Goal: Information Seeking & Learning: Find specific fact

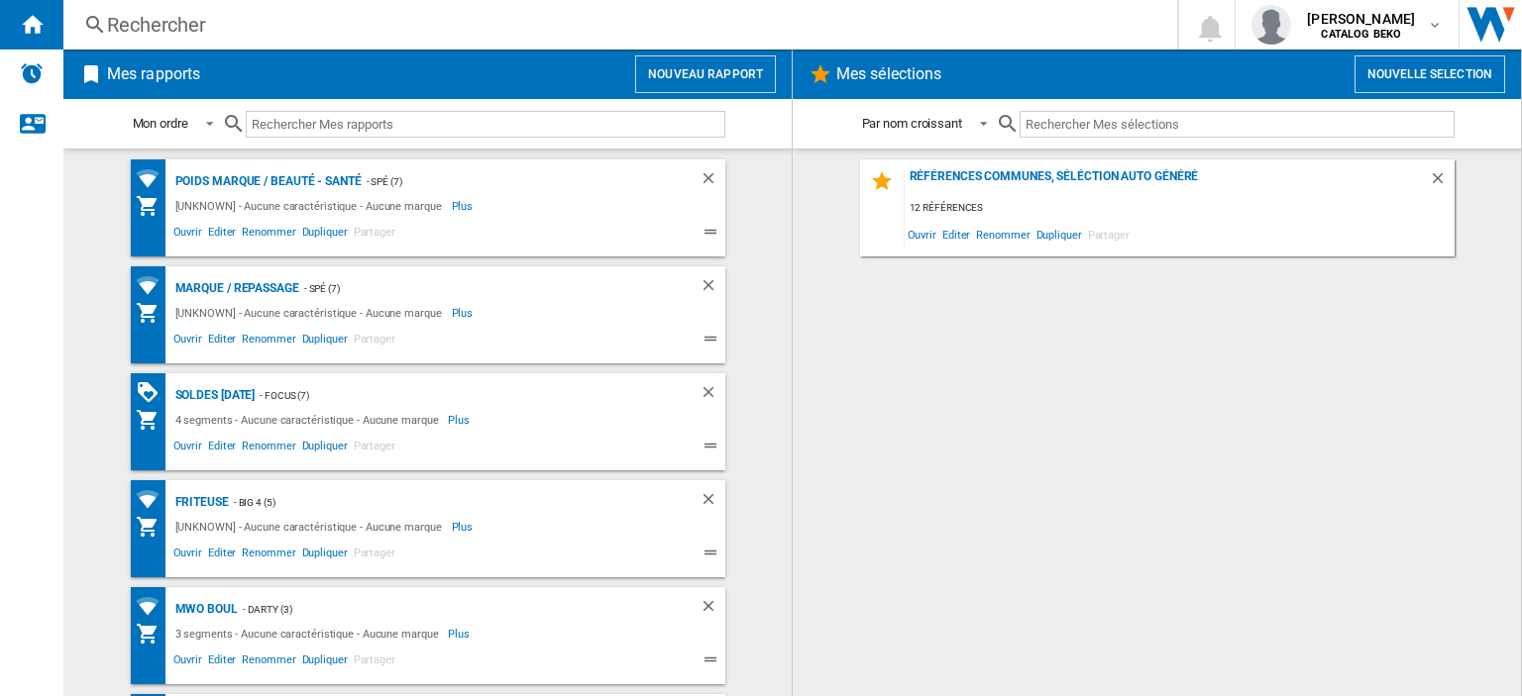
click at [107, 19] on div "Rechercher" at bounding box center [616, 25] width 1018 height 28
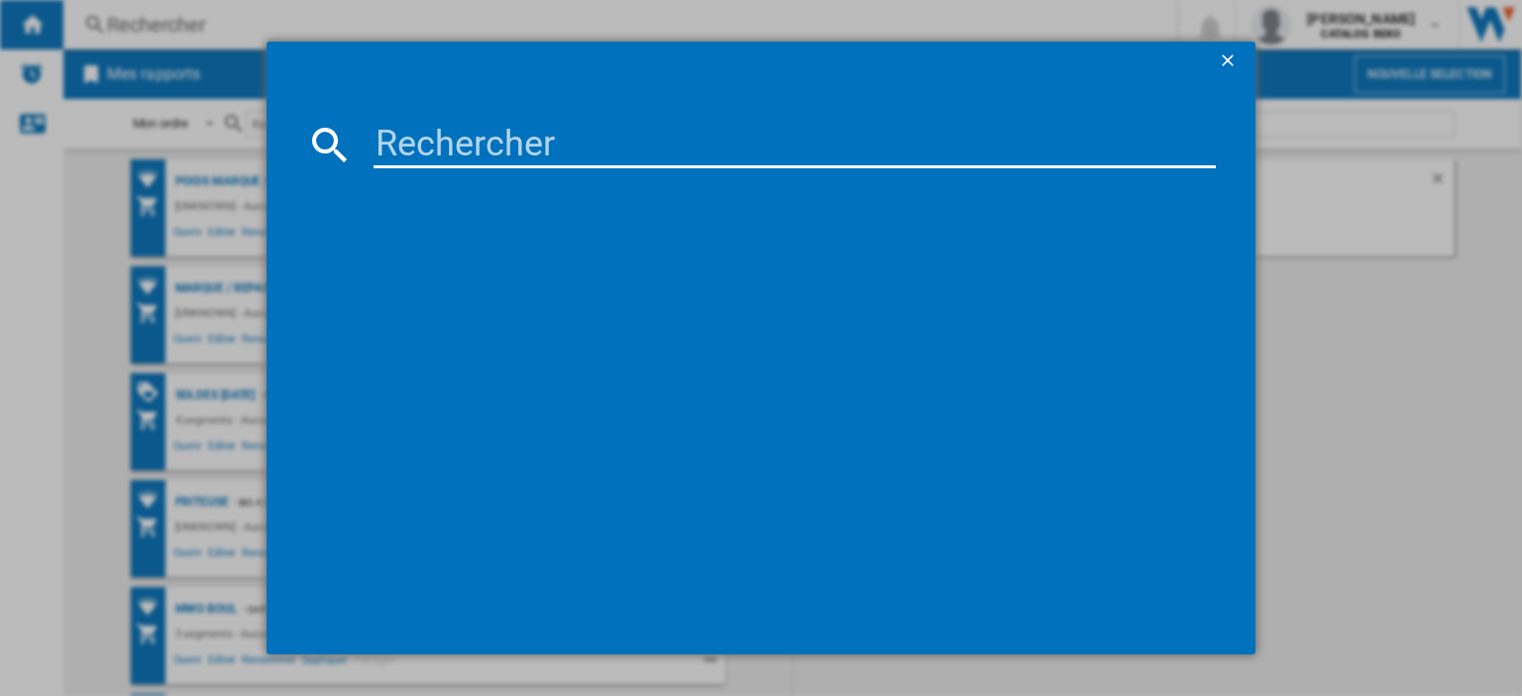
click at [499, 133] on input at bounding box center [794, 145] width 842 height 48
paste input "BSA65226PX"
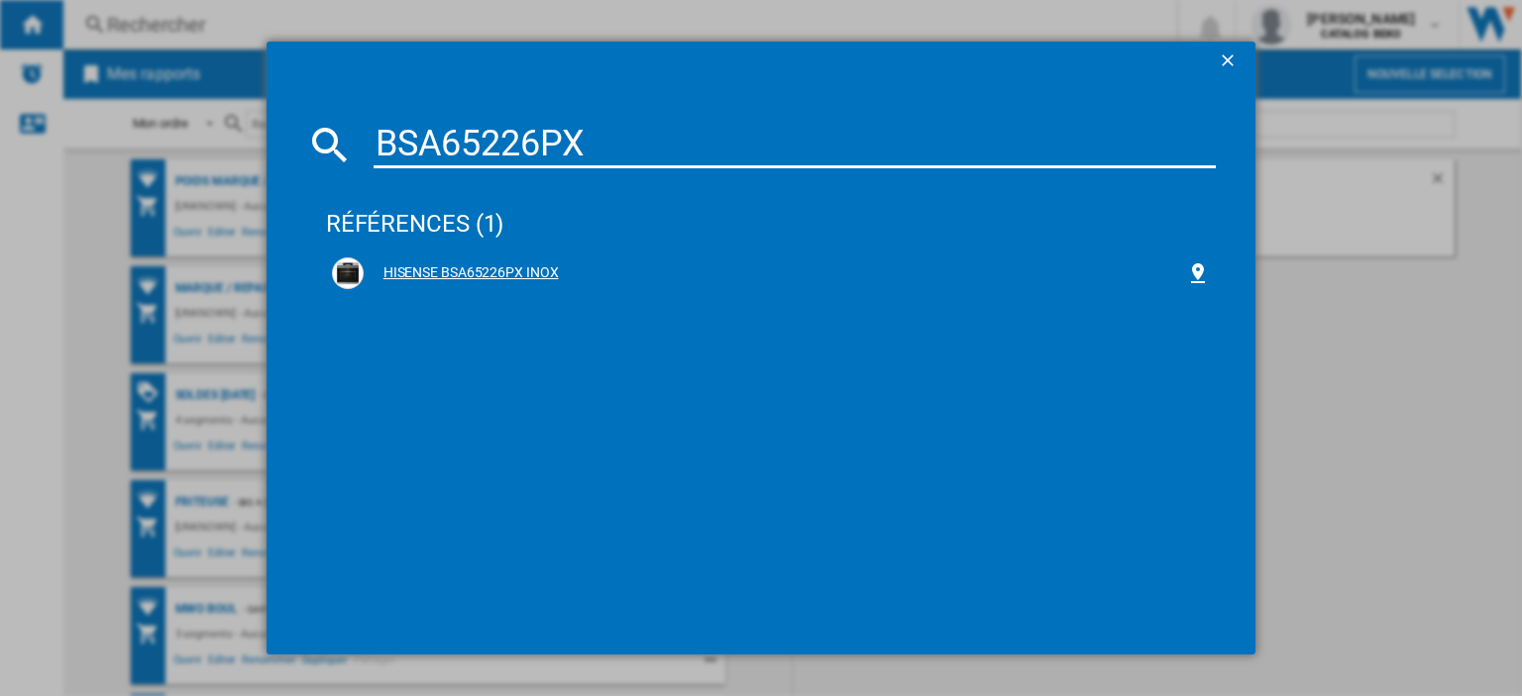
type input "BSA65226PX"
click at [491, 273] on div "HISENSE BSA65226PX INOX" at bounding box center [775, 274] width 822 height 20
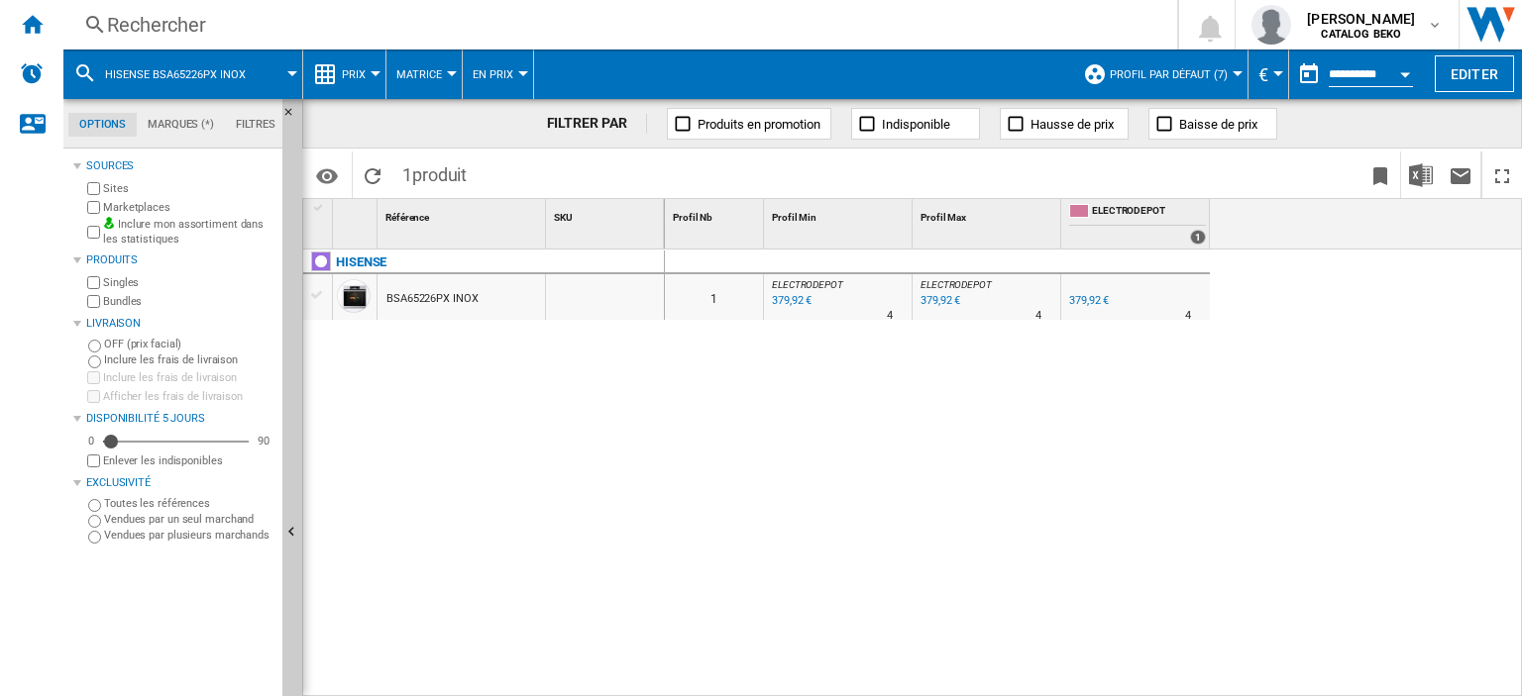
click at [440, 293] on div "BSA65226PX INOX" at bounding box center [432, 299] width 92 height 46
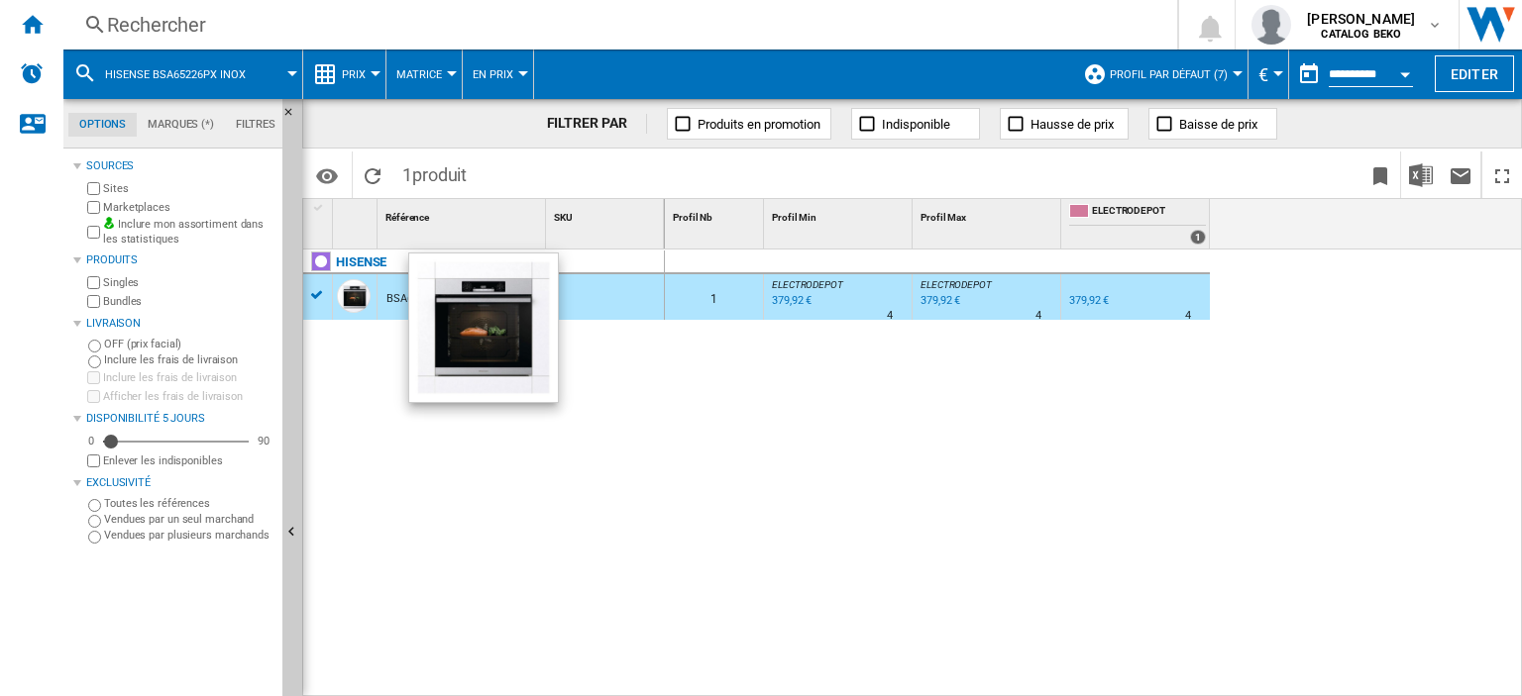
click at [349, 299] on div at bounding box center [354, 296] width 34 height 34
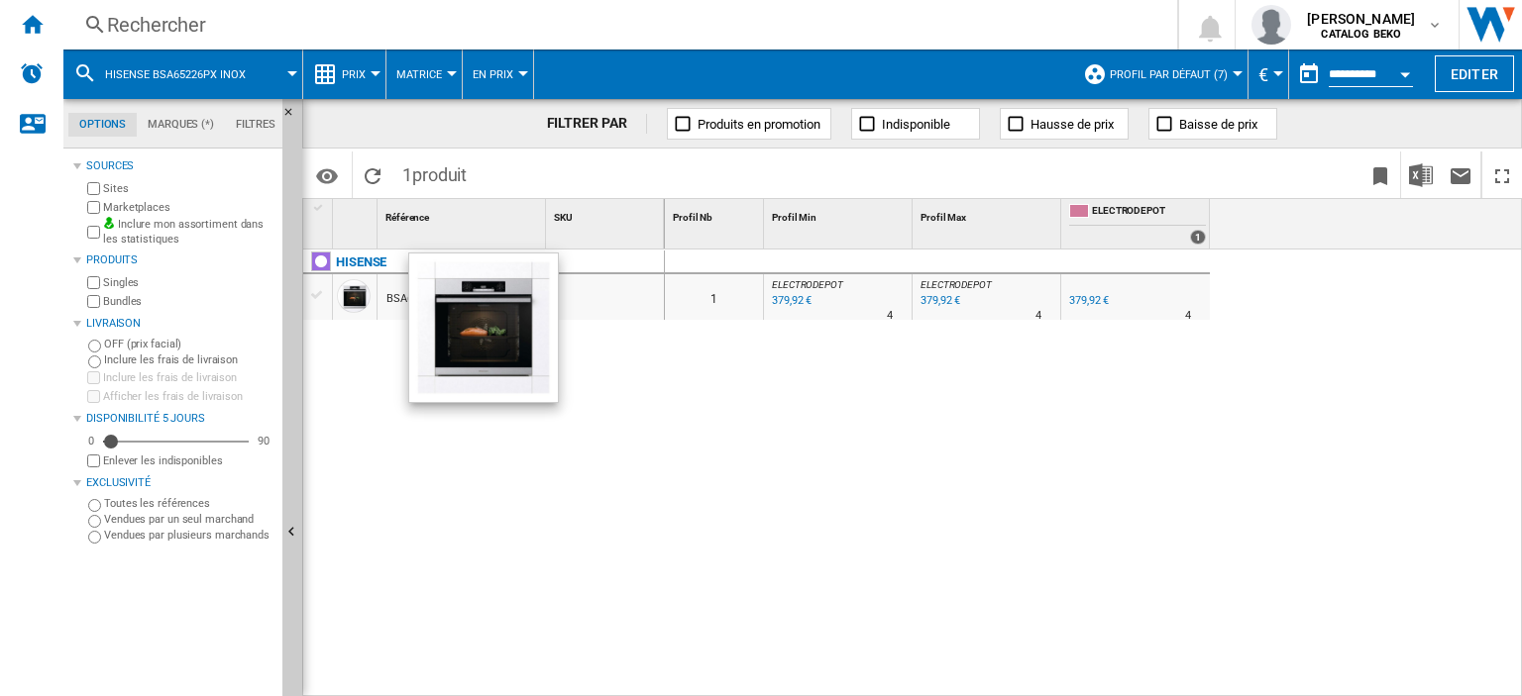
click at [349, 299] on div at bounding box center [354, 296] width 34 height 34
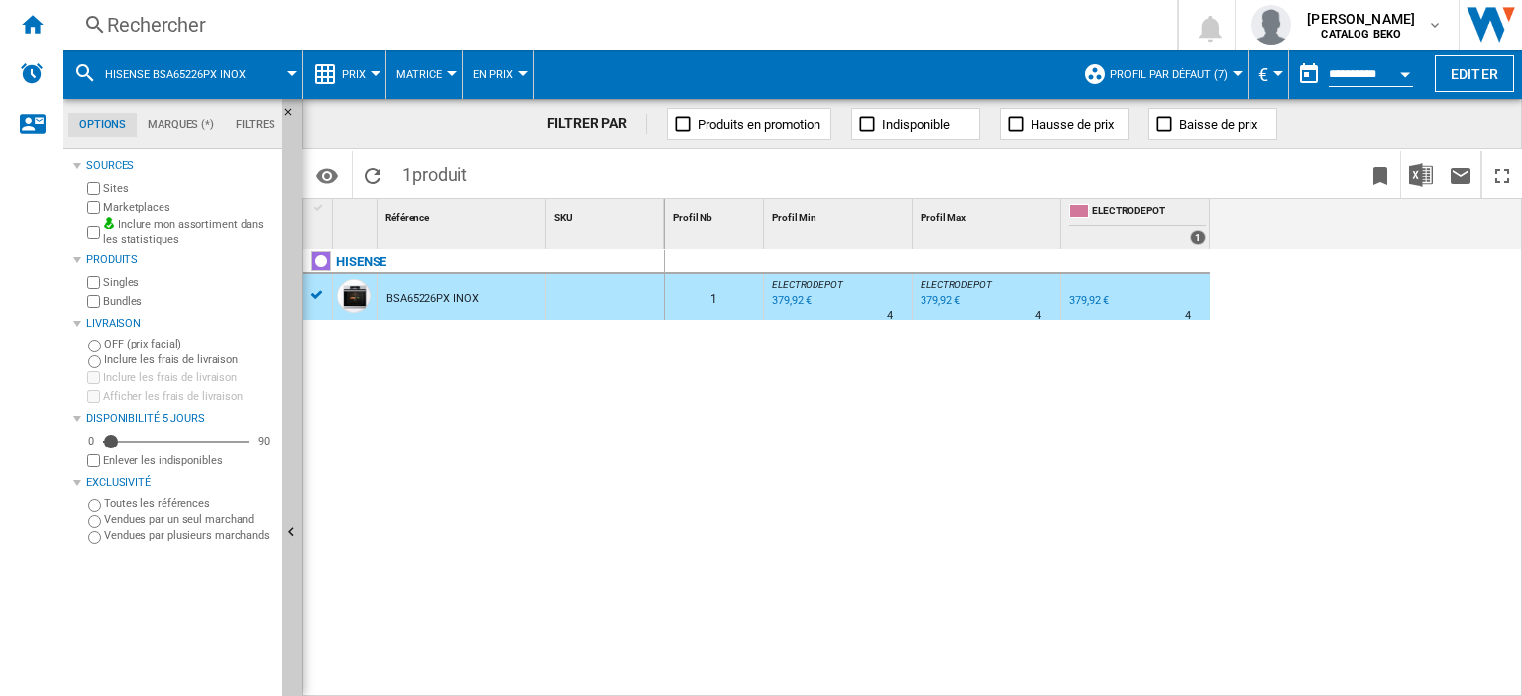
click at [997, 377] on div "0 1 ELECTRODEPOT : FR ELECTRODEPOT -1.0 % 379,92 € % N/A 4 ELECTRODEPOT : FR EL…" at bounding box center [1094, 474] width 858 height 449
click at [369, 71] on button "Prix" at bounding box center [359, 75] width 34 height 50
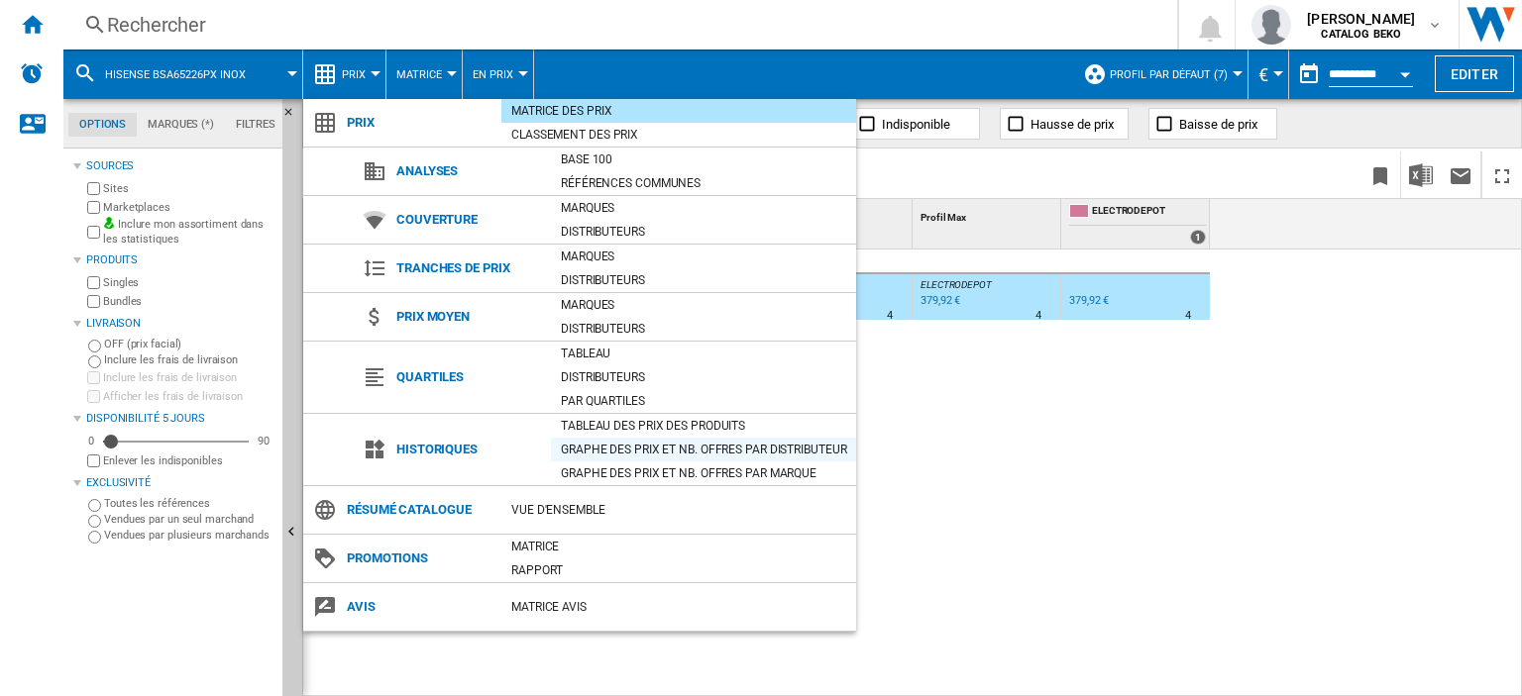
click at [624, 446] on div "Graphe des prix et nb. offres par distributeur" at bounding box center [703, 450] width 305 height 20
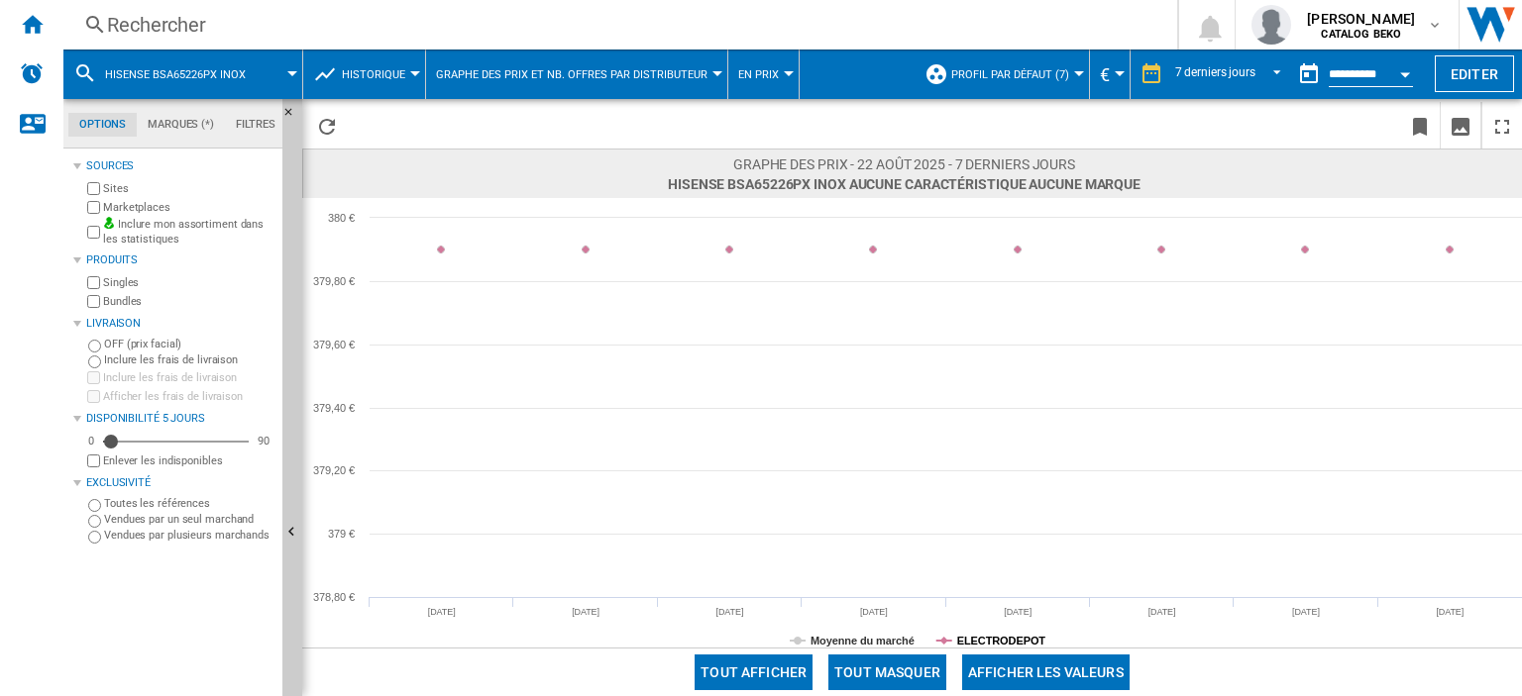
drag, startPoint x: 953, startPoint y: 631, endPoint x: 1046, endPoint y: 636, distance: 93.3
click at [1046, 636] on rect at bounding box center [911, 423] width 1219 height 450
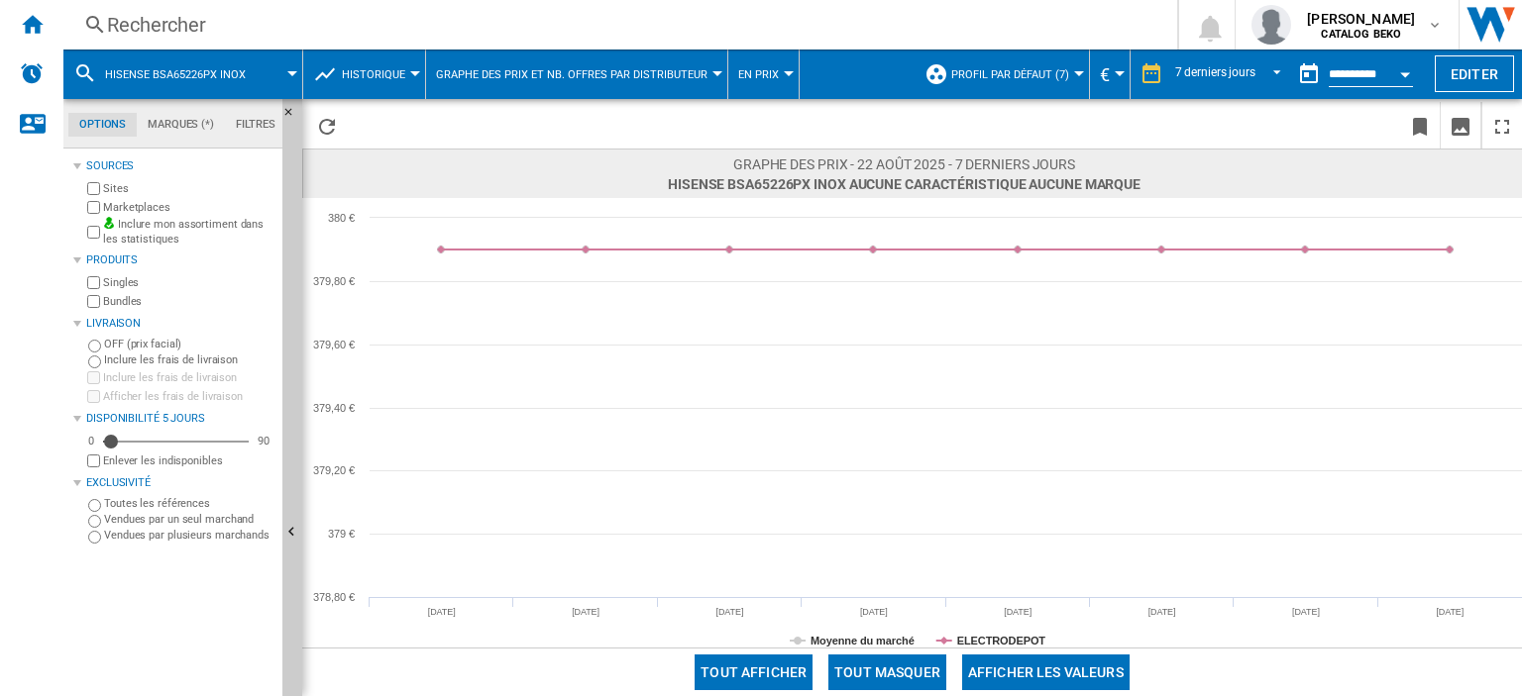
click at [293, 71] on div at bounding box center [292, 73] width 10 height 5
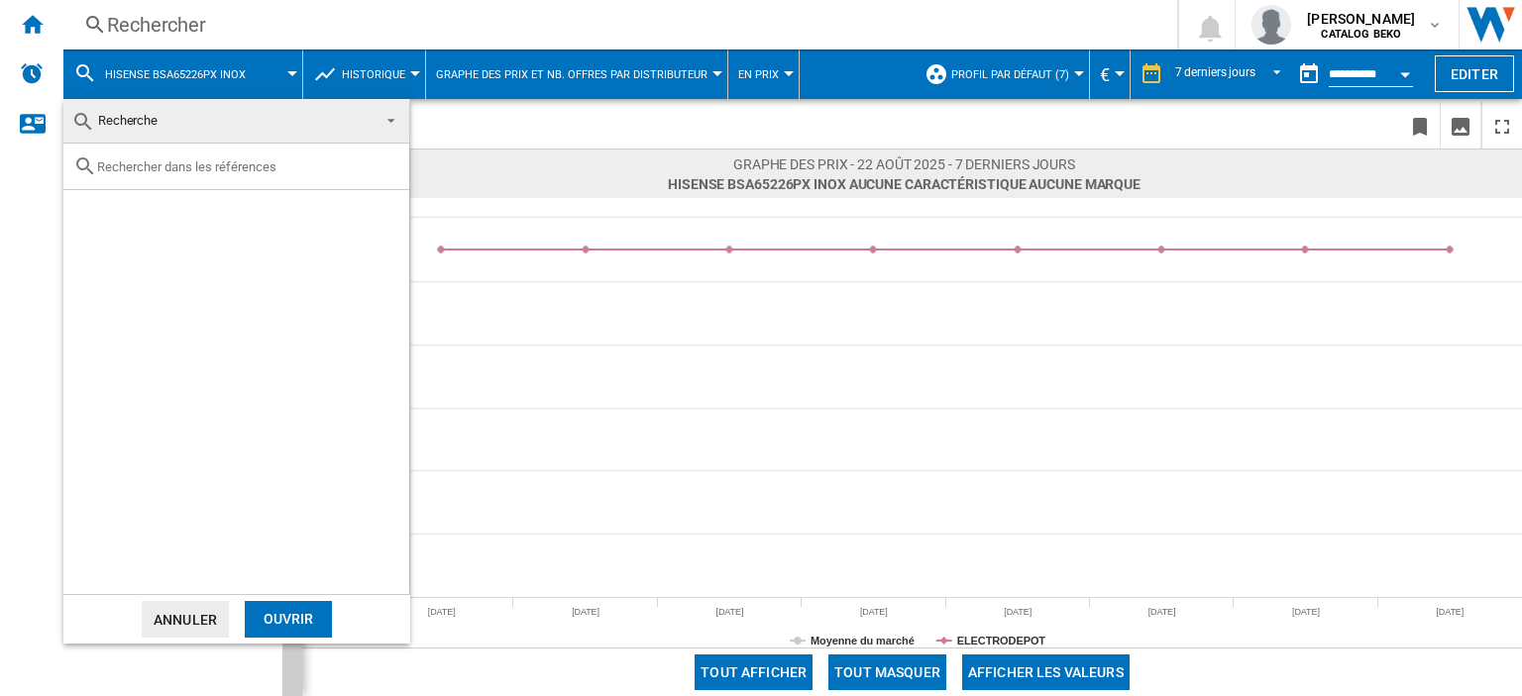
click at [388, 120] on span at bounding box center [385, 119] width 24 height 28
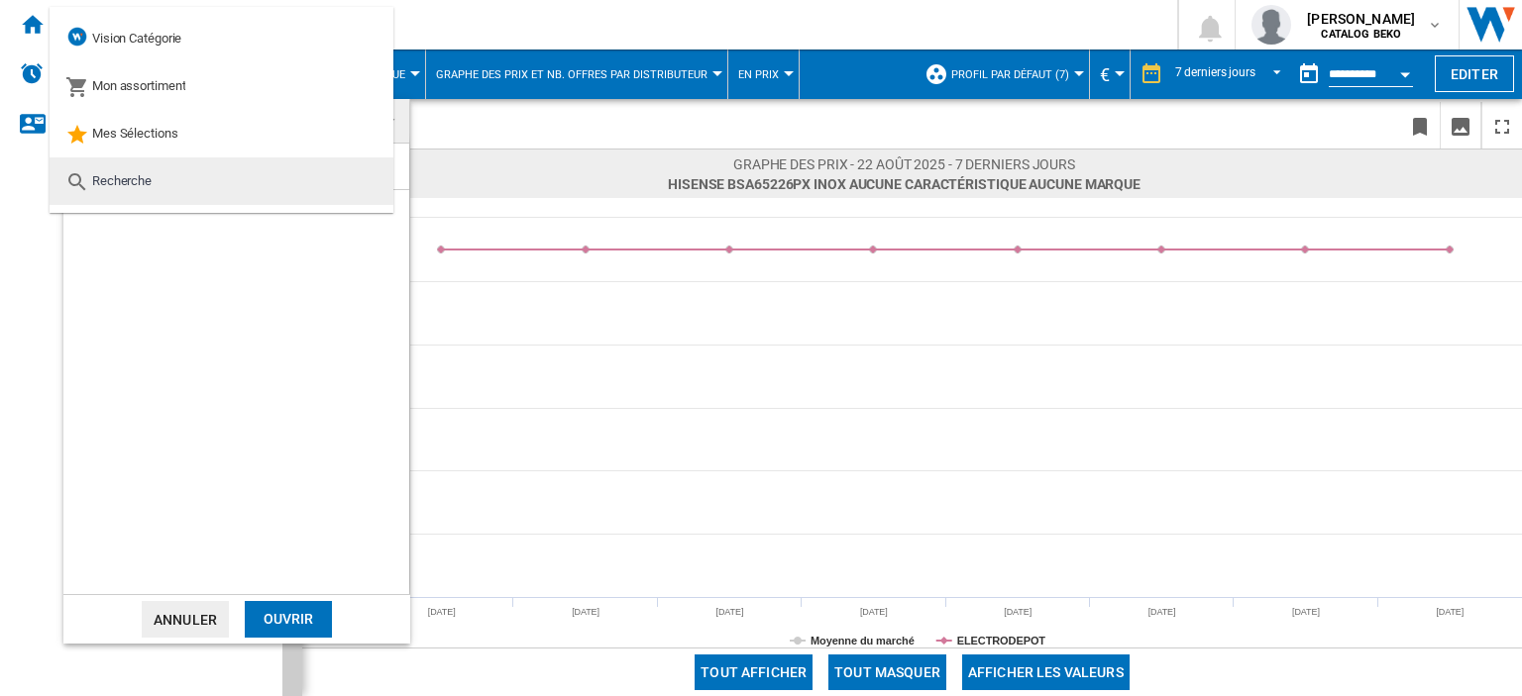
click at [107, 173] on span "Recherche" at bounding box center [121, 180] width 59 height 15
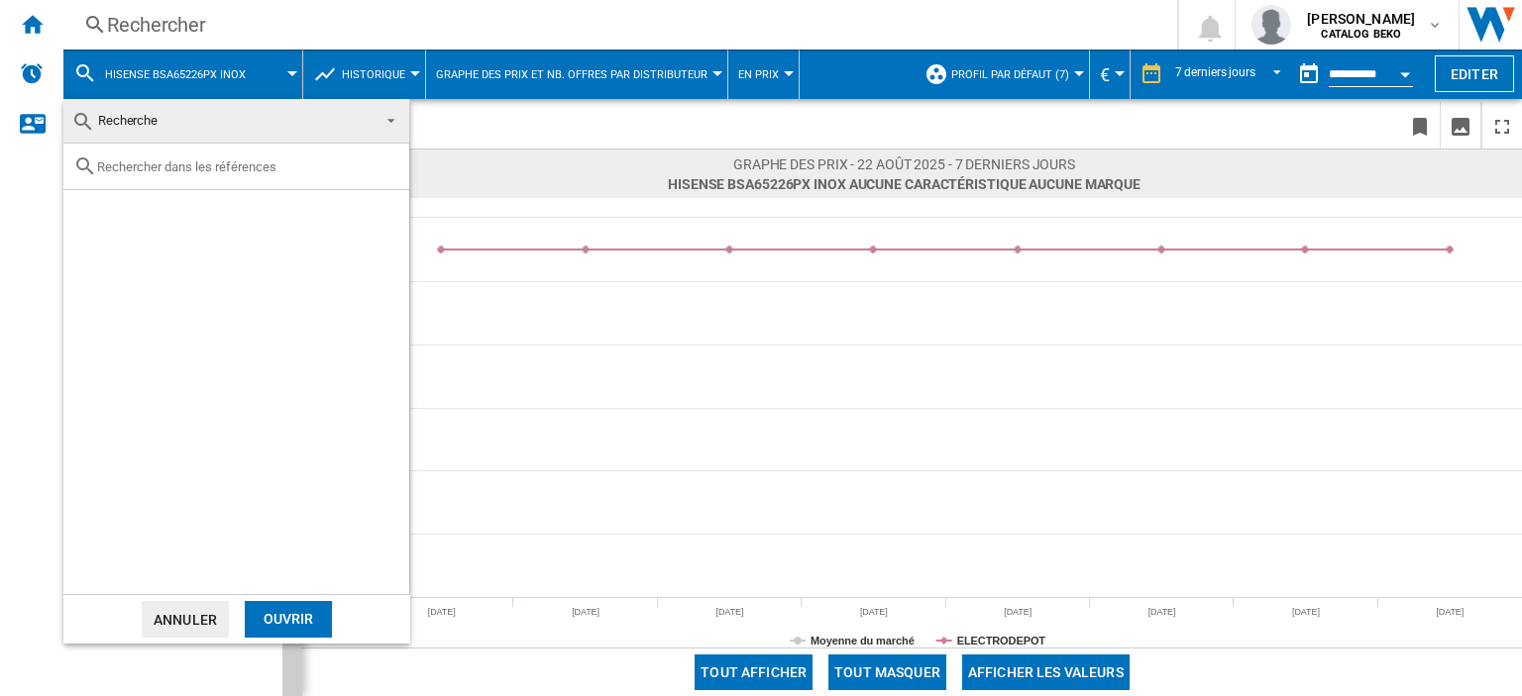
click at [198, 619] on button "Annuler" at bounding box center [185, 619] width 87 height 37
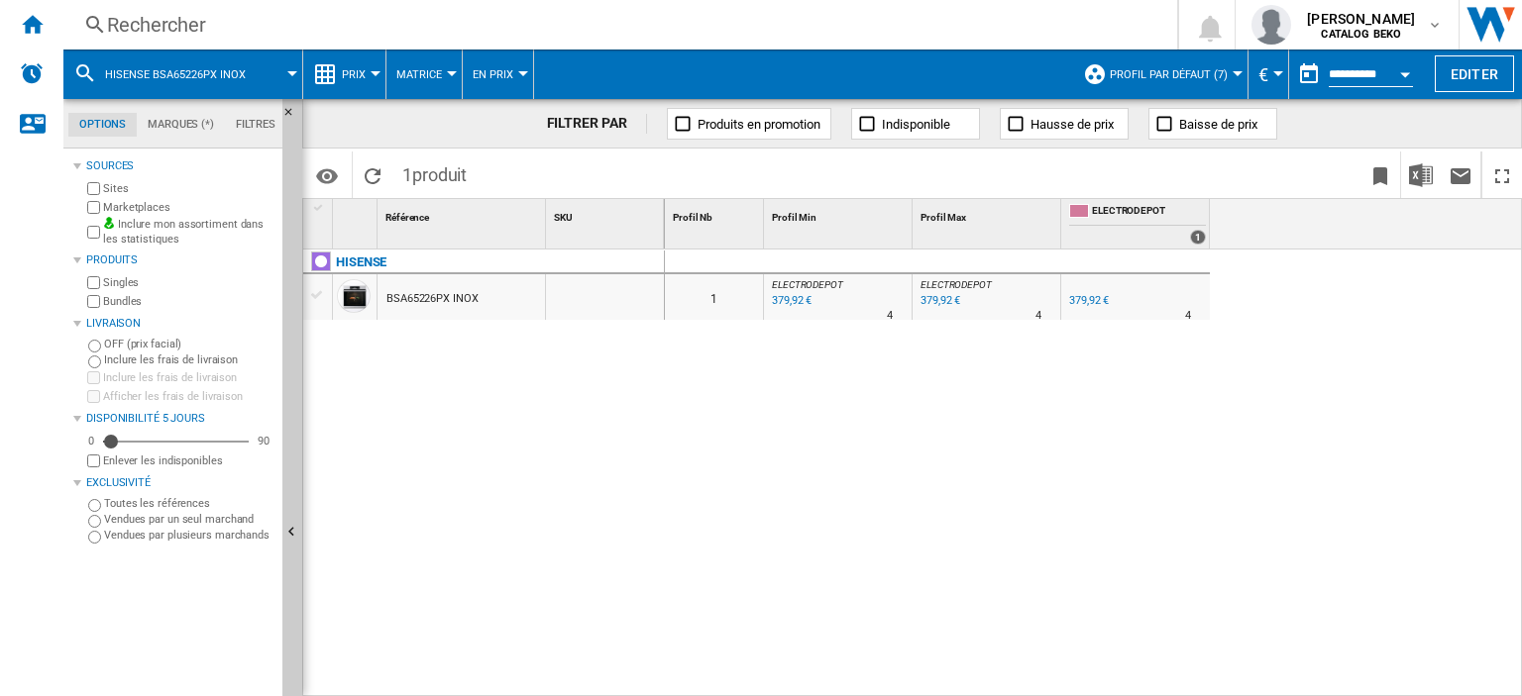
click at [92, 78] on md-icon at bounding box center [85, 73] width 24 height 24
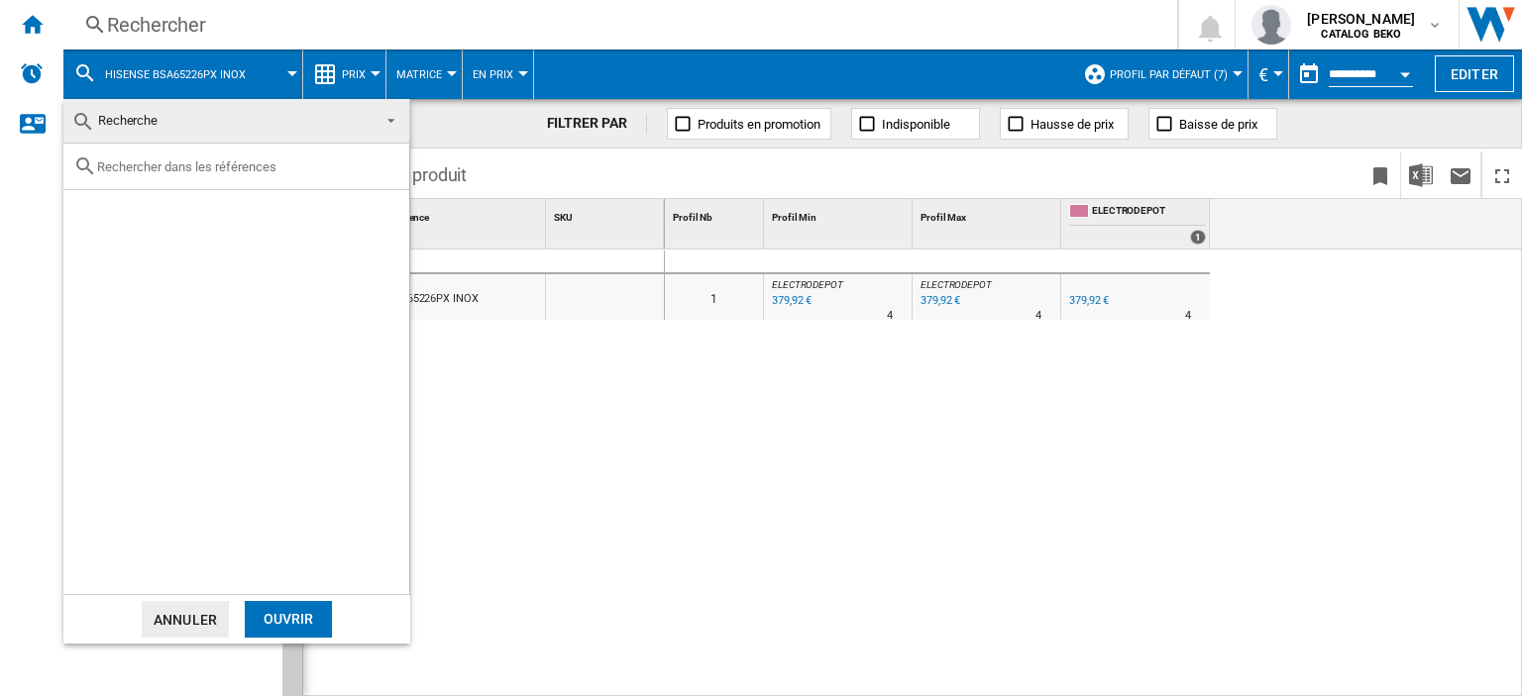
click at [131, 122] on span "Recherche" at bounding box center [127, 120] width 59 height 15
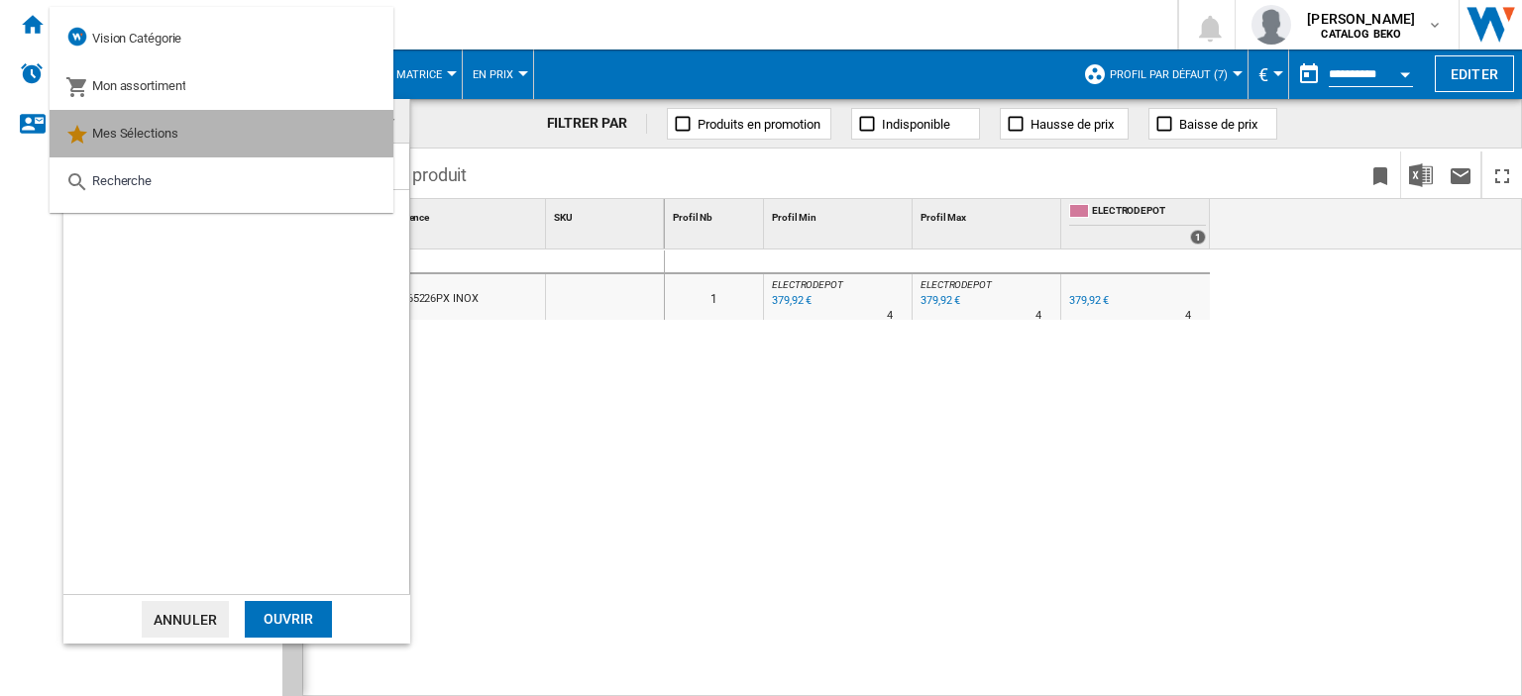
click at [132, 121] on div "Mes Sélections" at bounding box center [121, 134] width 113 height 28
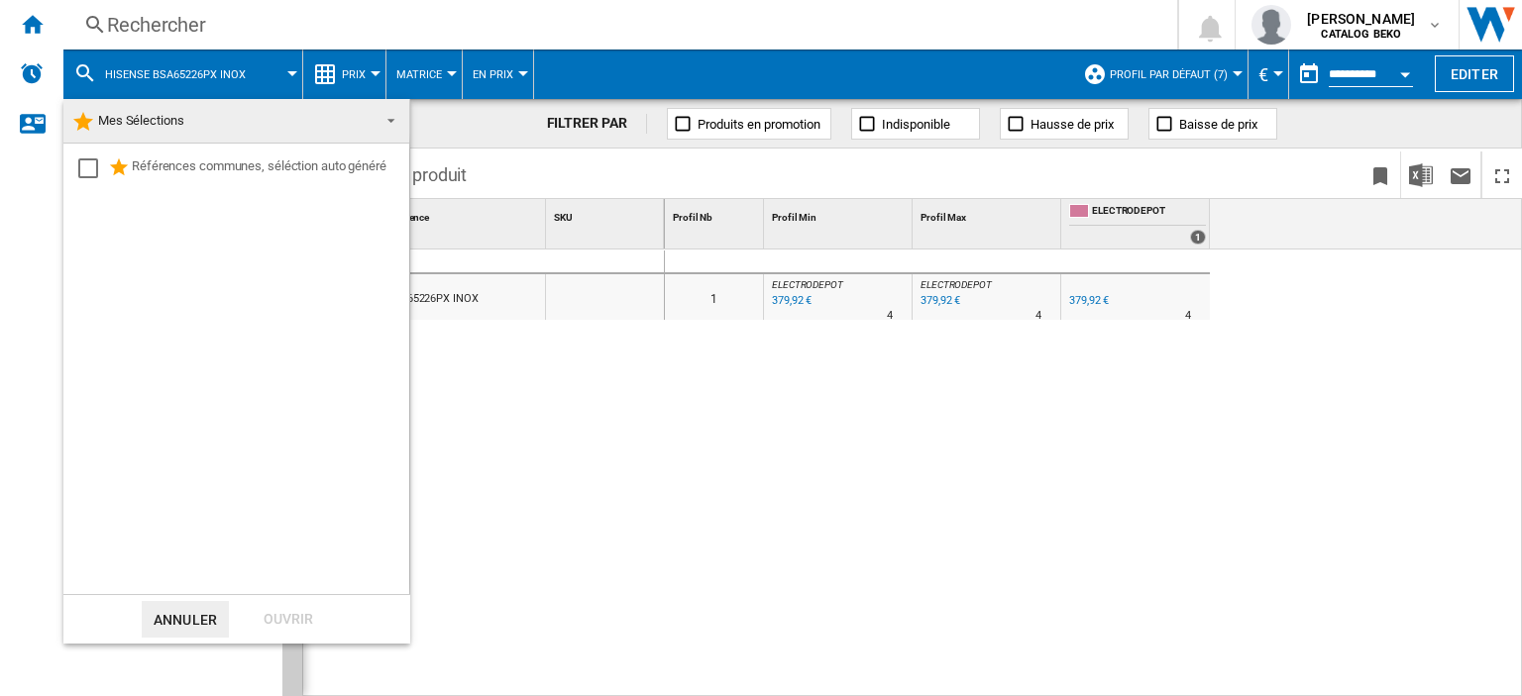
click at [130, 124] on span "Mes Sélections" at bounding box center [141, 120] width 86 height 15
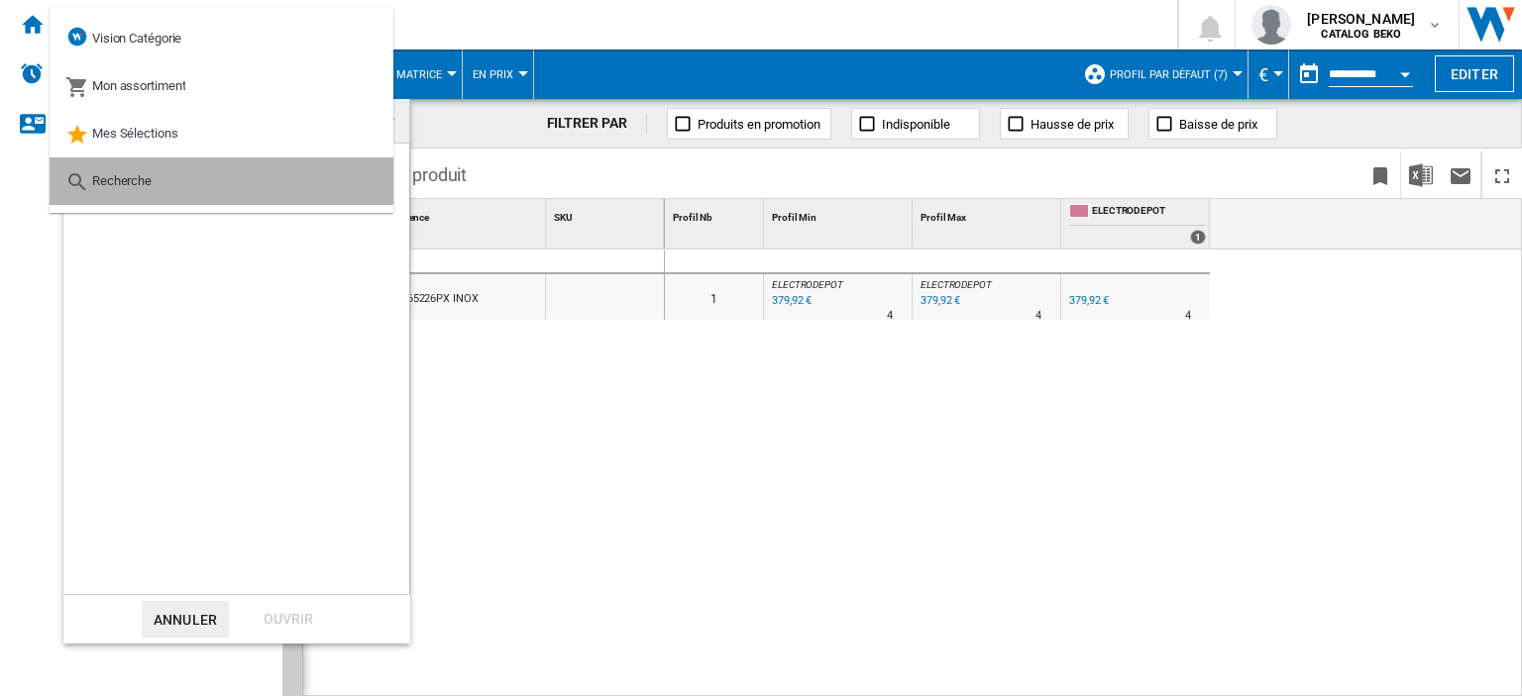
click at [130, 174] on span "Recherche" at bounding box center [121, 180] width 59 height 15
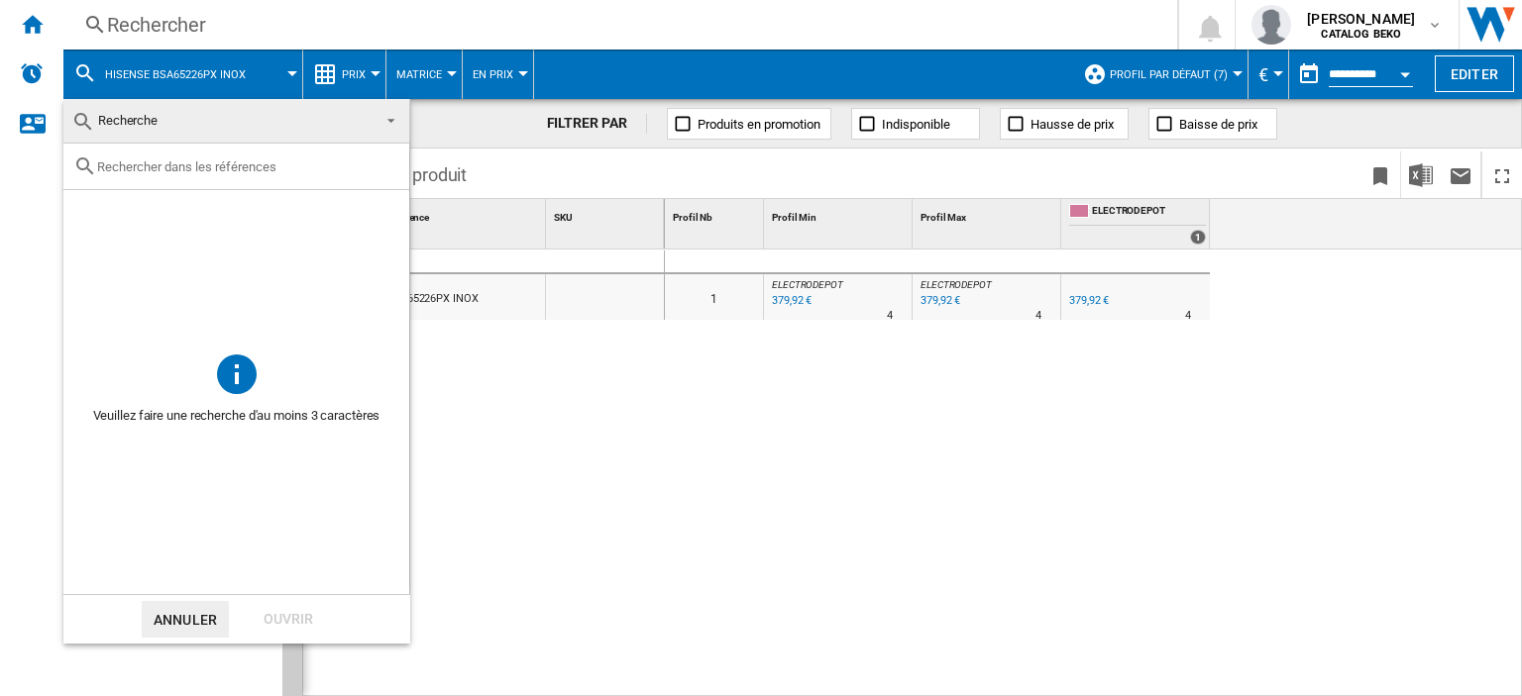
click at [143, 167] on input "text" at bounding box center [248, 166] width 302 height 15
paste input "BSA66334PG"
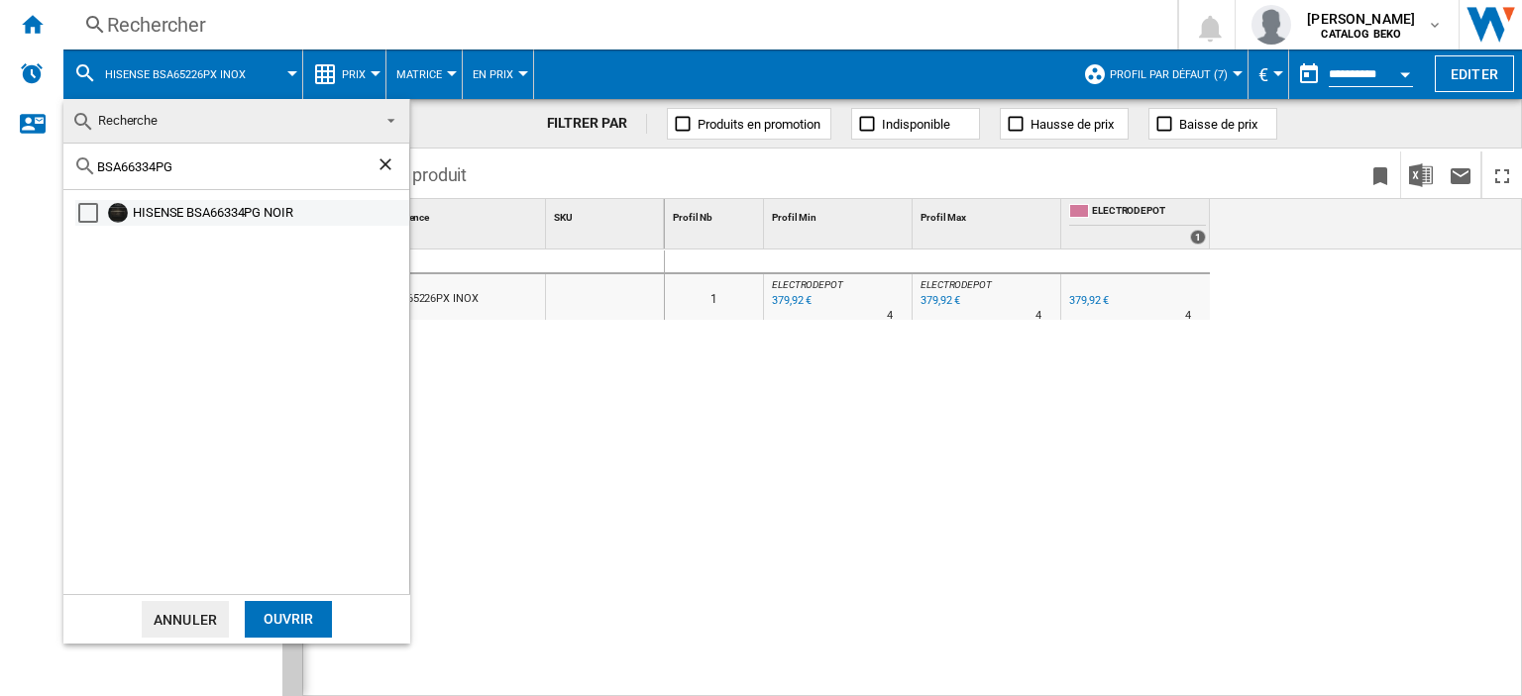
type input "BSA66334PG"
click at [169, 214] on div "HISENSE BSA66334PG NOIR" at bounding box center [269, 213] width 273 height 20
click at [294, 613] on div "Ouvrir" at bounding box center [288, 619] width 87 height 37
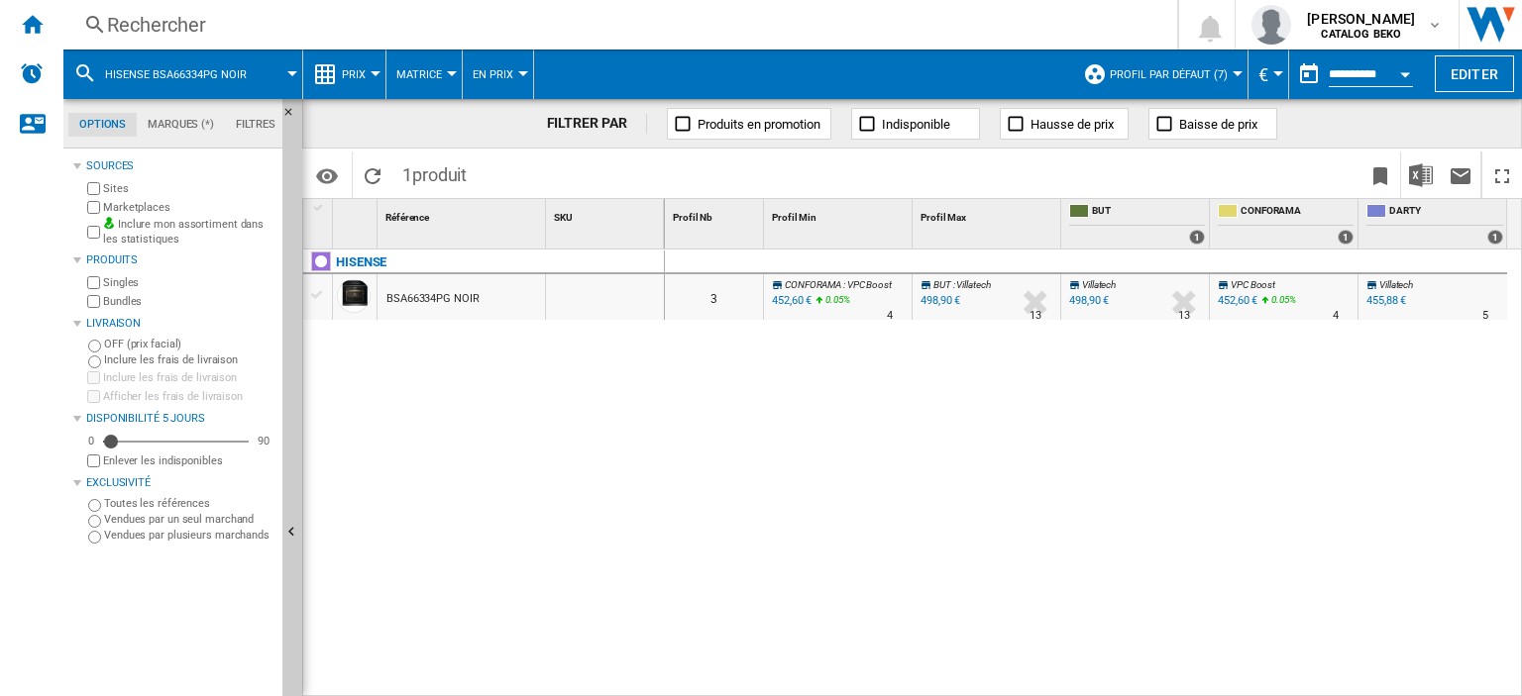
click at [294, 72] on div at bounding box center [292, 73] width 10 height 5
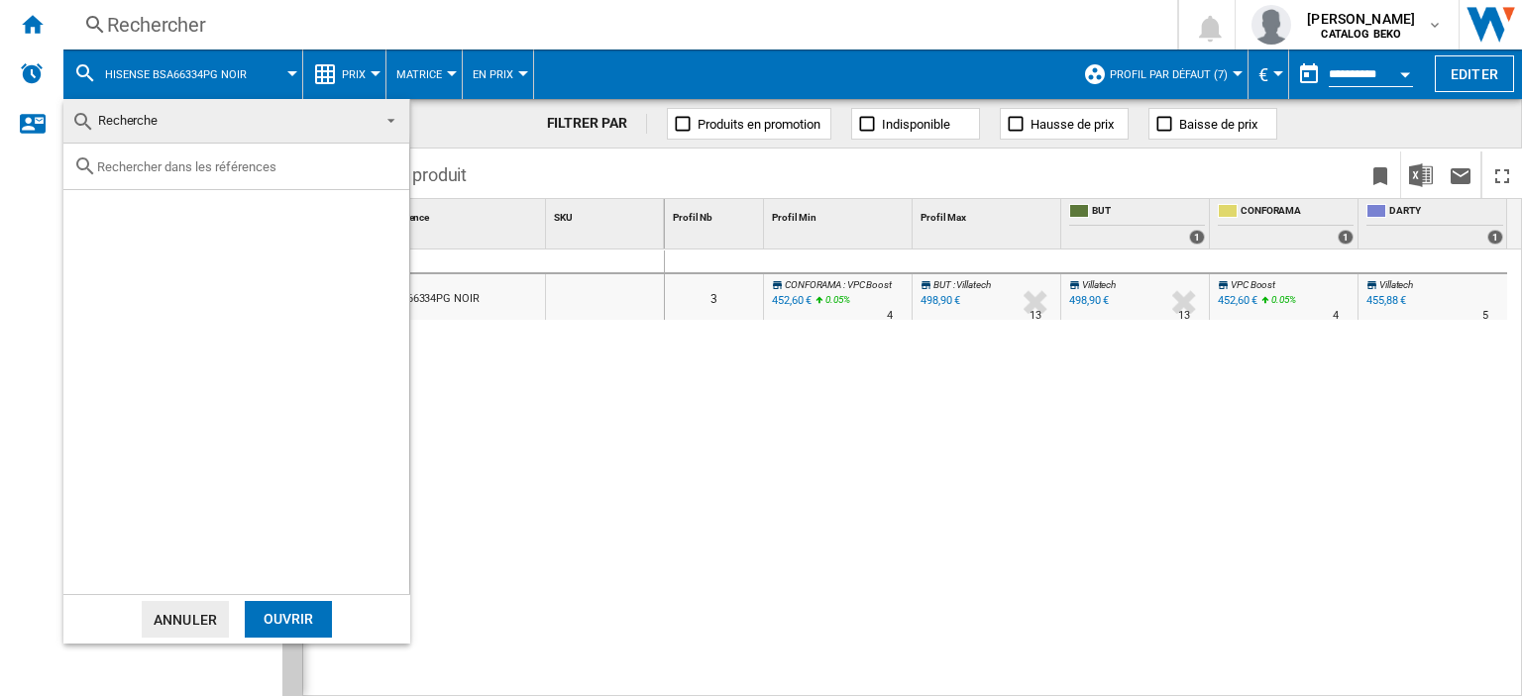
click at [528, 405] on md-backdrop at bounding box center [761, 348] width 1522 height 696
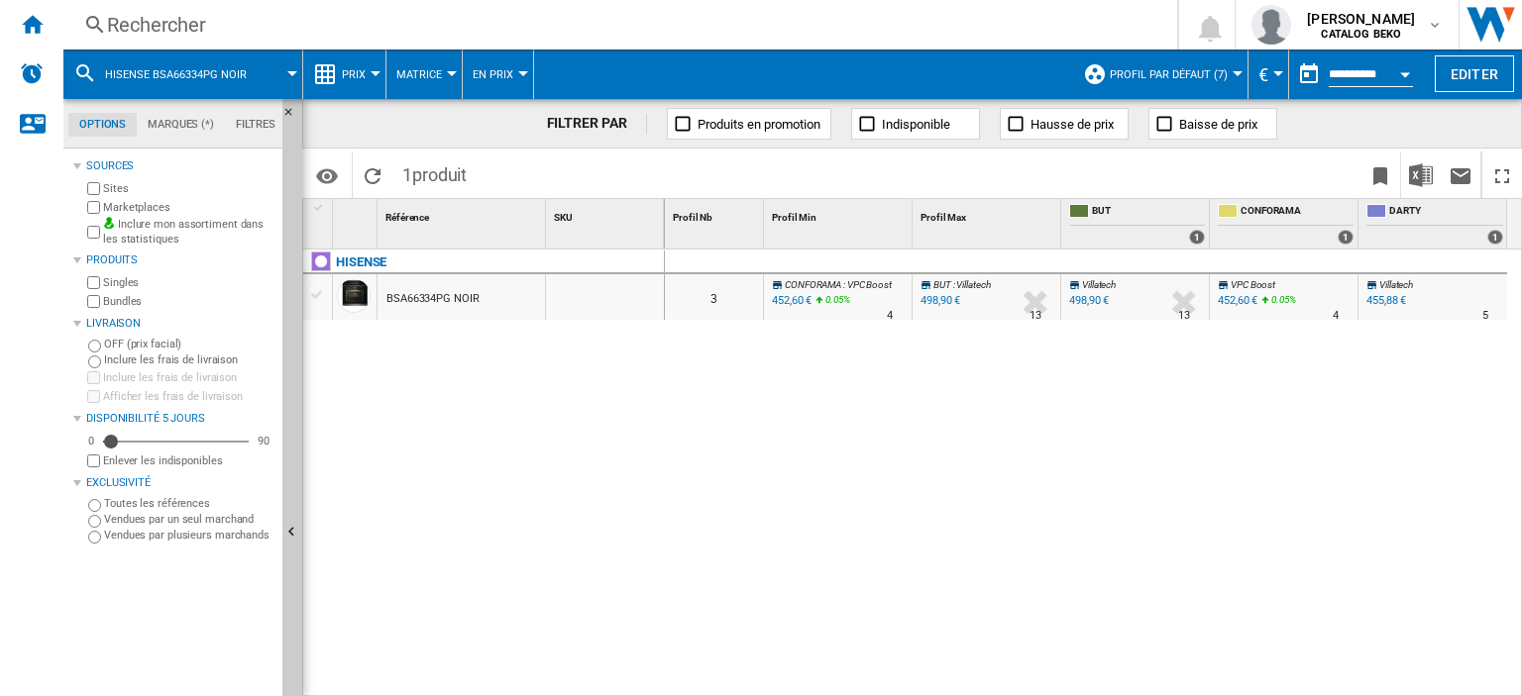
click at [366, 70] on button "Prix" at bounding box center [359, 75] width 34 height 50
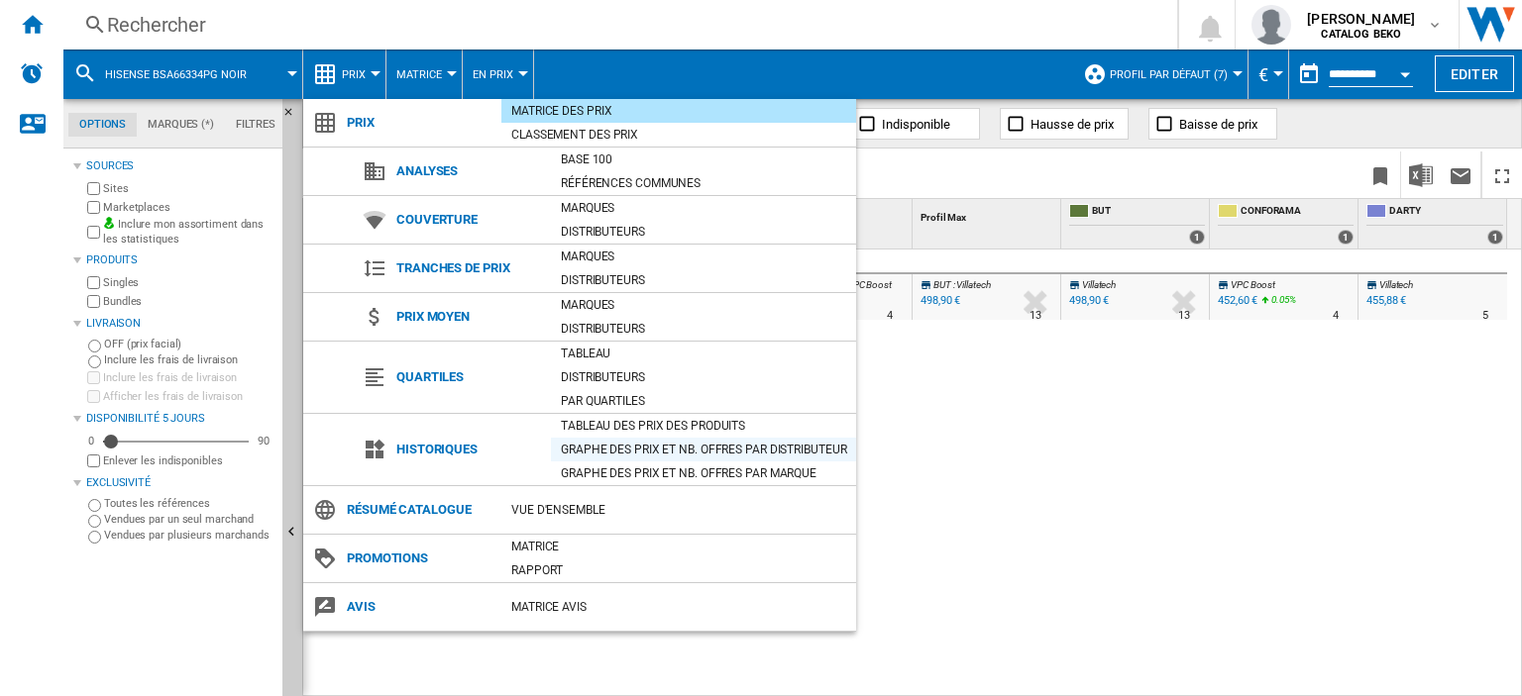
click at [627, 456] on div "Graphe des prix et nb. offres par distributeur" at bounding box center [703, 450] width 305 height 20
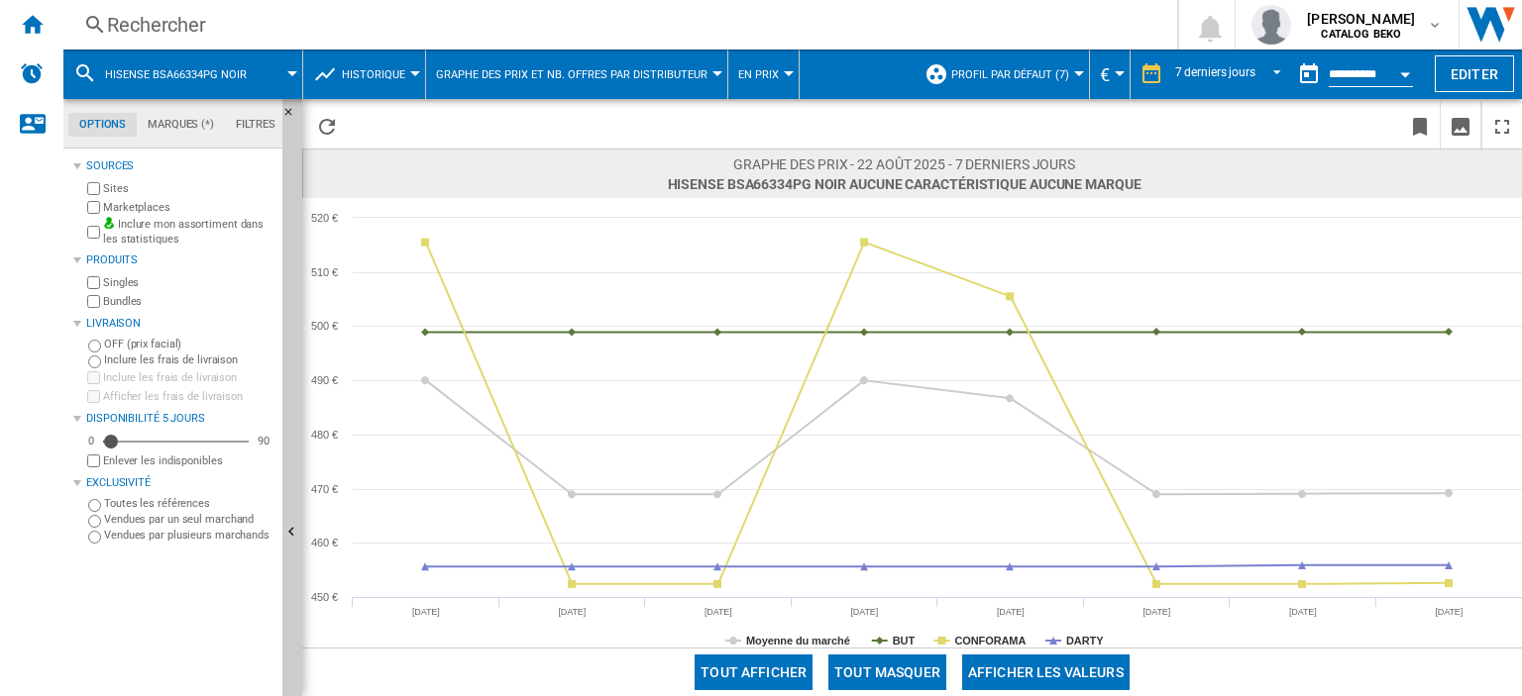
click at [91, 71] on md-icon at bounding box center [85, 73] width 24 height 24
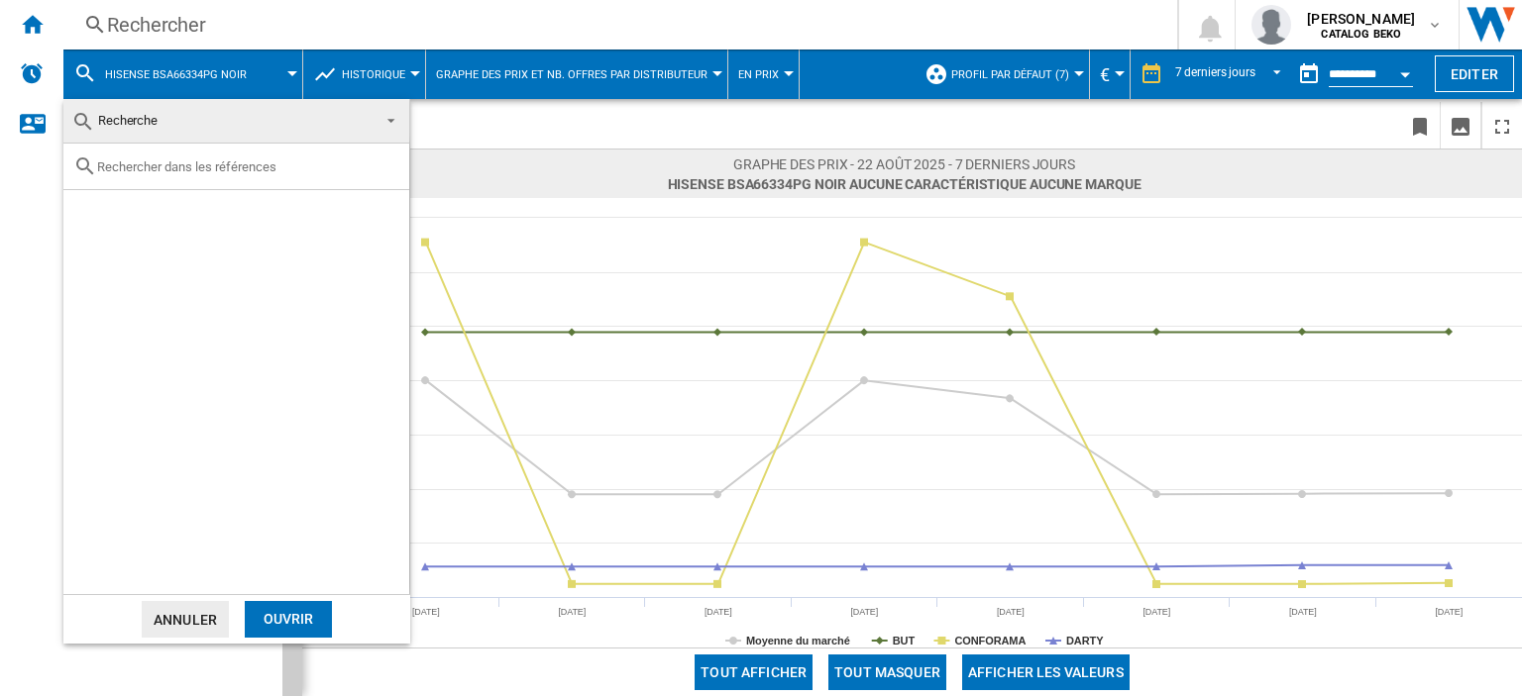
click at [166, 177] on div at bounding box center [236, 167] width 346 height 47
click at [171, 164] on input "text" at bounding box center [248, 166] width 302 height 15
paste input "BSA66333PX"
type input "BSA66333PX"
click at [249, 210] on div "HISENSE BSA66333PX INOX" at bounding box center [269, 213] width 273 height 20
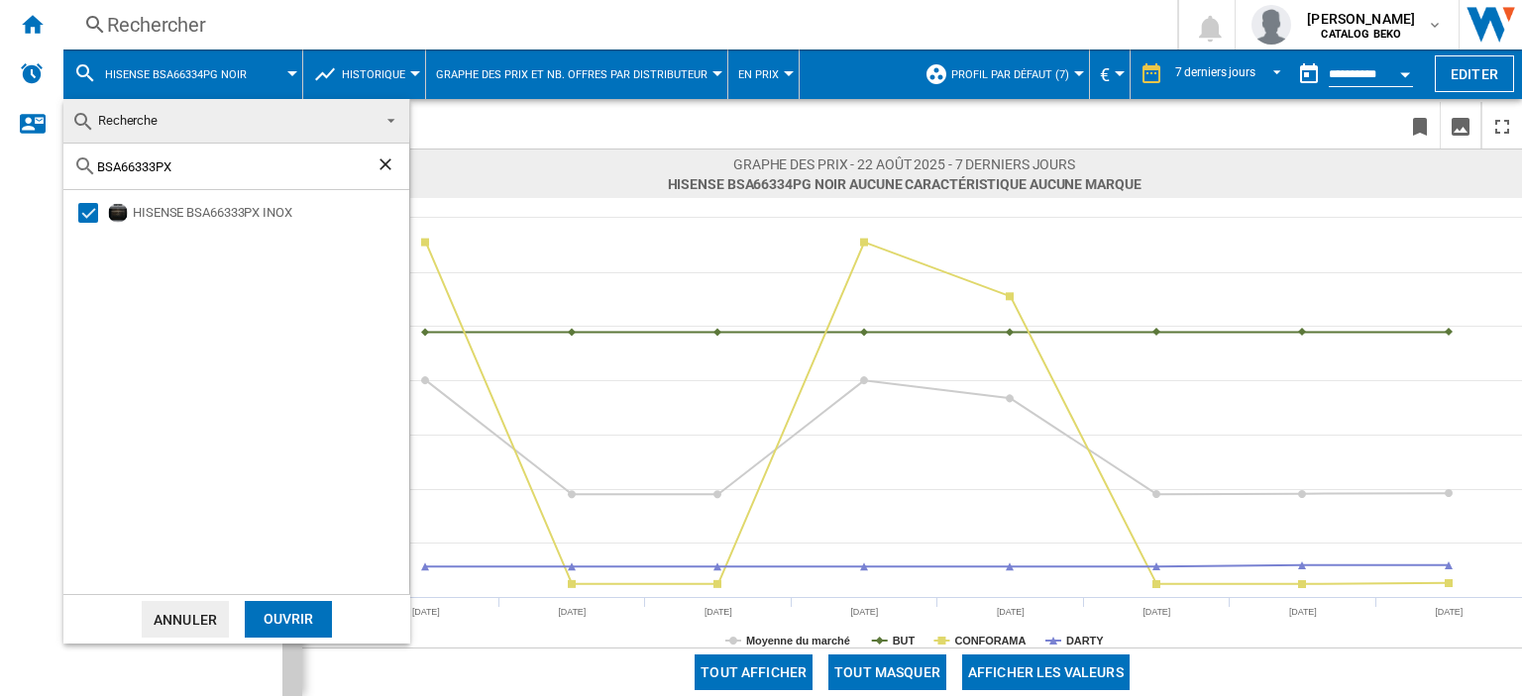
click at [309, 602] on div "Ouvrir" at bounding box center [288, 619] width 87 height 37
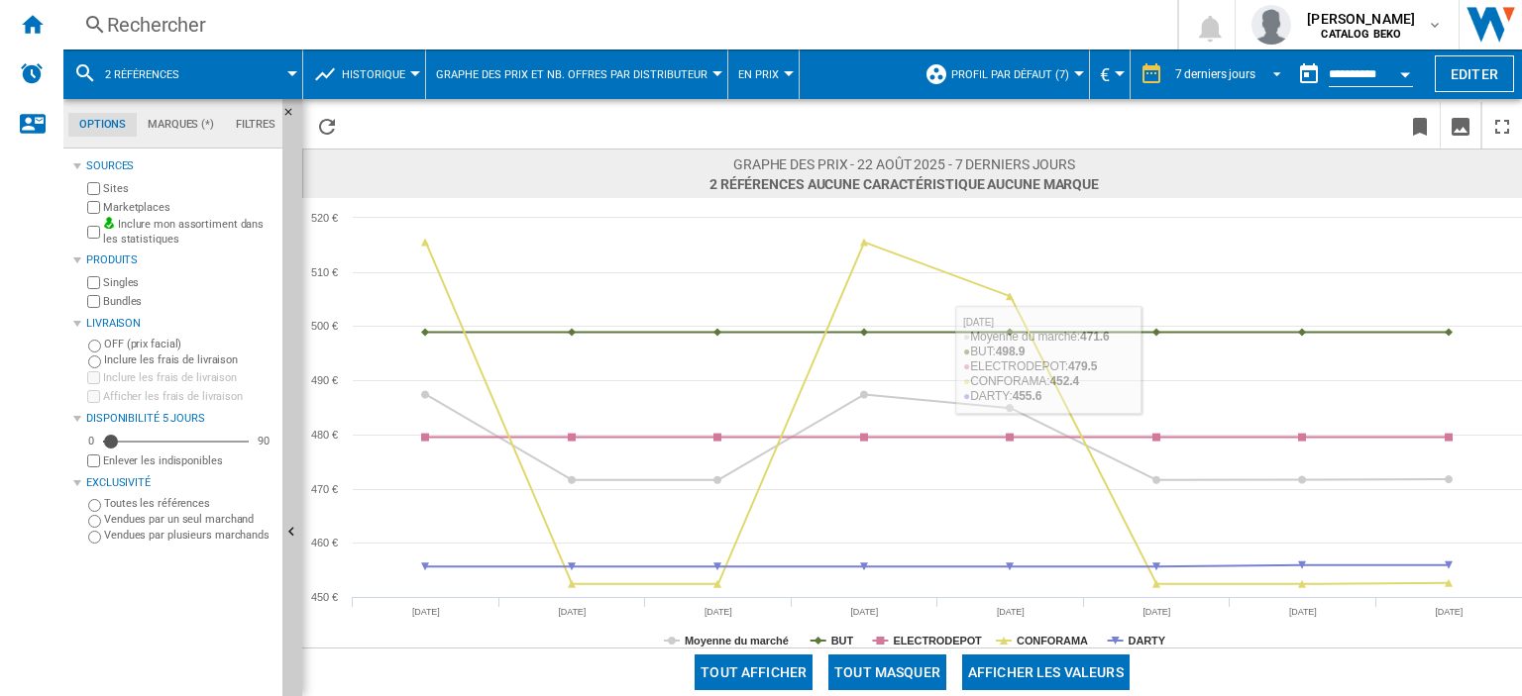
click at [1273, 66] on span "REPORTS.WIZARD.STEPS.REPORT.STEPS.REPORT_OPTIONS.PERIOD: 7 derniers jours" at bounding box center [1271, 72] width 24 height 18
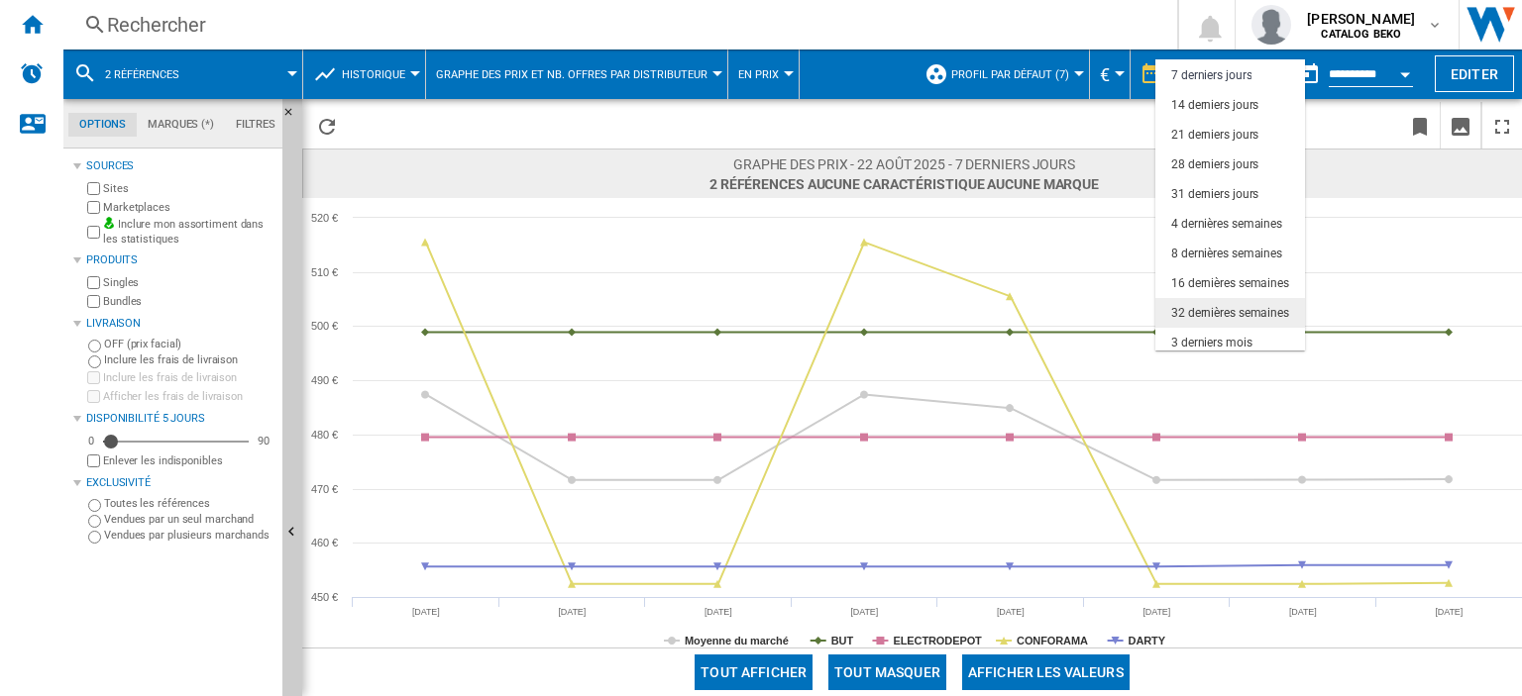
scroll to position [124, 0]
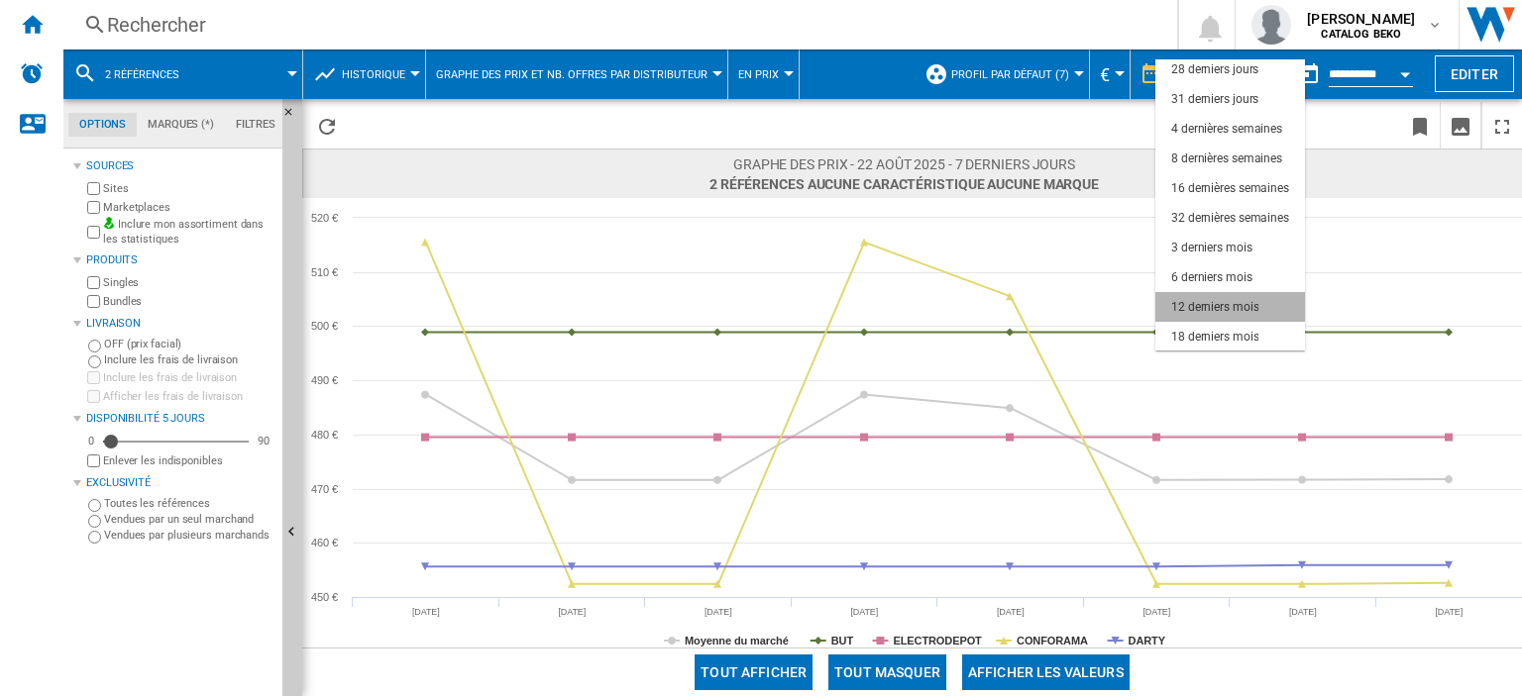
click at [1234, 310] on div "12 derniers mois" at bounding box center [1214, 307] width 87 height 17
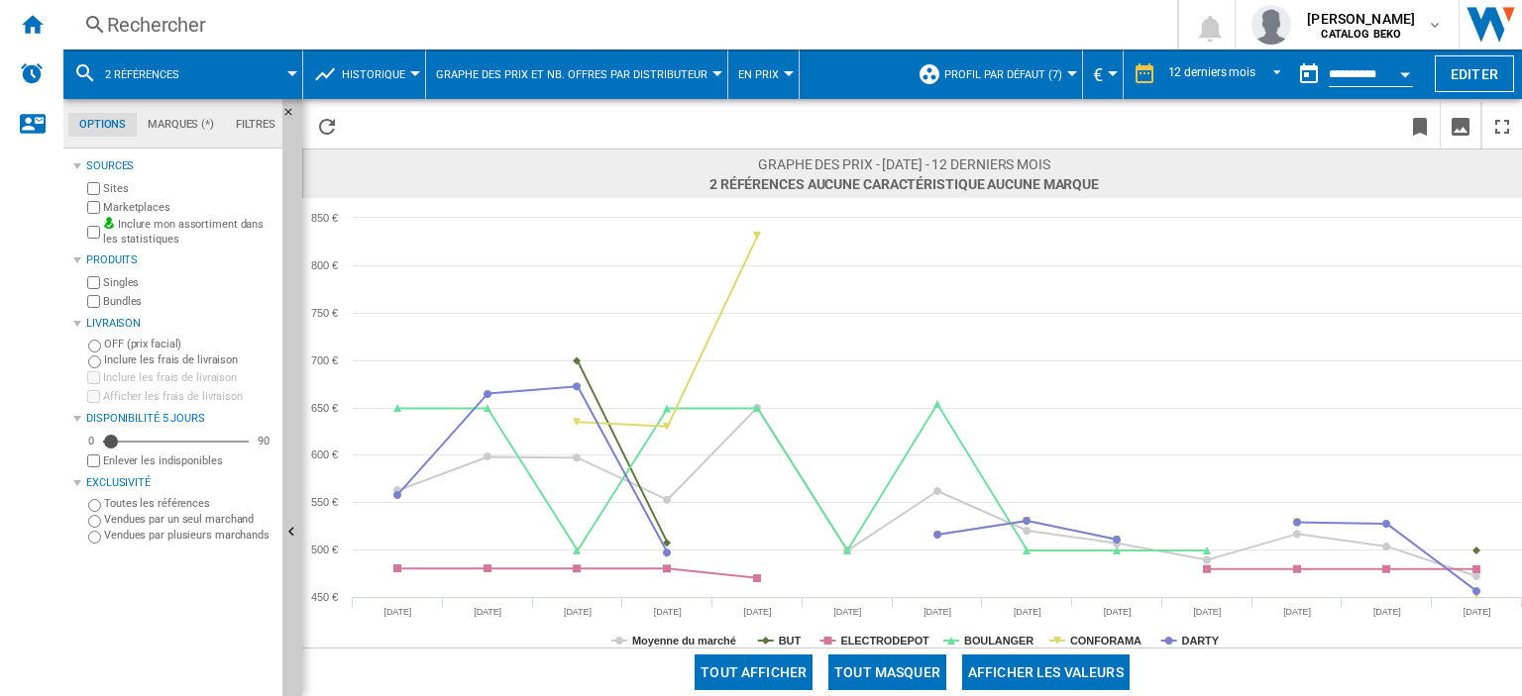
click at [88, 75] on md-icon at bounding box center [85, 73] width 24 height 24
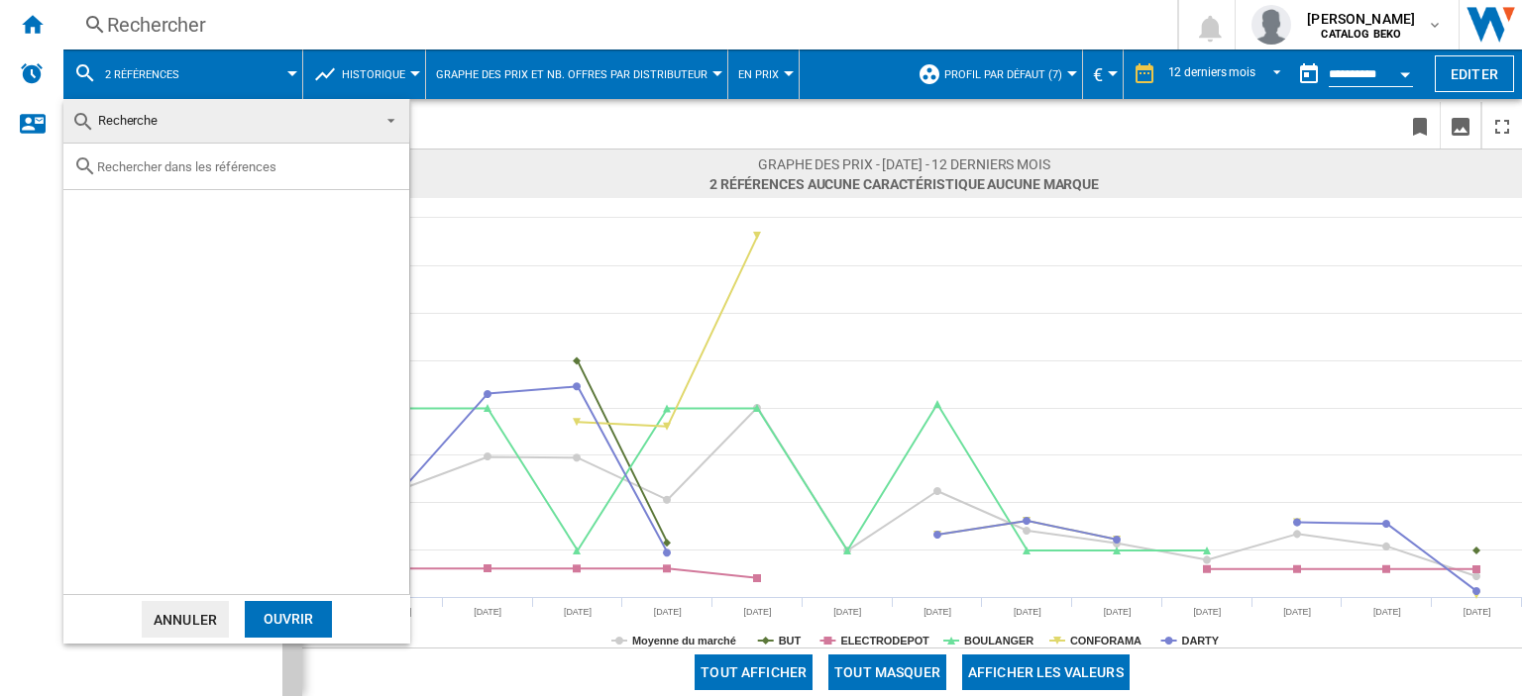
click at [111, 173] on div at bounding box center [236, 167] width 346 height 47
click at [112, 165] on input "text" at bounding box center [248, 166] width 302 height 15
paste input "BSA66334PG"
click at [112, 165] on input "BSA66334PG" at bounding box center [248, 166] width 302 height 15
type input "BSA66334PG"
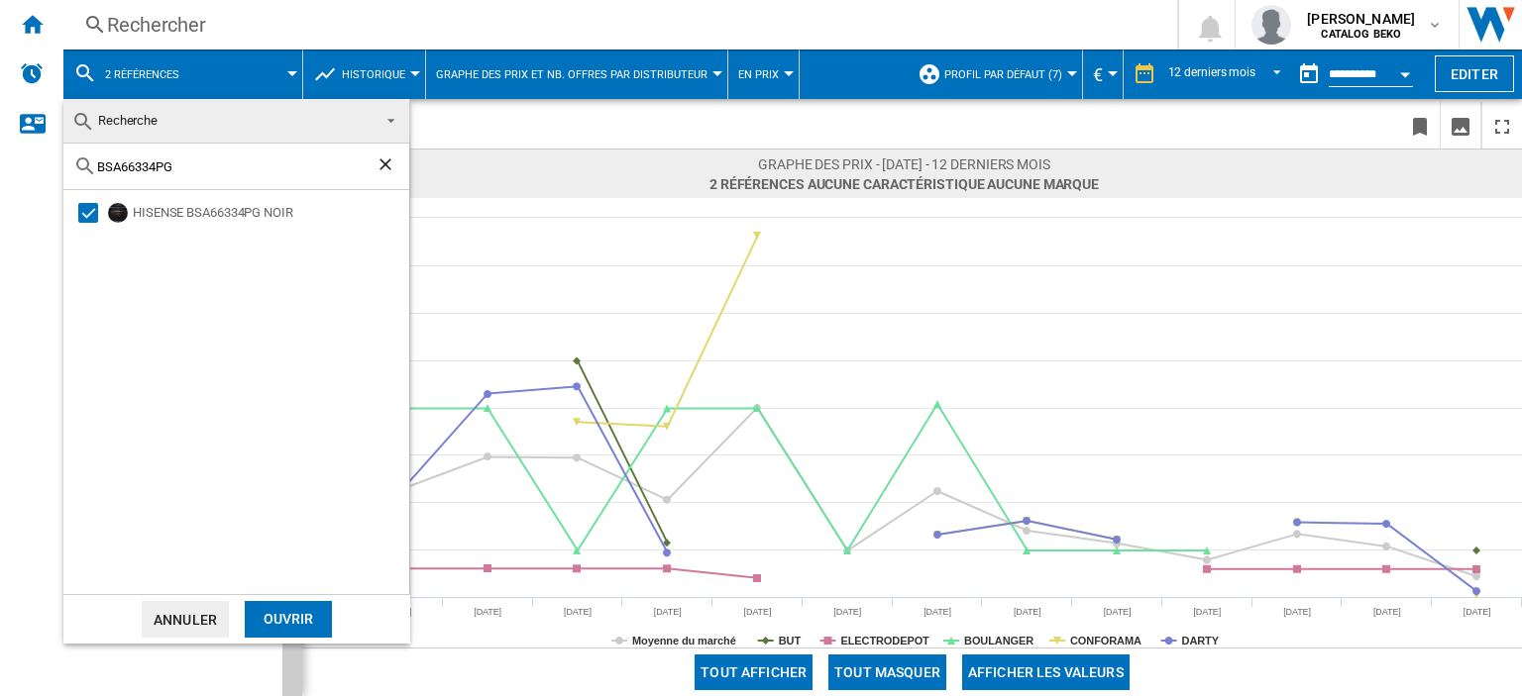
click at [153, 308] on div "HISENSE BSA66334PG NOIR" at bounding box center [236, 392] width 346 height 404
click at [388, 173] on ng-md-icon "Effacer la recherche" at bounding box center [387, 167] width 24 height 24
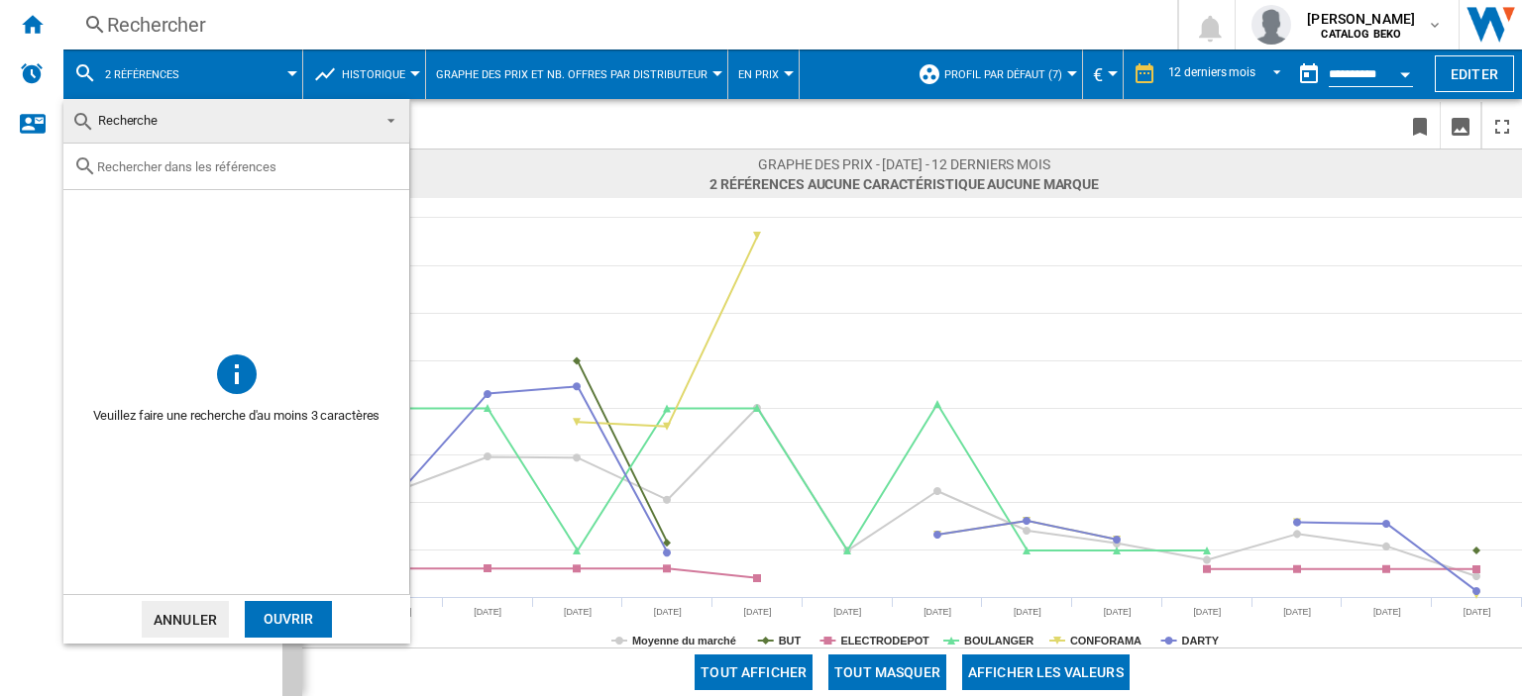
click at [289, 67] on md-backdrop at bounding box center [761, 348] width 1522 height 696
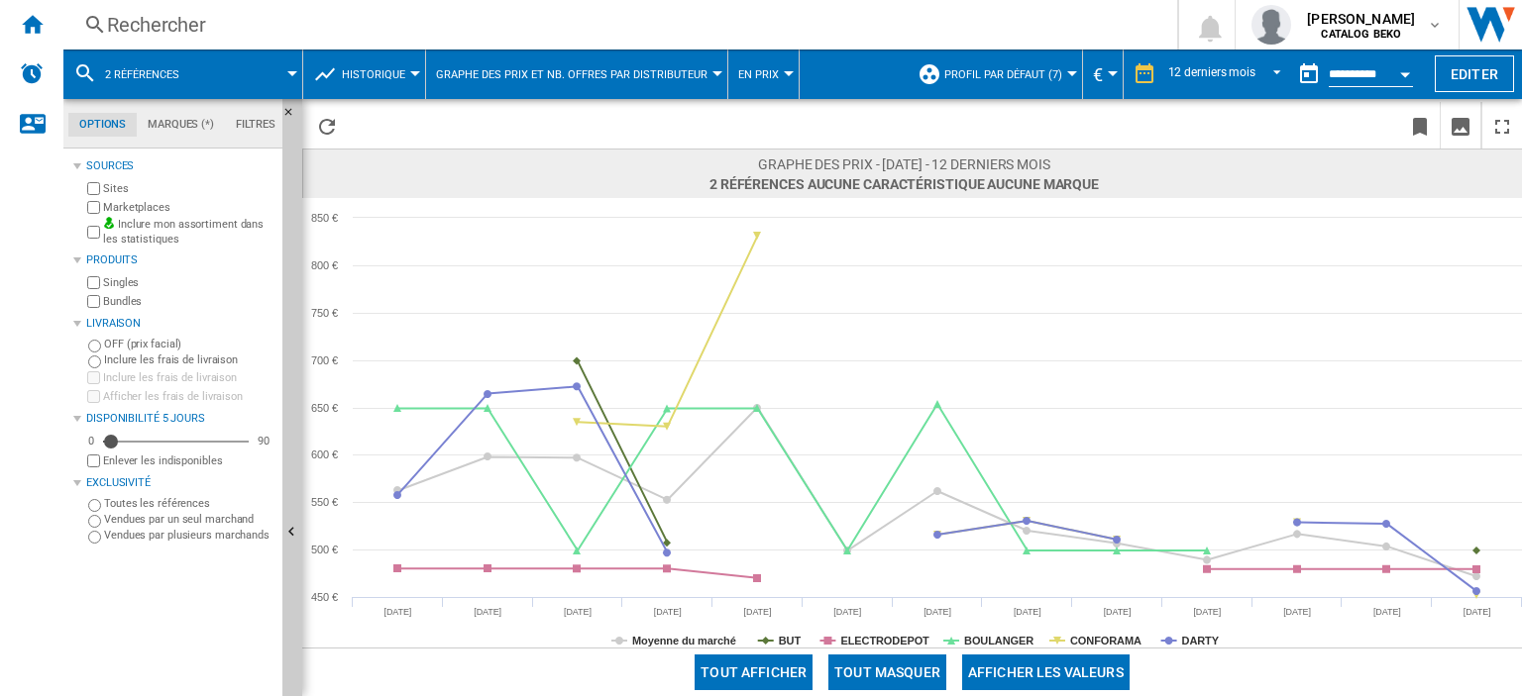
click at [291, 74] on div at bounding box center [292, 73] width 10 height 5
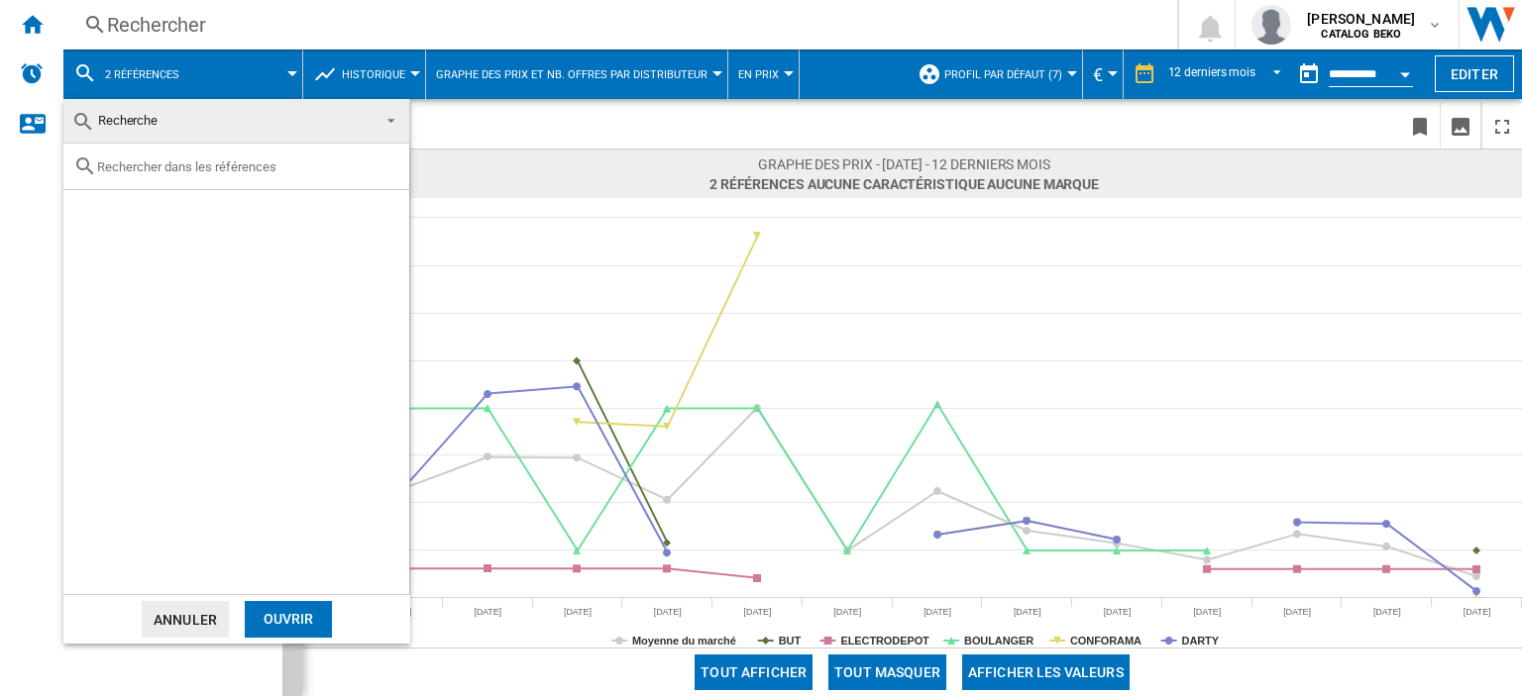
click at [330, 113] on span "Recherche" at bounding box center [220, 121] width 298 height 28
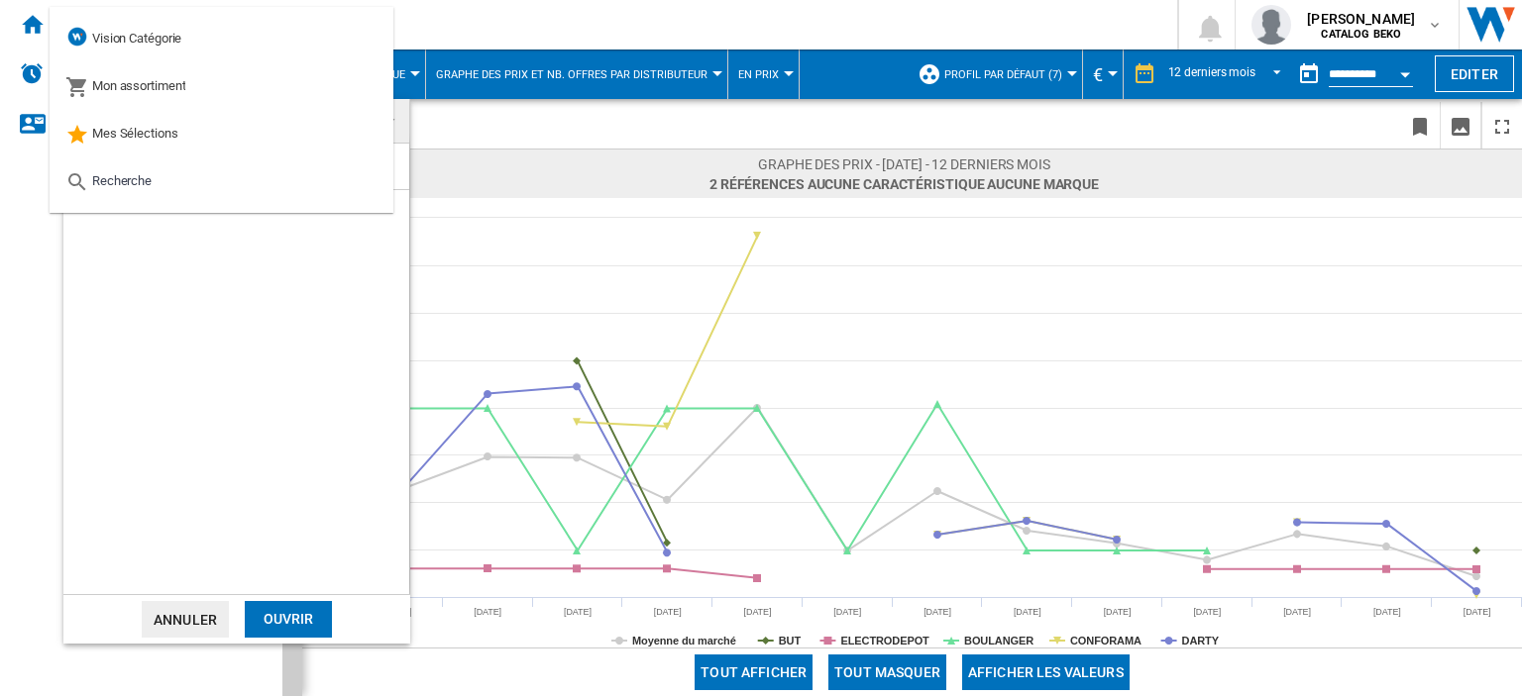
click at [585, 201] on md-backdrop at bounding box center [761, 348] width 1522 height 696
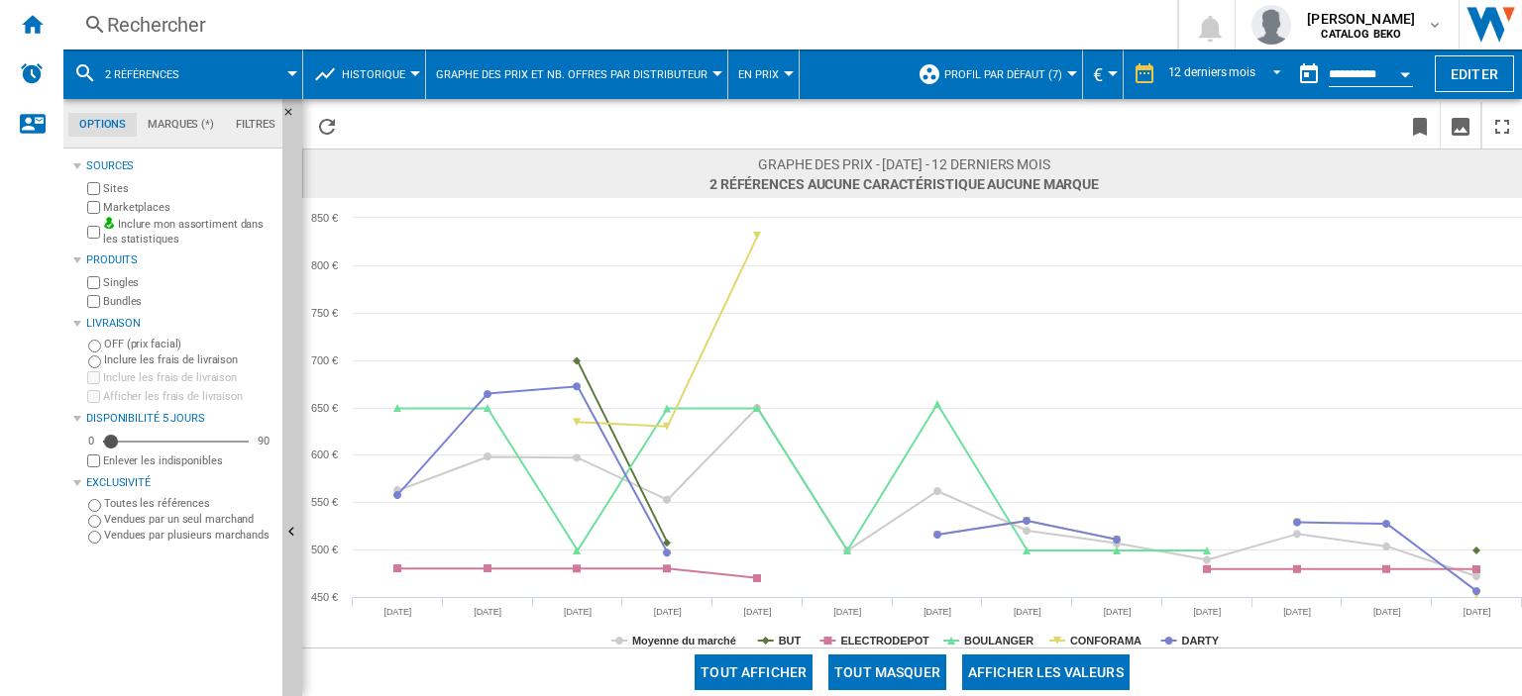
click at [92, 21] on ng-md-icon at bounding box center [95, 25] width 24 height 25
click at [101, 23] on ng-md-icon at bounding box center [95, 25] width 24 height 25
click at [29, 31] on ng-md-icon "Accueil" at bounding box center [32, 24] width 24 height 24
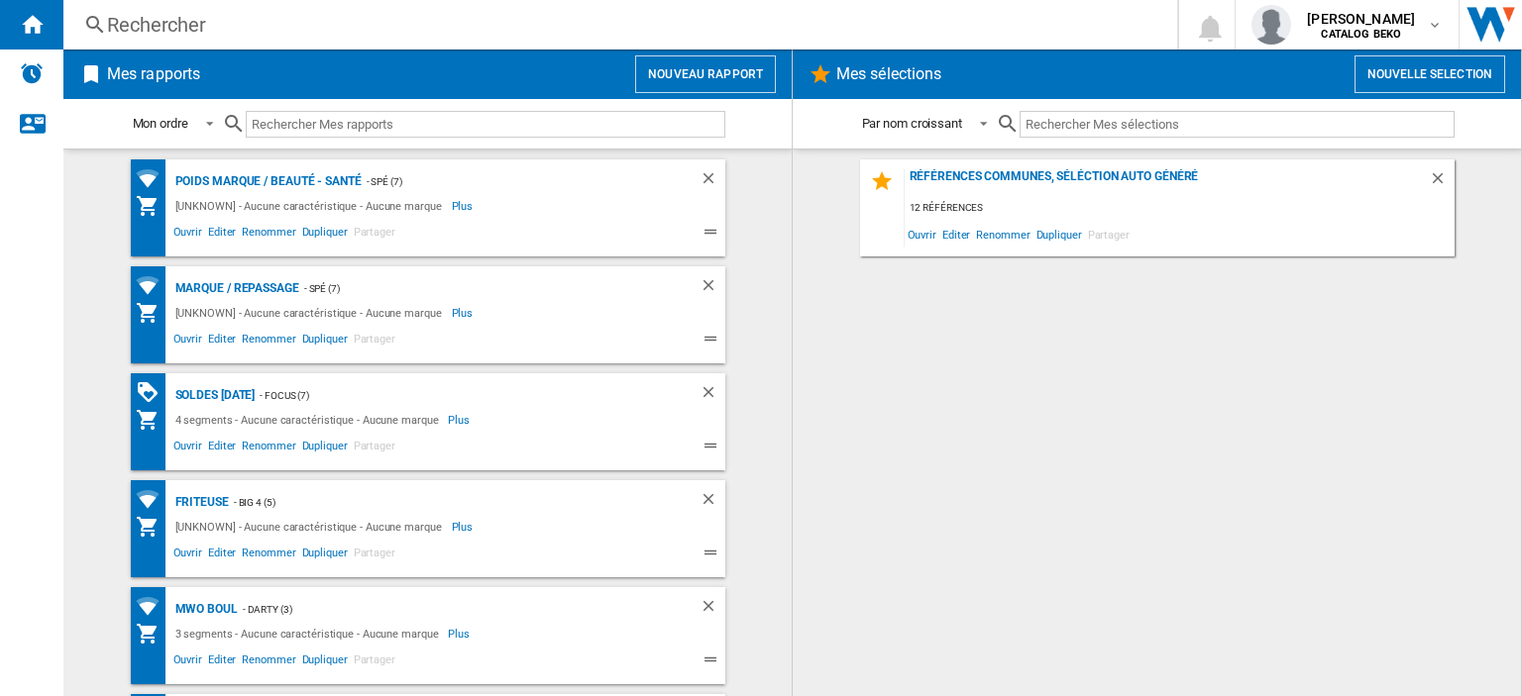
click at [93, 21] on ng-md-icon at bounding box center [95, 25] width 24 height 25
click at [153, 25] on div "Rechercher" at bounding box center [616, 25] width 1018 height 28
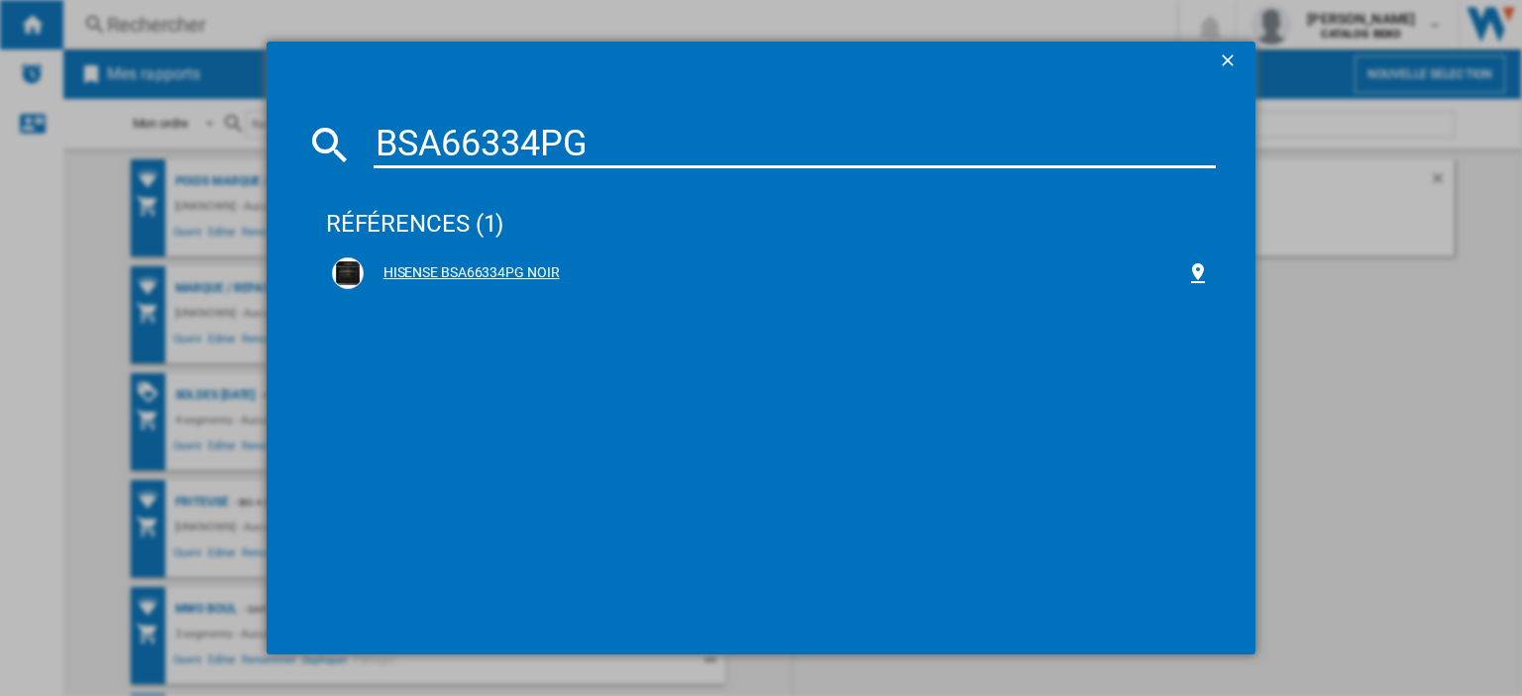
type input "BSA66334PG"
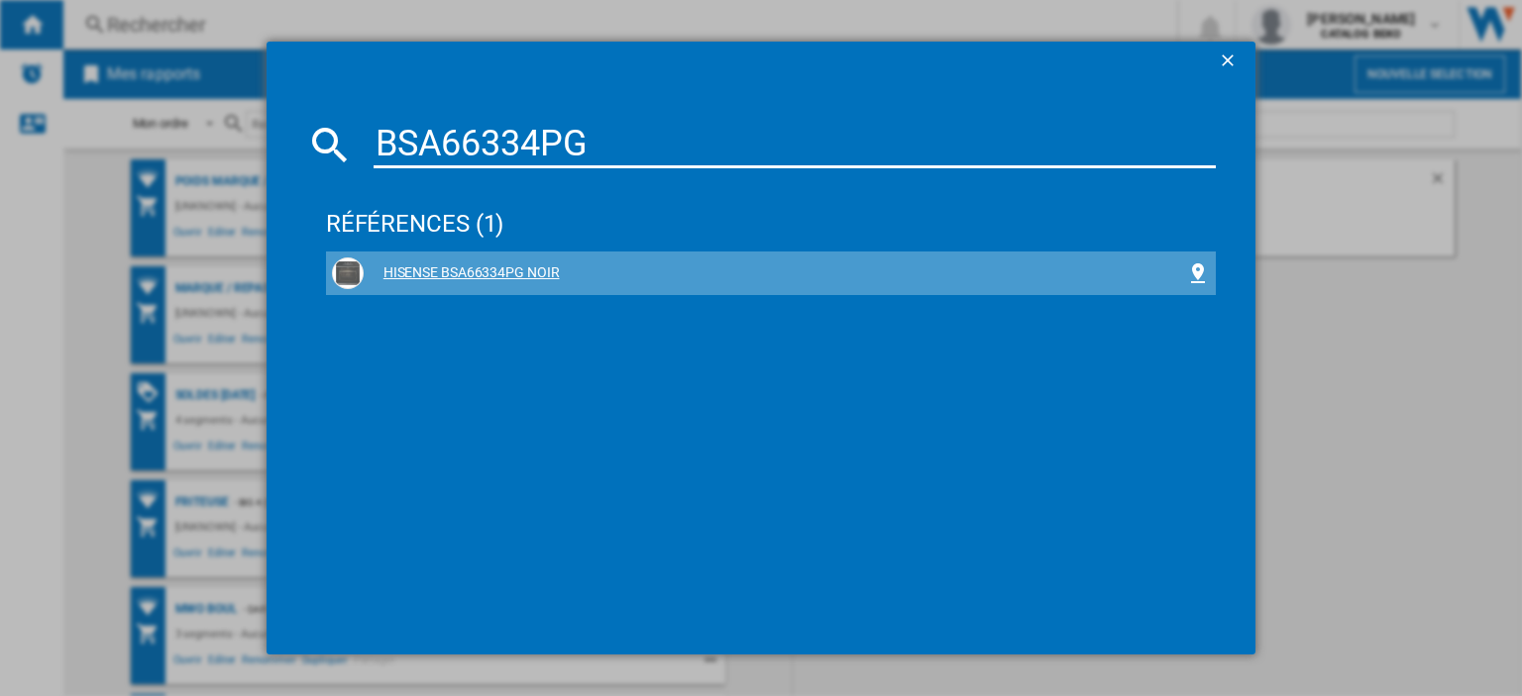
click at [504, 269] on div "HISENSE BSA66334PG NOIR" at bounding box center [775, 274] width 822 height 20
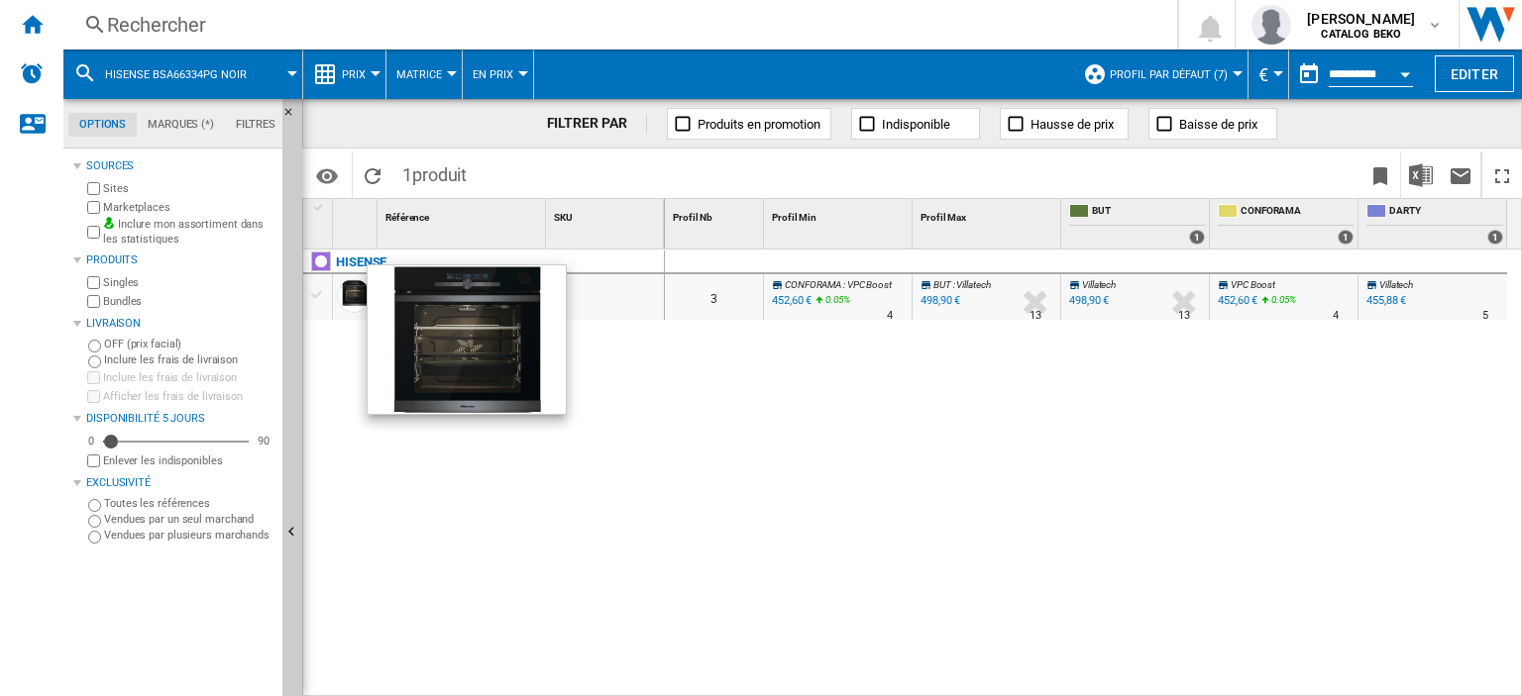
click at [357, 296] on div at bounding box center [354, 296] width 34 height 34
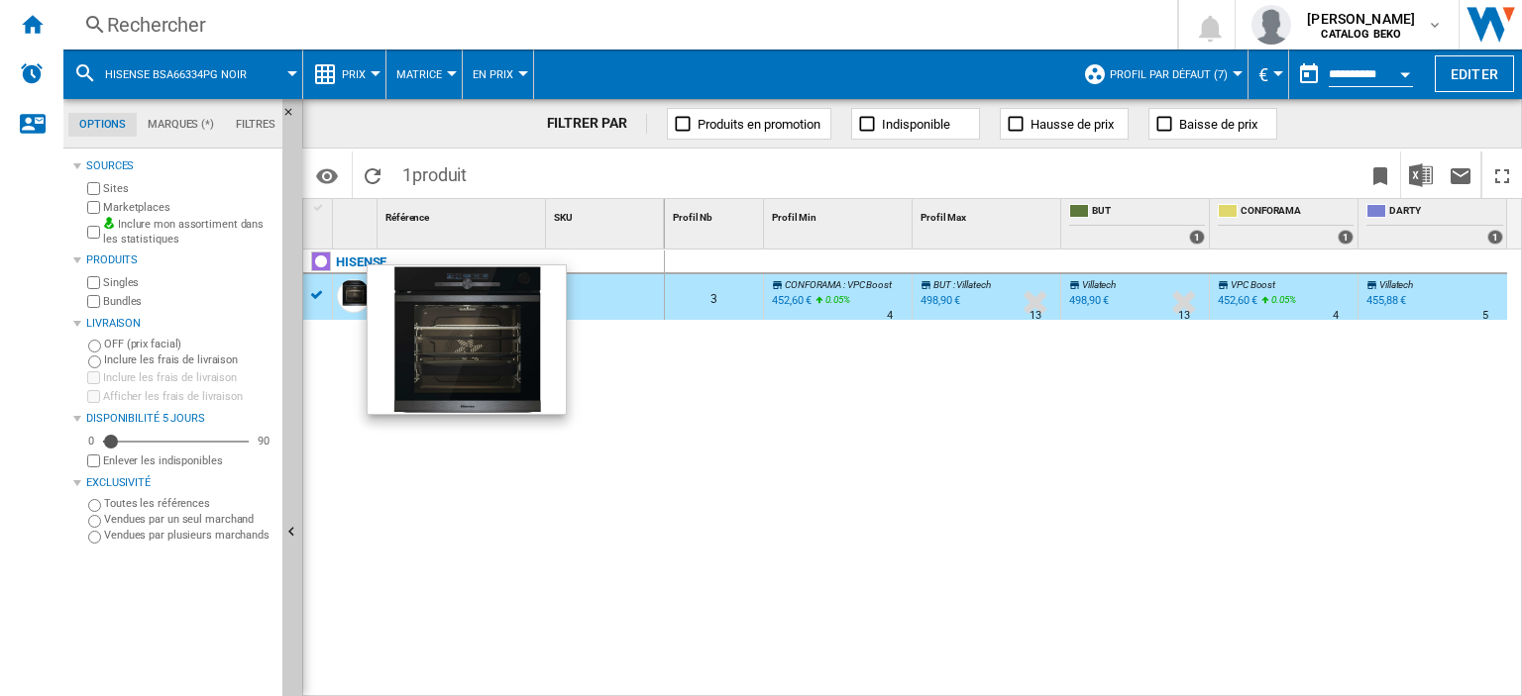
click at [357, 296] on div at bounding box center [354, 296] width 34 height 34
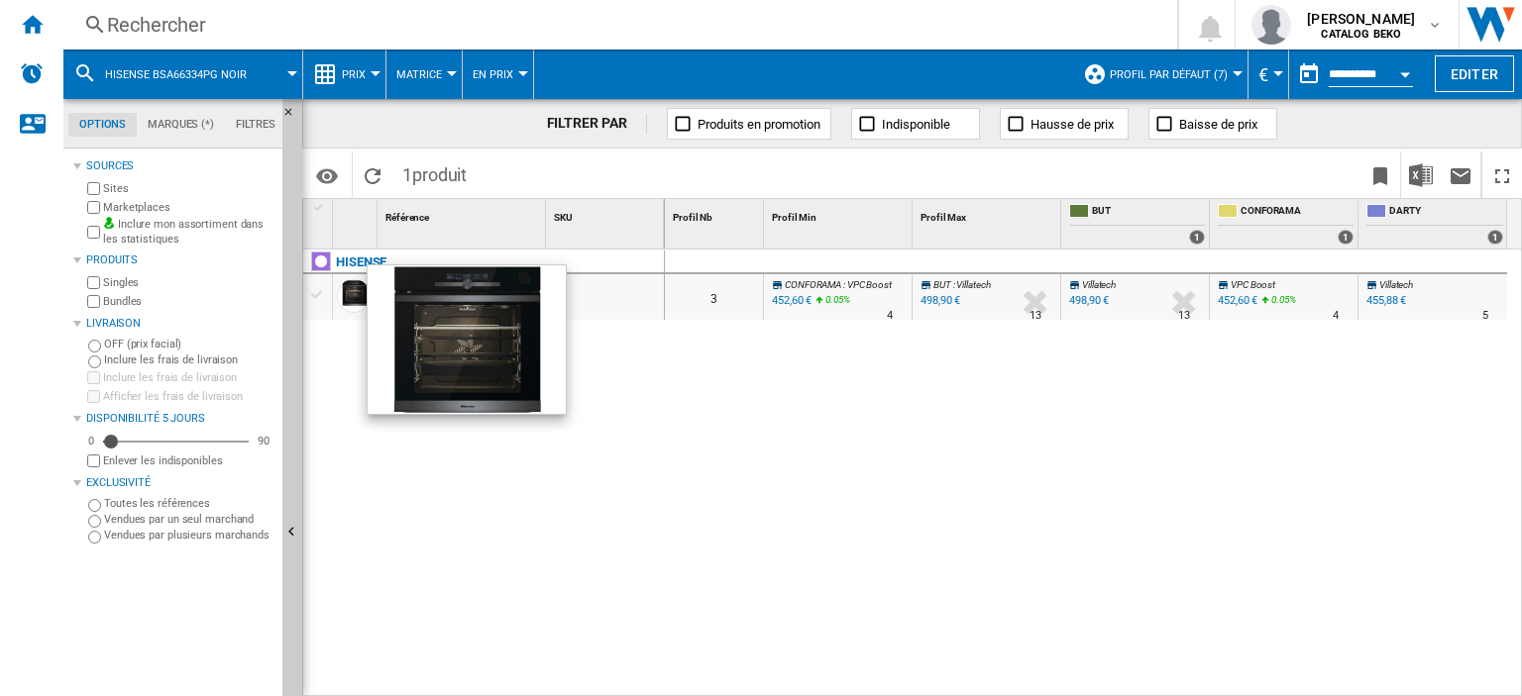
click at [357, 296] on div at bounding box center [354, 296] width 34 height 34
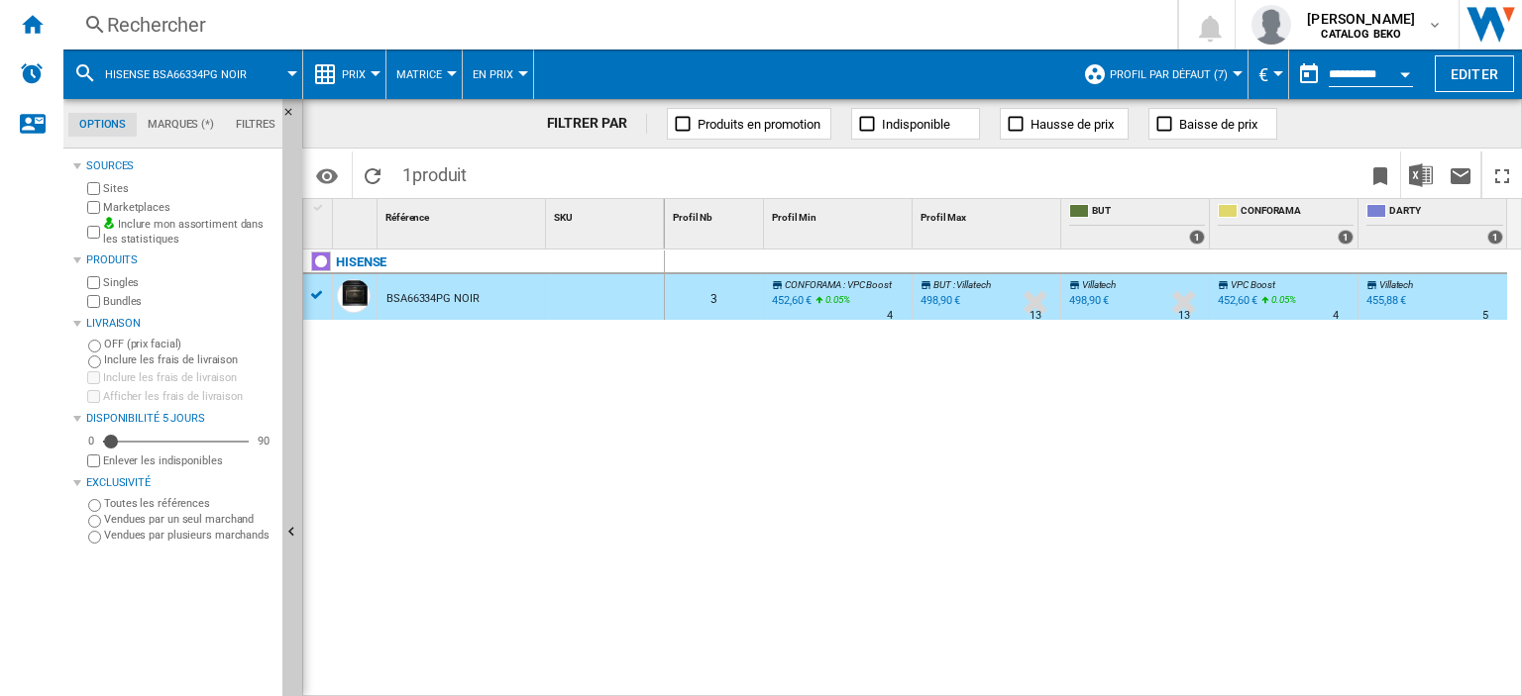
click at [369, 70] on button "Prix" at bounding box center [359, 75] width 34 height 50
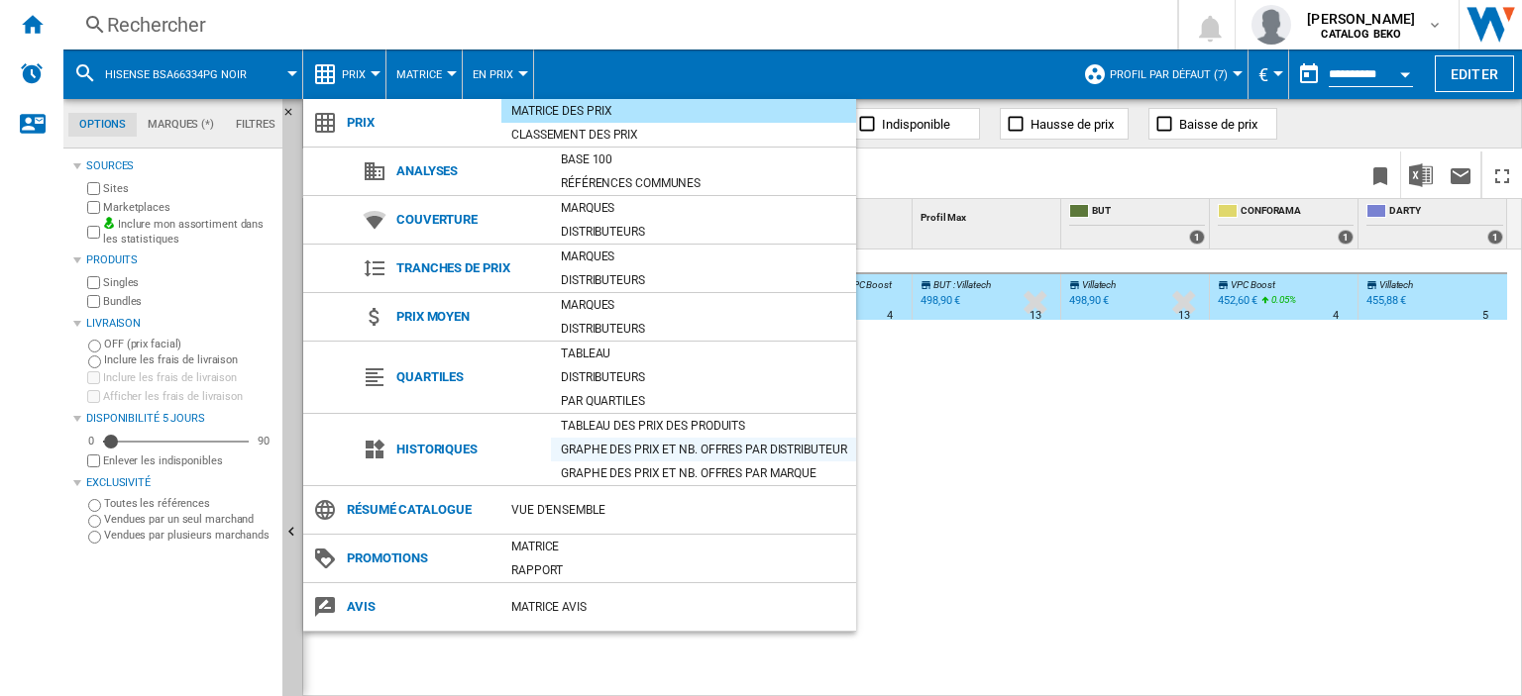
click at [651, 443] on div "Graphe des prix et nb. offres par distributeur" at bounding box center [703, 450] width 305 height 20
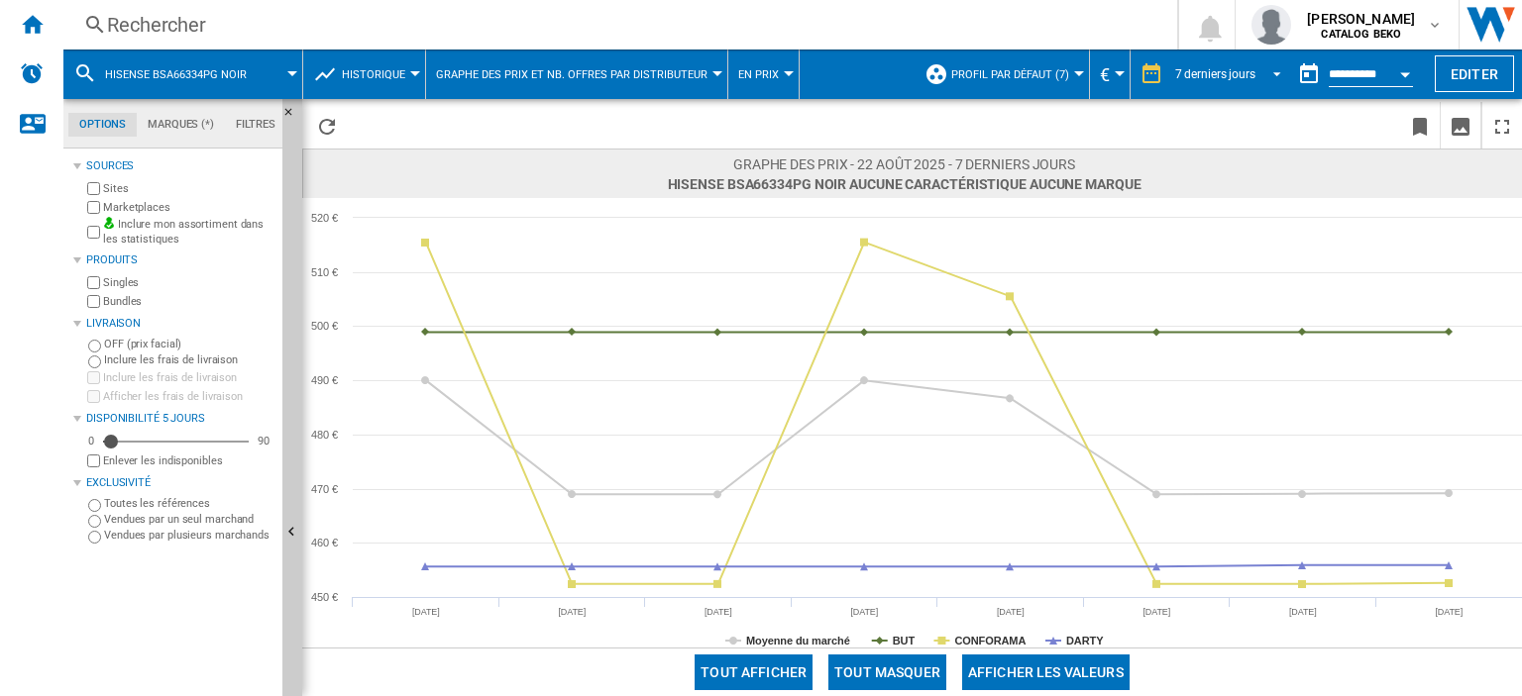
click at [1270, 70] on span "REPORTS.WIZARD.STEPS.REPORT.STEPS.REPORT_OPTIONS.PERIOD: 7 derniers jours" at bounding box center [1271, 72] width 24 height 18
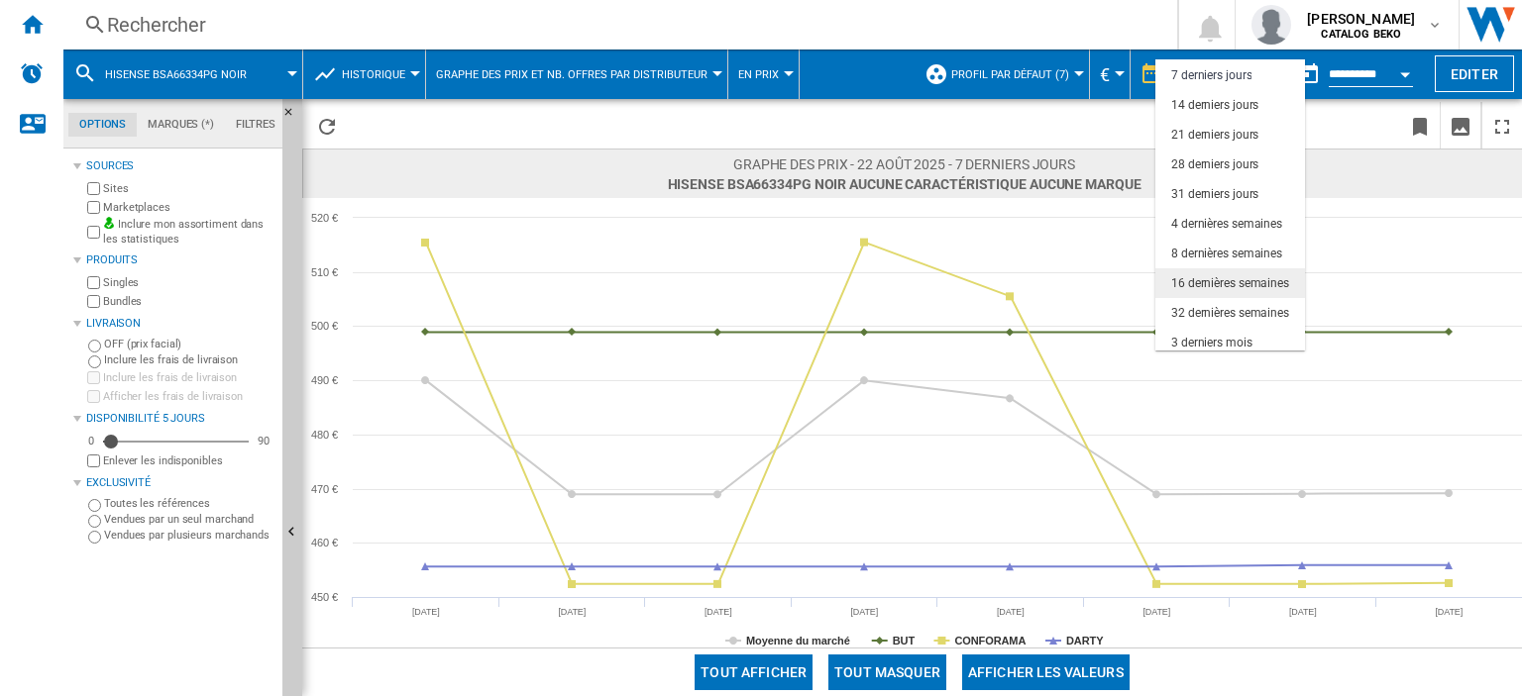
scroll to position [124, 0]
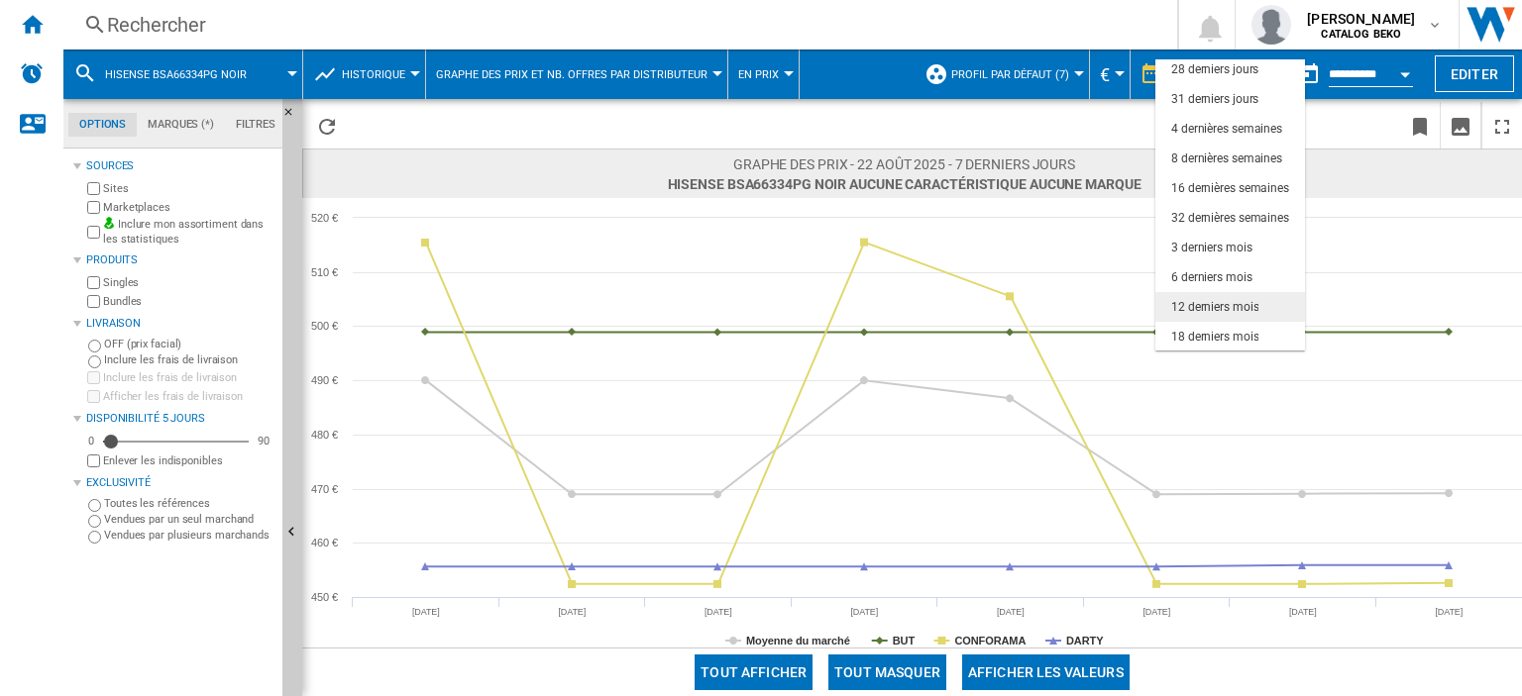
click at [1239, 309] on div "12 derniers mois" at bounding box center [1214, 307] width 87 height 17
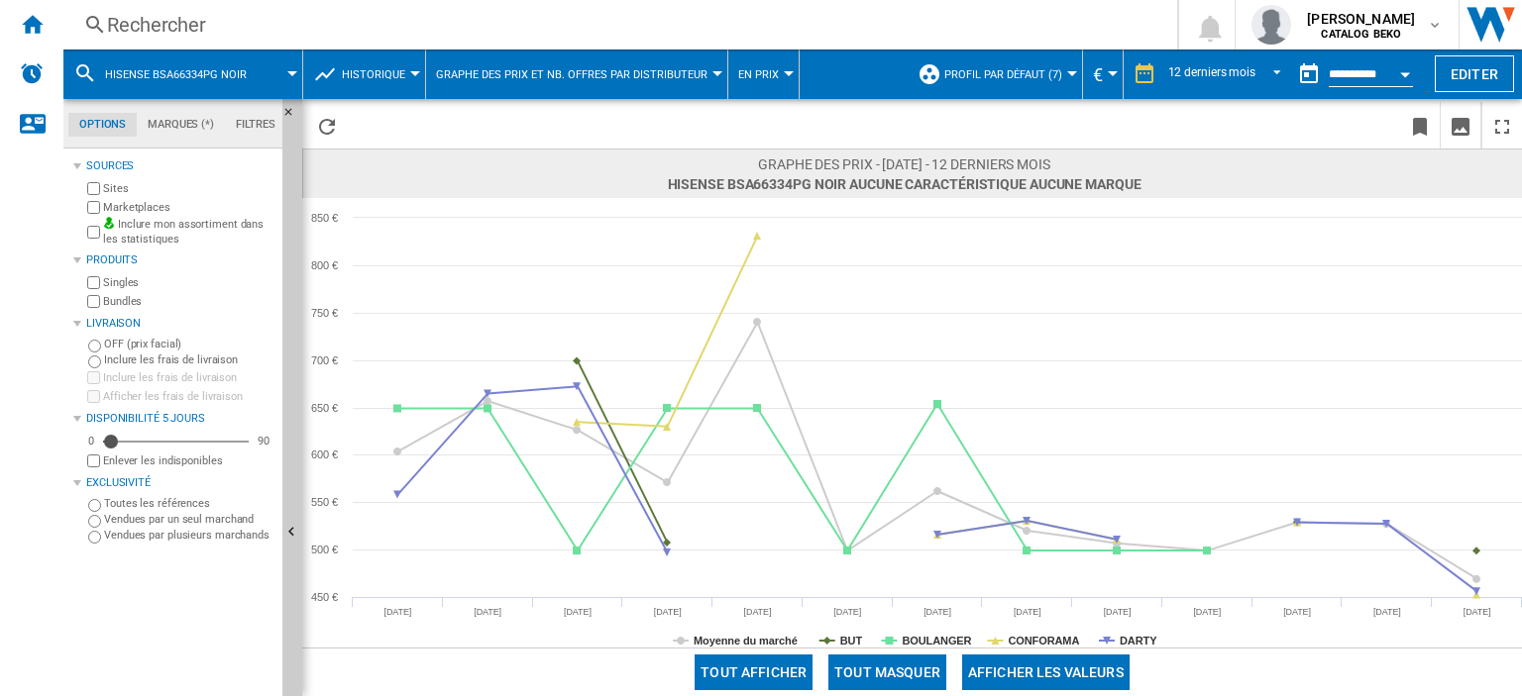
click at [91, 73] on md-icon at bounding box center [85, 73] width 24 height 24
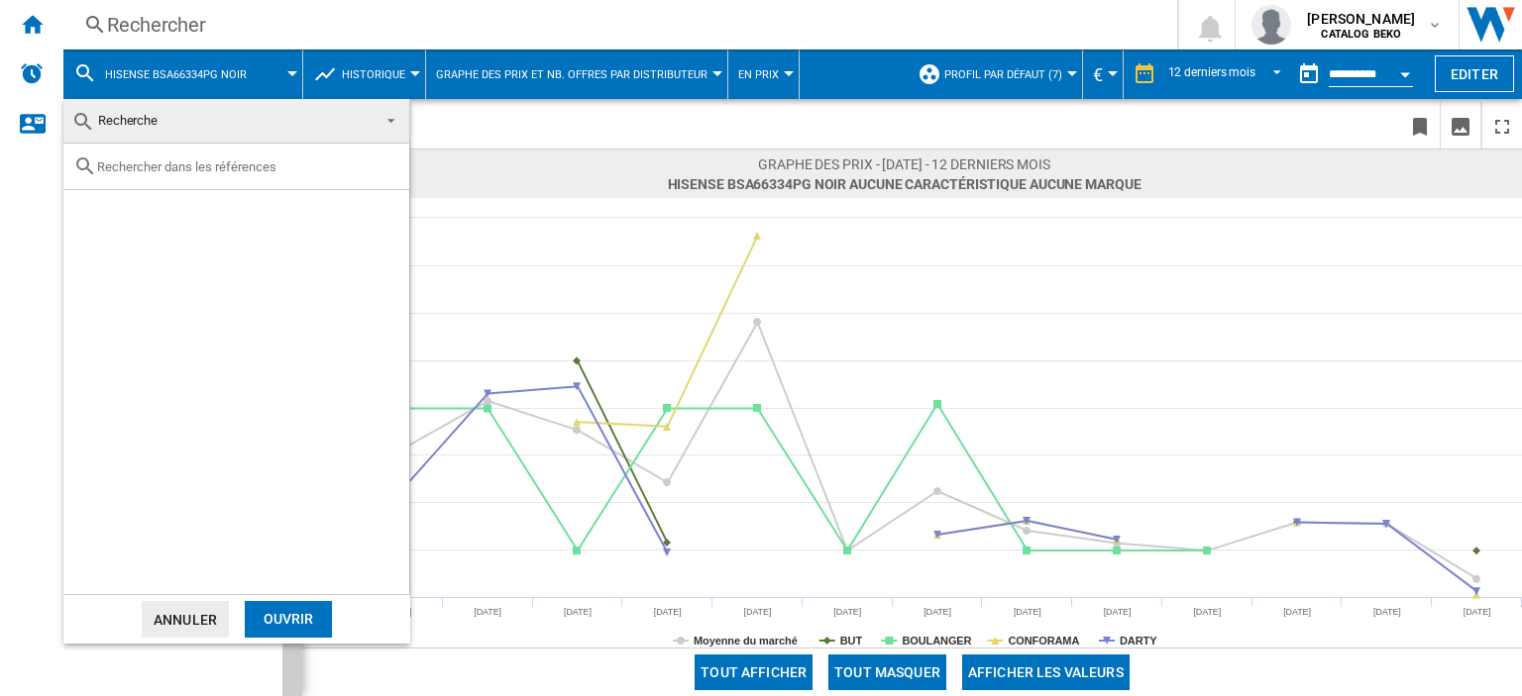
click at [130, 165] on input "text" at bounding box center [248, 166] width 302 height 15
paste input "BI64213PX"
type input "BI64213PX"
click at [91, 209] on div "Select" at bounding box center [88, 213] width 20 height 20
click at [154, 215] on div "HISENSE BI64213PX INOX" at bounding box center [269, 213] width 273 height 20
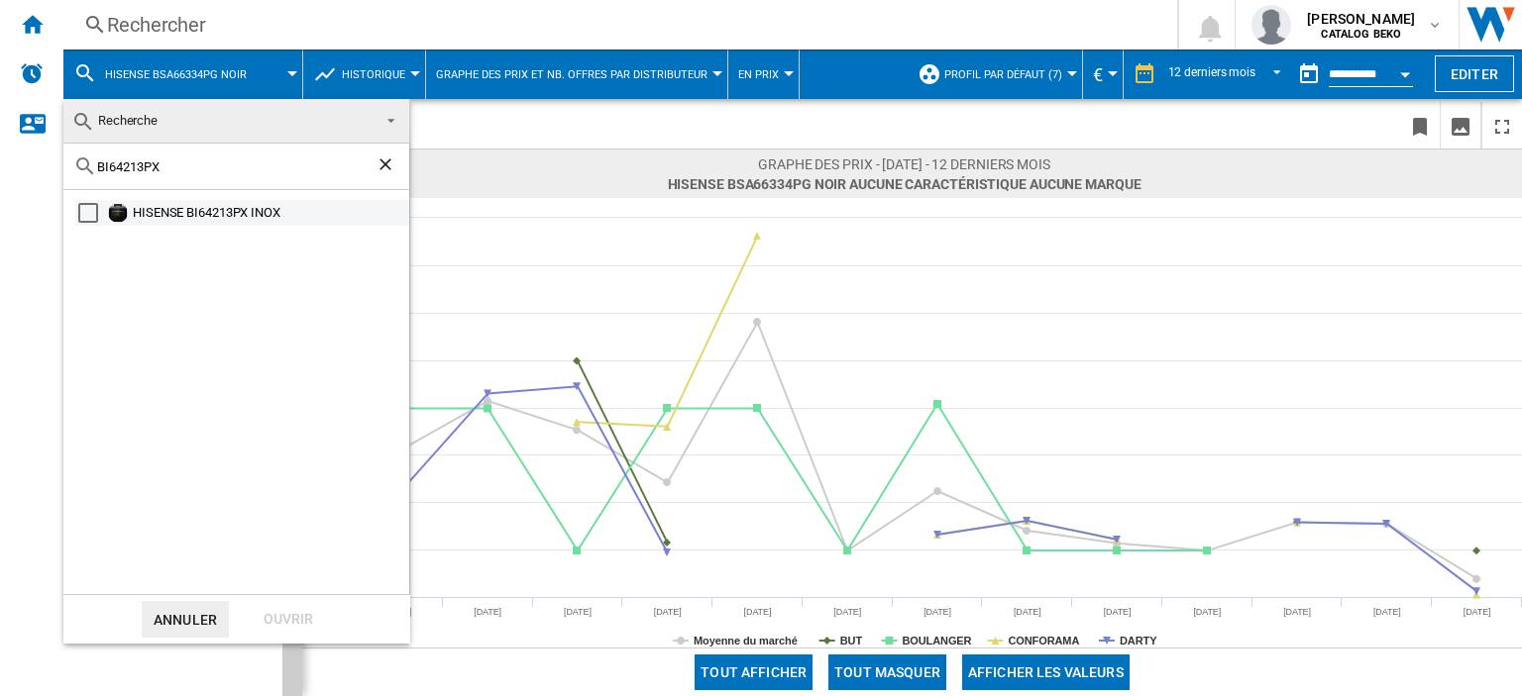
click at [149, 209] on div "HISENSE BI64213PX INOX" at bounding box center [269, 213] width 273 height 20
click at [277, 617] on div "Ouvrir" at bounding box center [288, 619] width 87 height 37
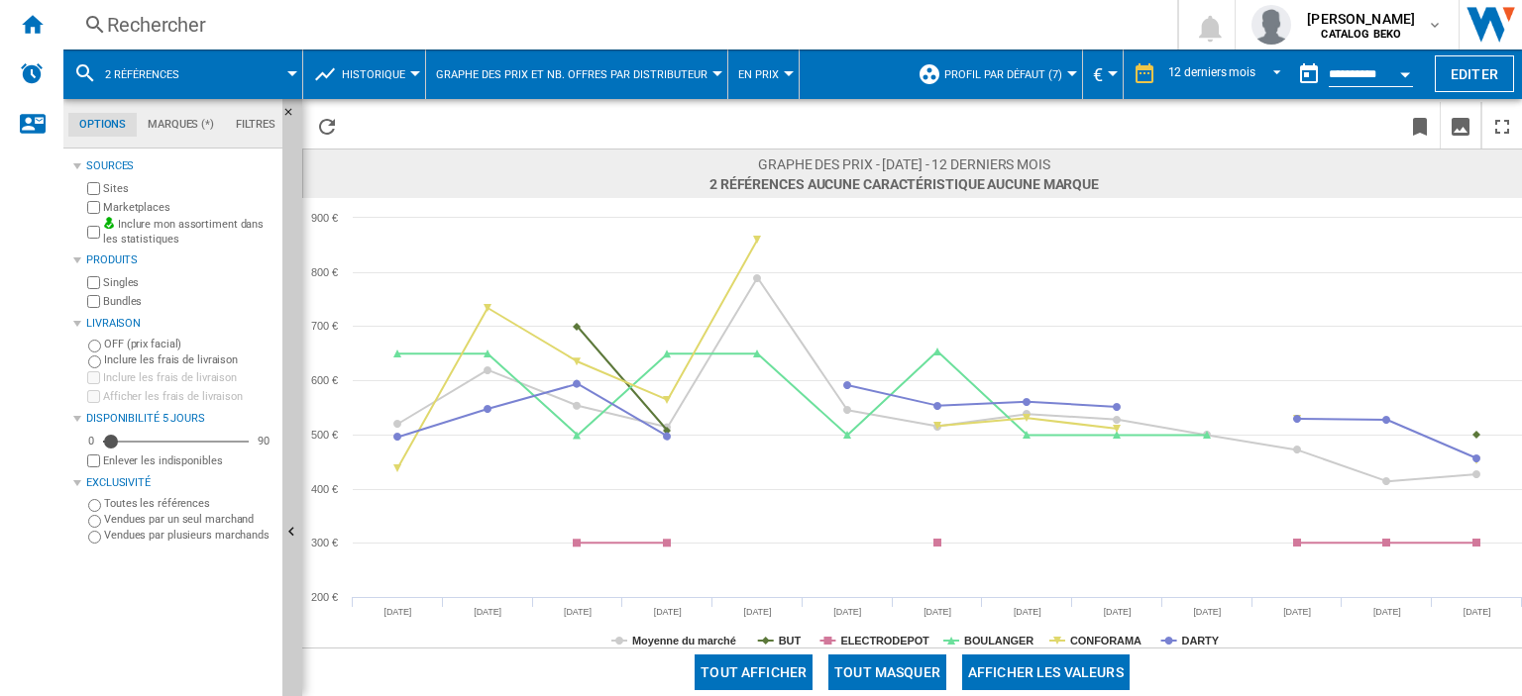
click at [190, 31] on div "Rechercher" at bounding box center [616, 25] width 1018 height 28
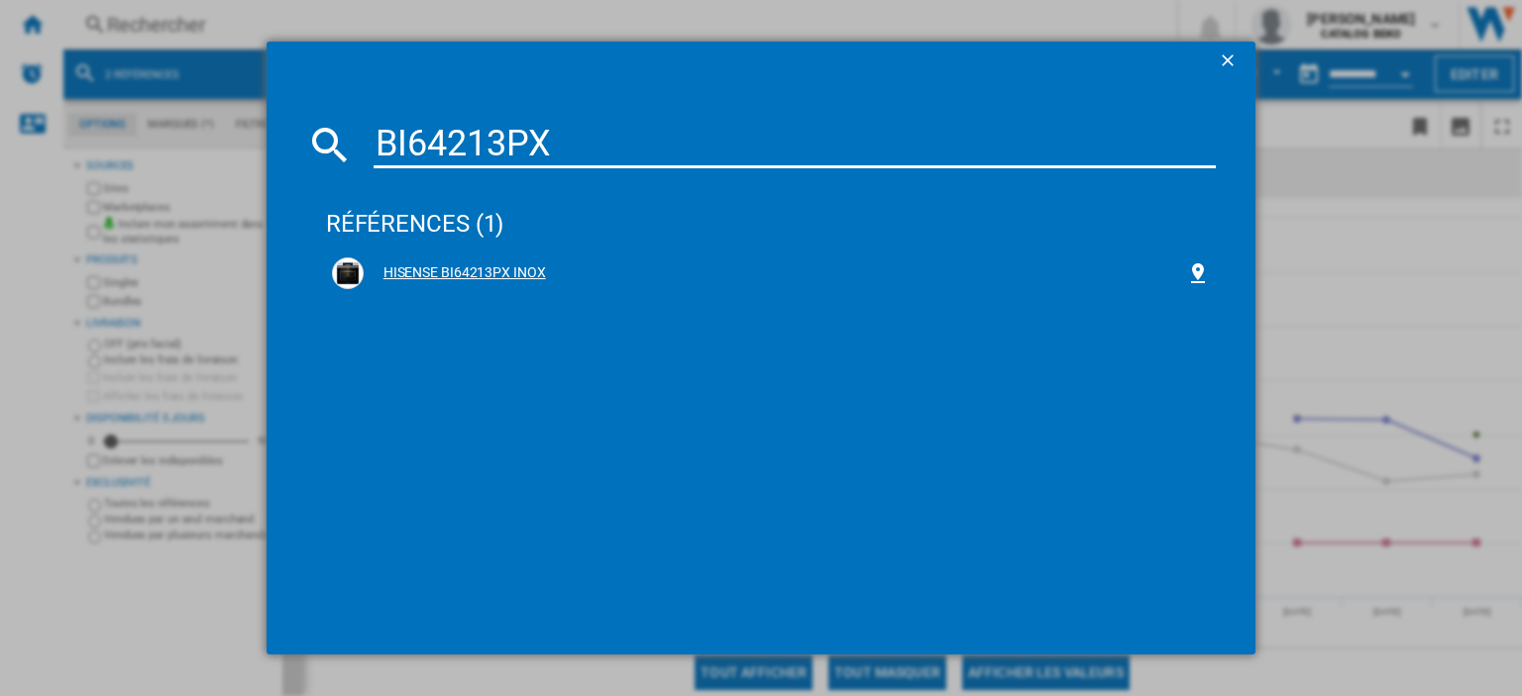
type input "BI64213PX"
click at [515, 270] on div "HISENSE BI64213PX INOX" at bounding box center [775, 274] width 822 height 20
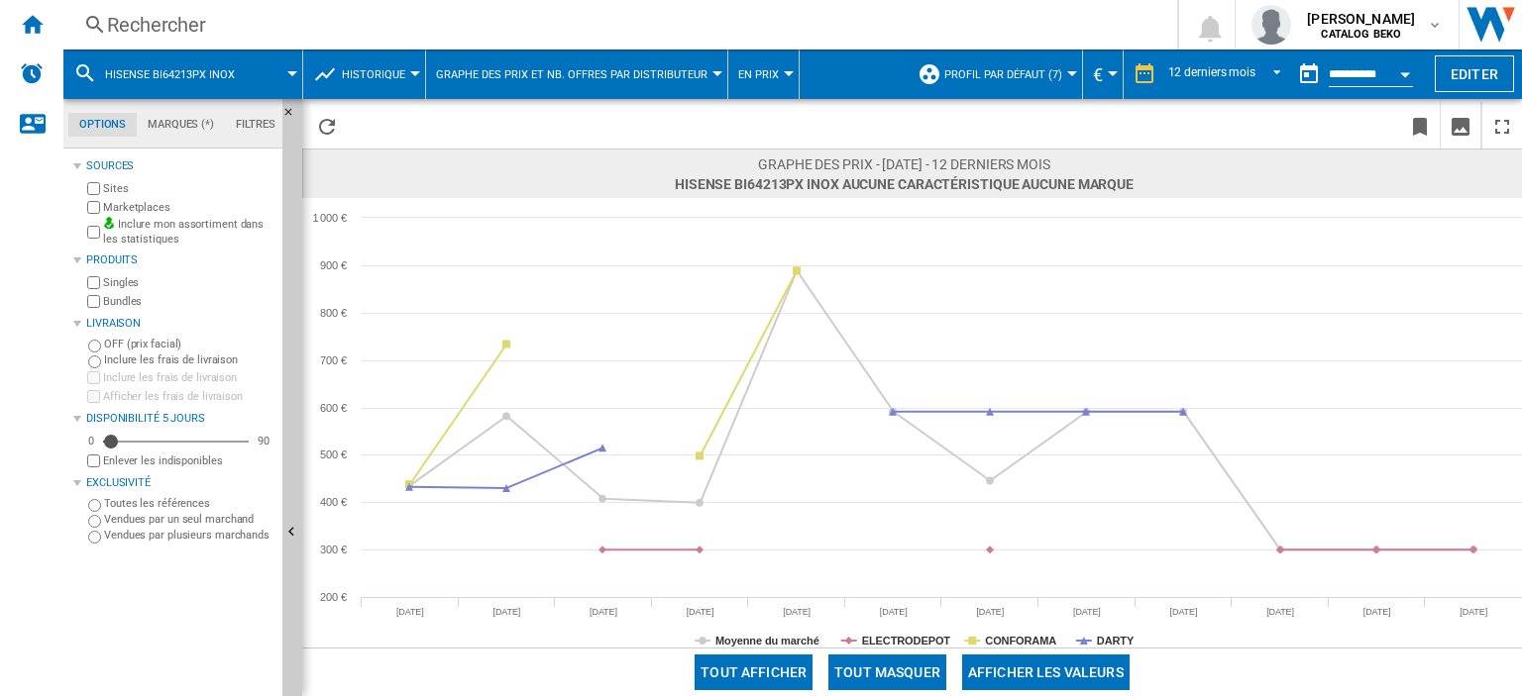
click at [150, 19] on div "Rechercher" at bounding box center [616, 25] width 1018 height 28
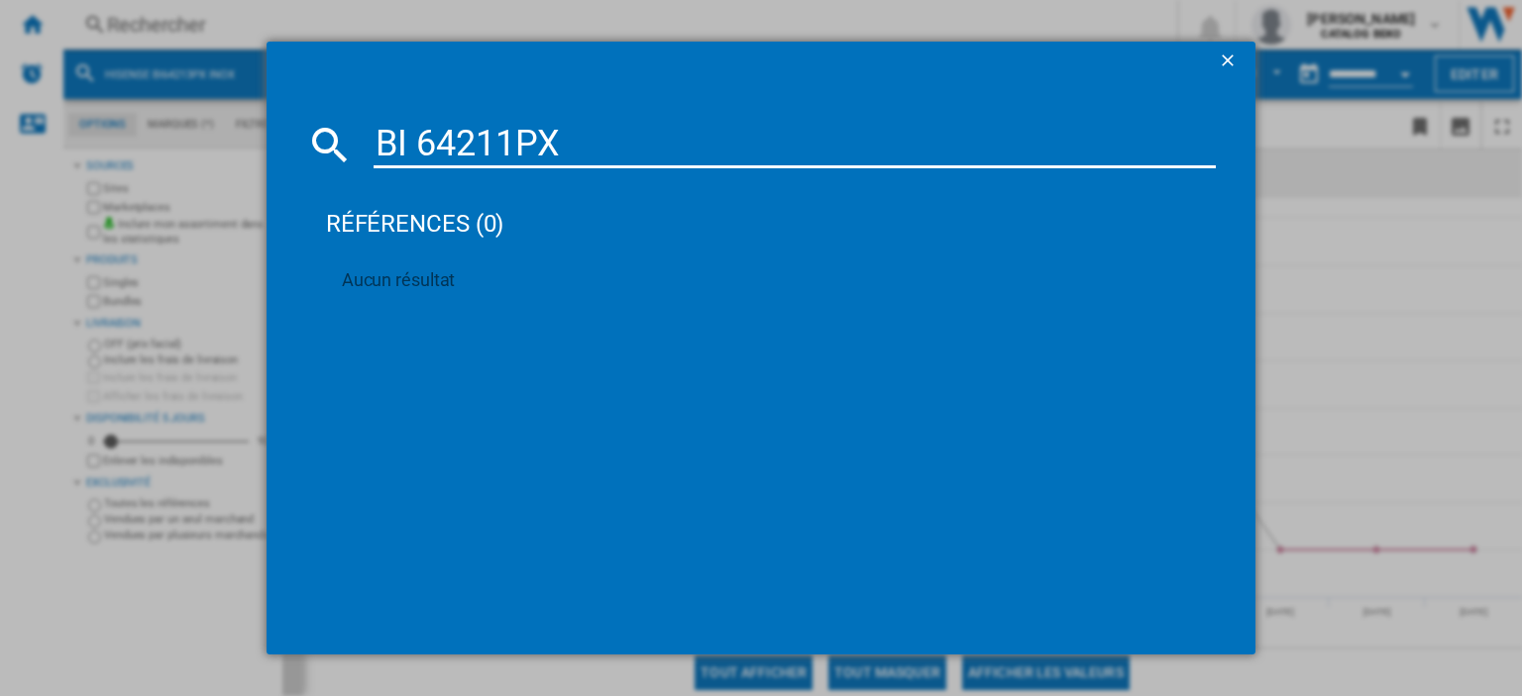
click at [412, 133] on input "BI 64211PX" at bounding box center [794, 145] width 842 height 48
click at [511, 146] on input "BI 64211PX" at bounding box center [794, 145] width 842 height 48
drag, startPoint x: 590, startPoint y: 136, endPoint x: 227, endPoint y: 102, distance: 365.1
click at [227, 102] on div "BI 64211 PX références (1) HISENSE BI64211EPX INOX" at bounding box center [761, 348] width 1522 height 696
paste input "DOP4556B"
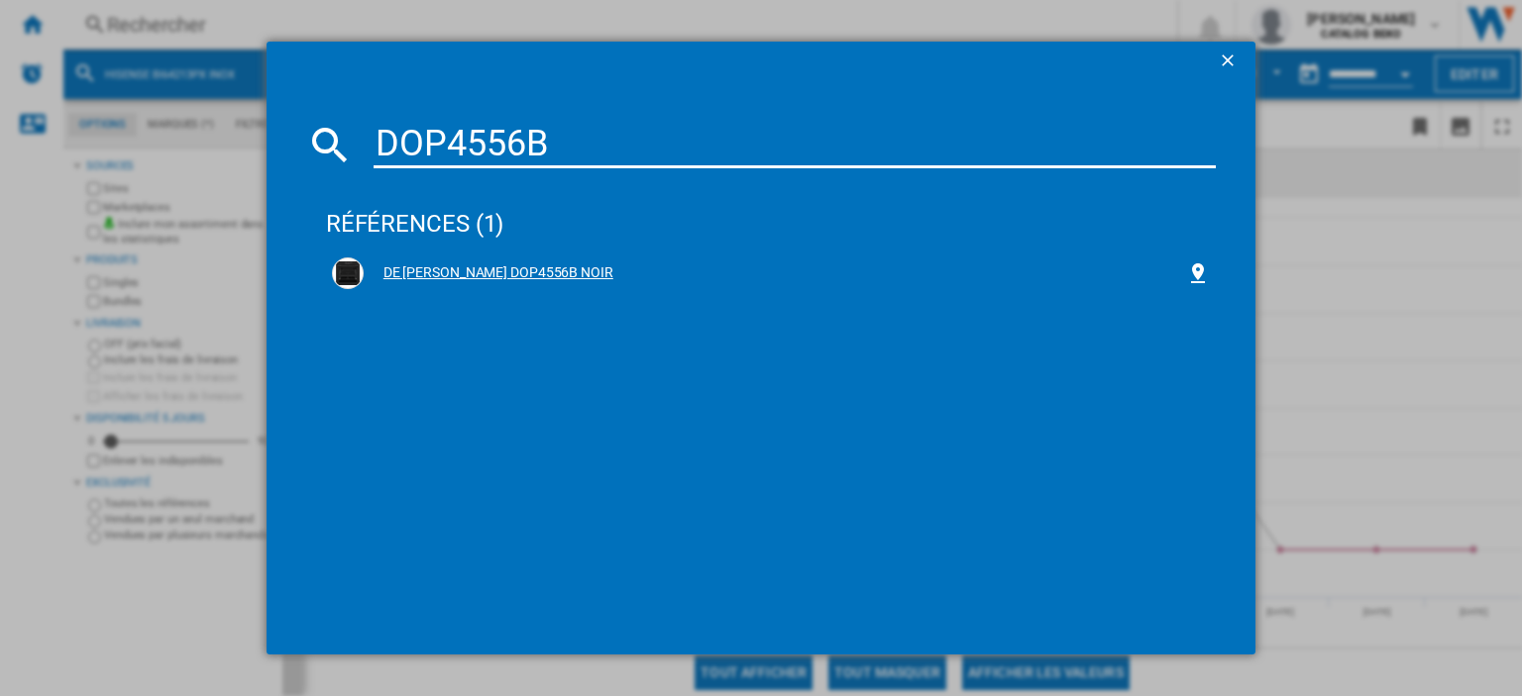
type input "DOP4556B"
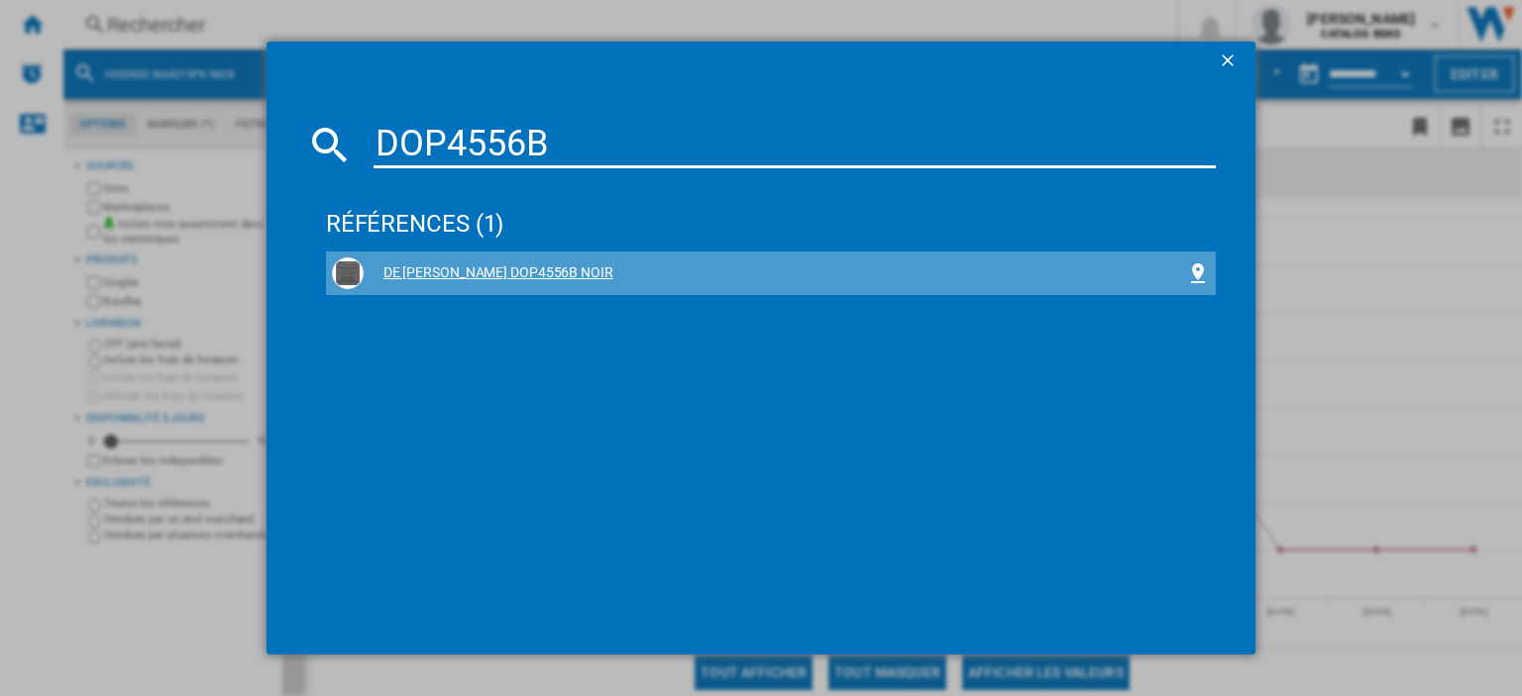
click at [542, 269] on div "DE [PERSON_NAME] DOP4556B NOIR" at bounding box center [775, 274] width 822 height 20
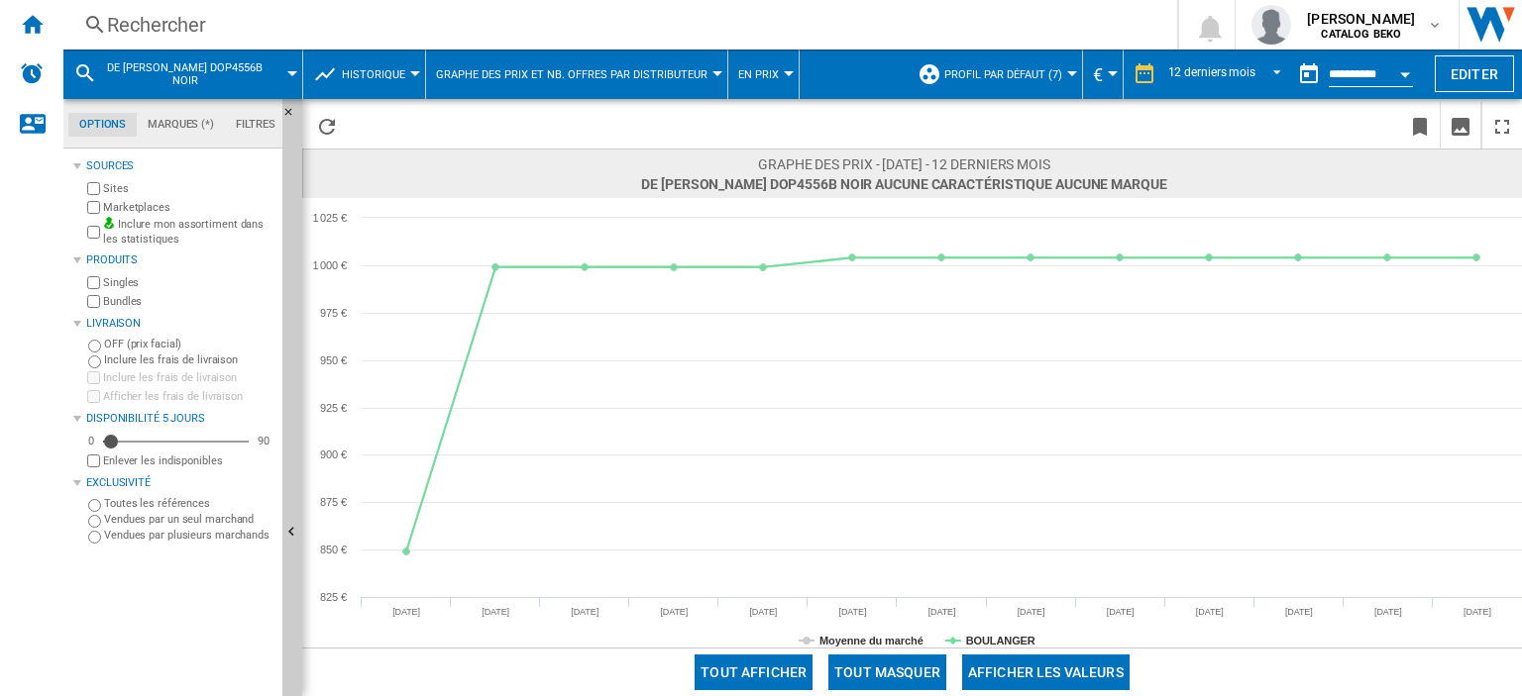
click at [293, 75] on div at bounding box center [292, 73] width 10 height 5
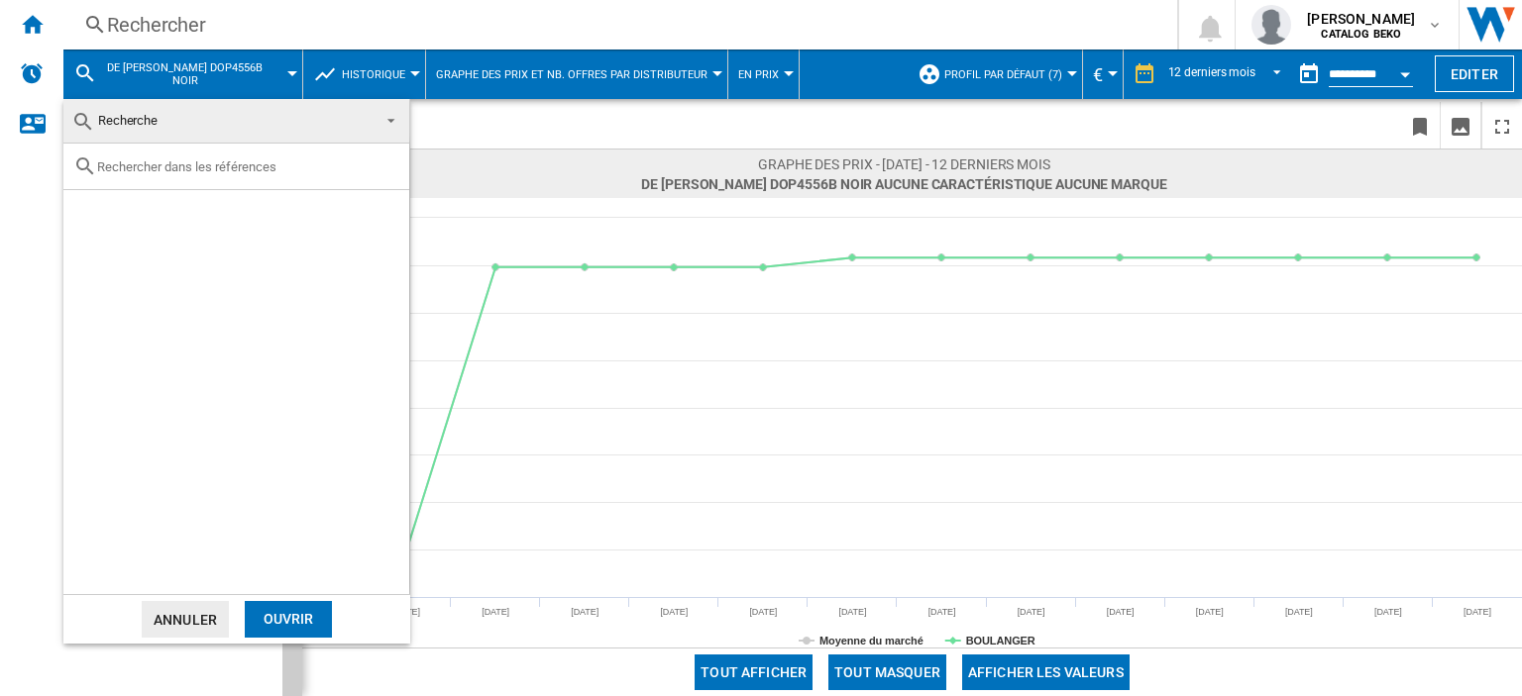
click at [551, 126] on md-backdrop at bounding box center [761, 348] width 1522 height 696
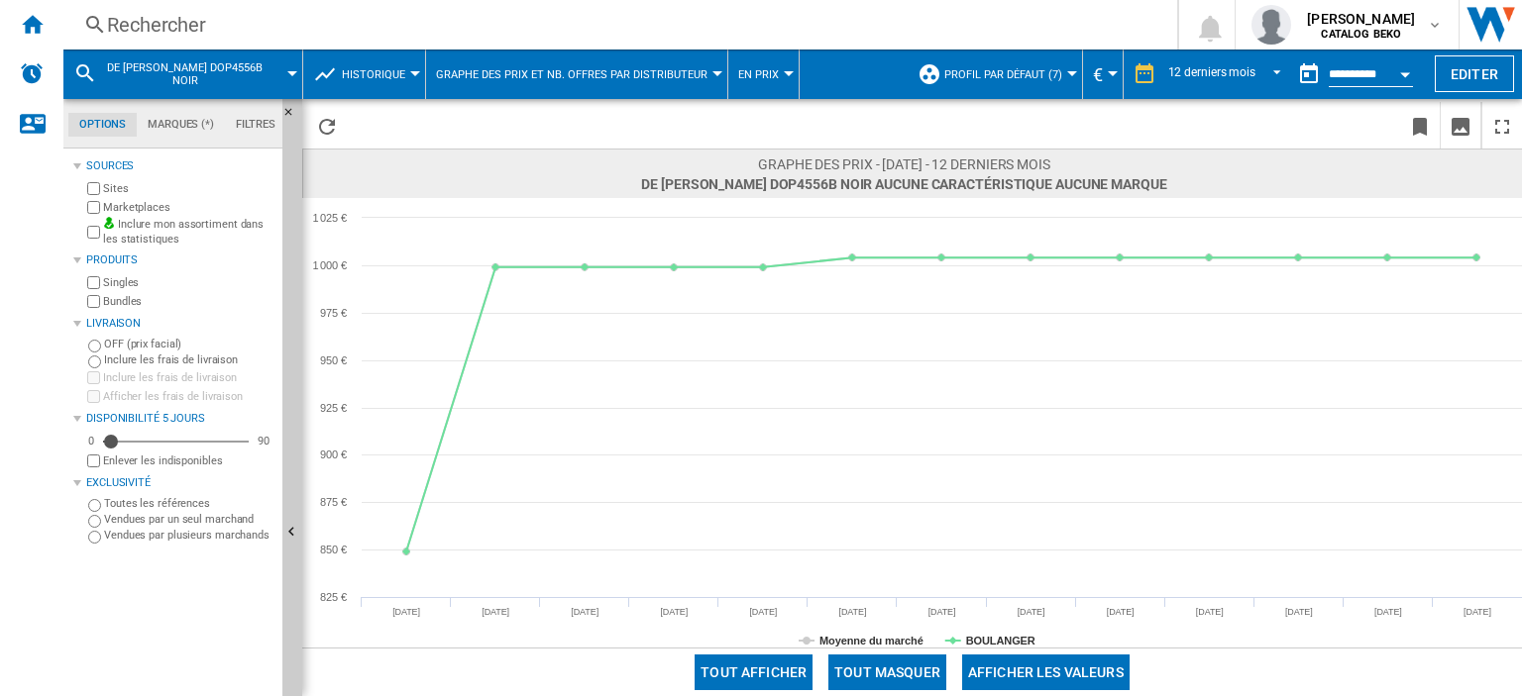
click at [295, 74] on div at bounding box center [292, 73] width 10 height 5
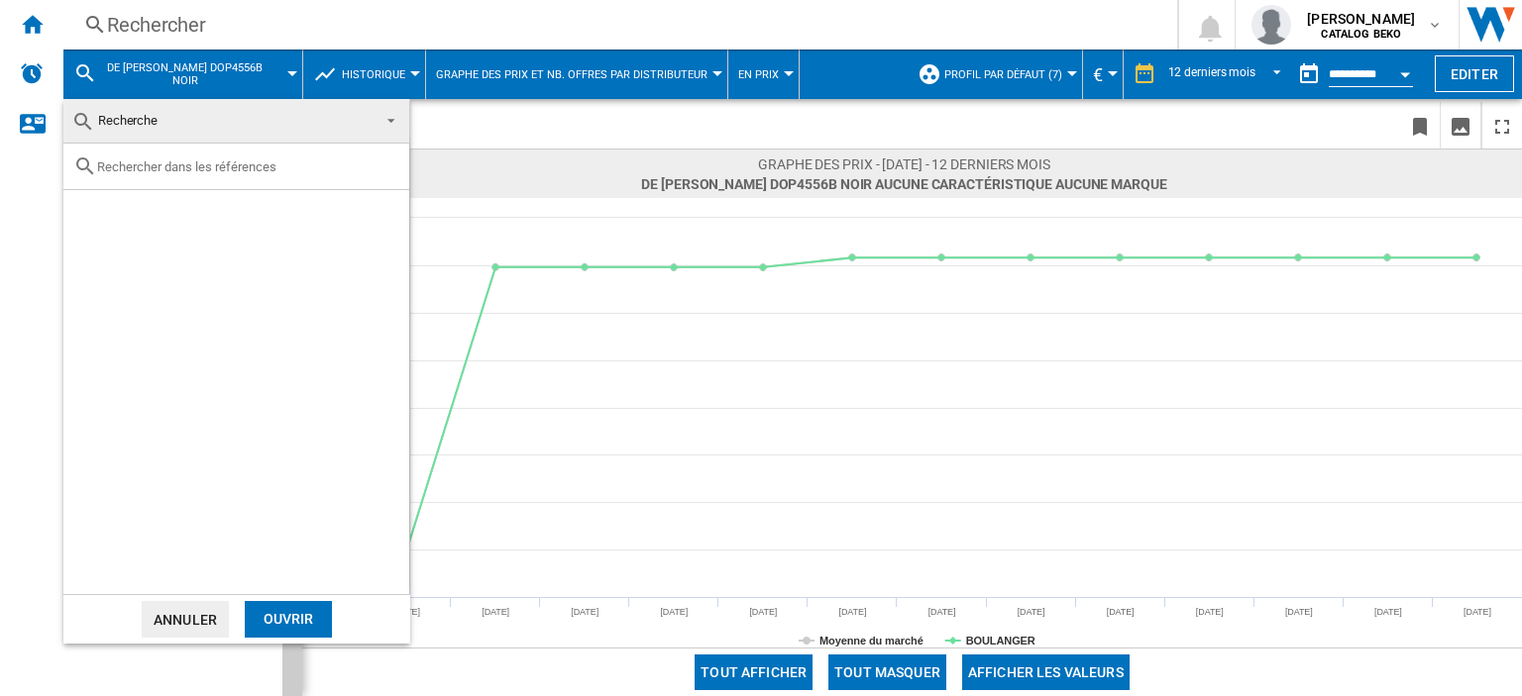
click at [295, 74] on md-backdrop at bounding box center [761, 348] width 1522 height 696
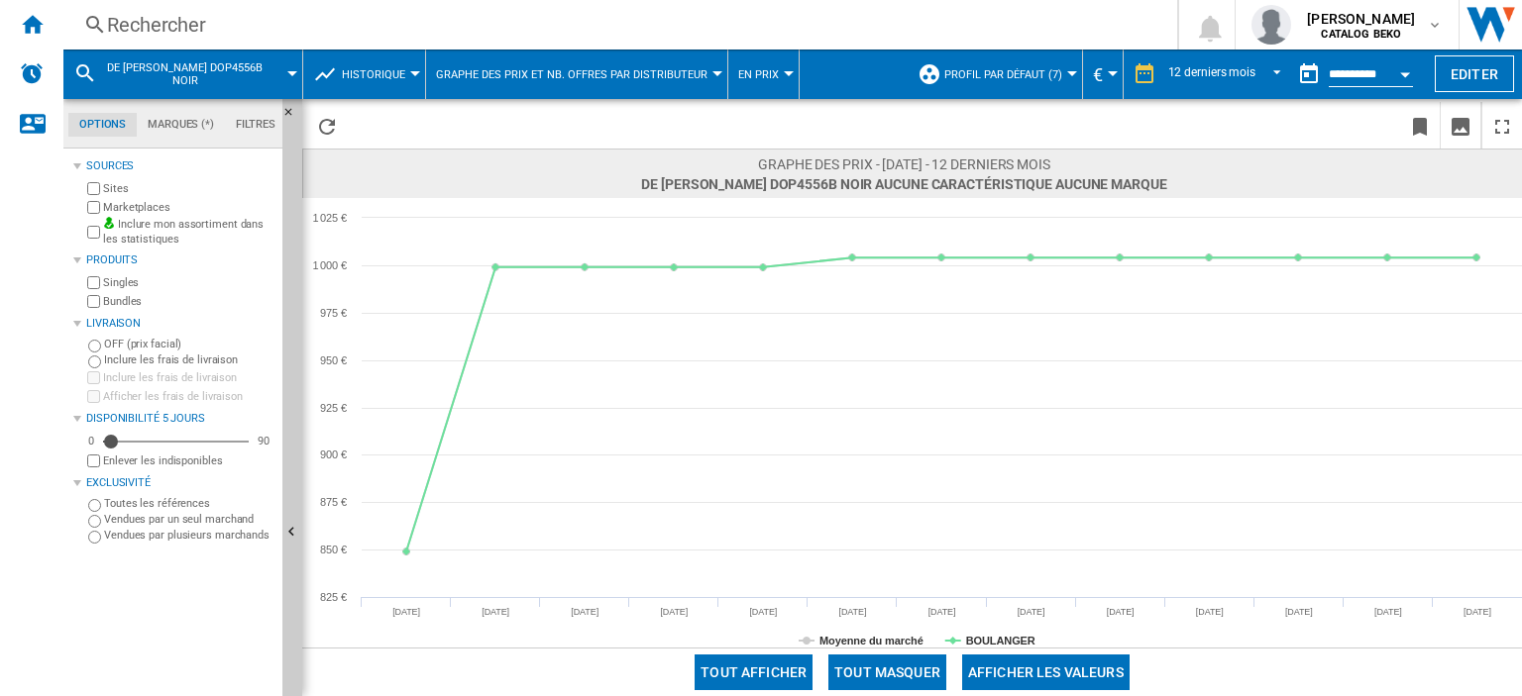
click at [404, 69] on button "Historique" at bounding box center [378, 75] width 73 height 50
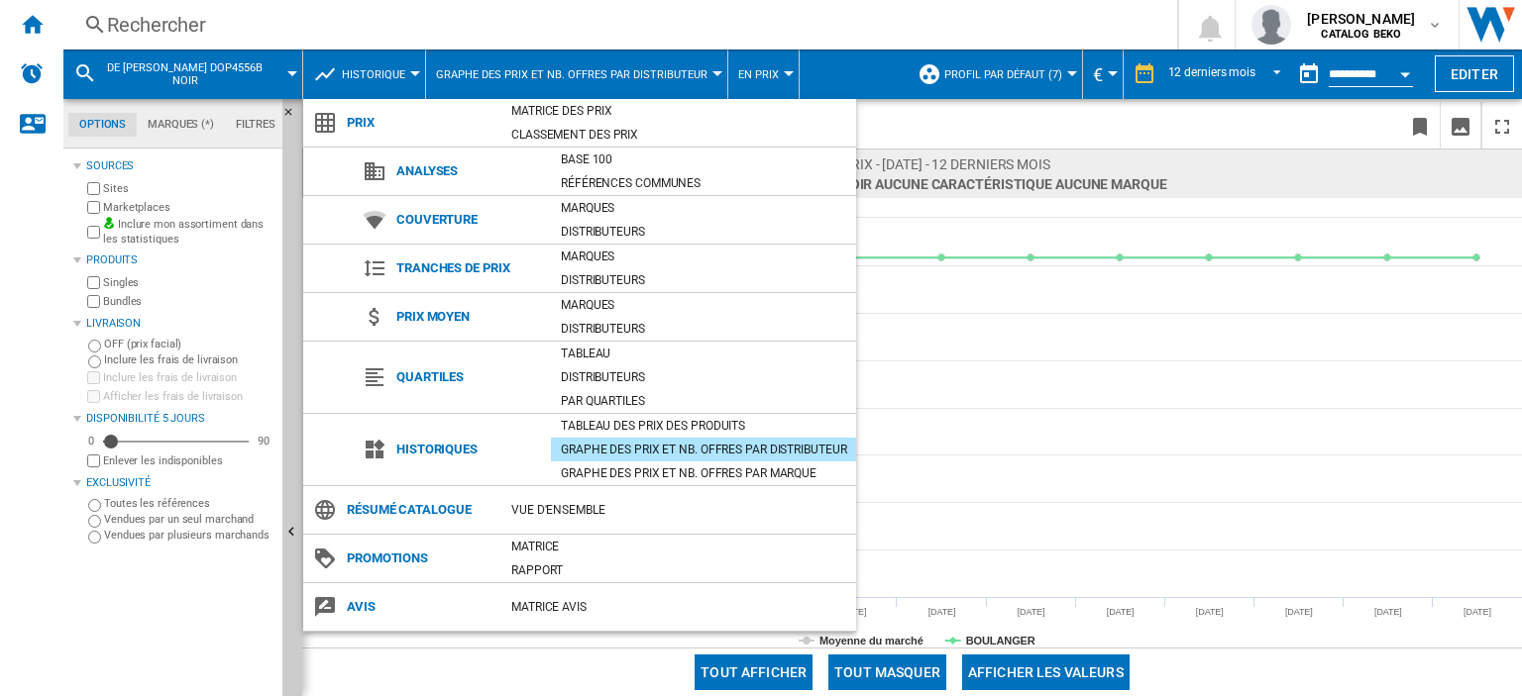
click at [1155, 141] on md-backdrop at bounding box center [761, 348] width 1522 height 696
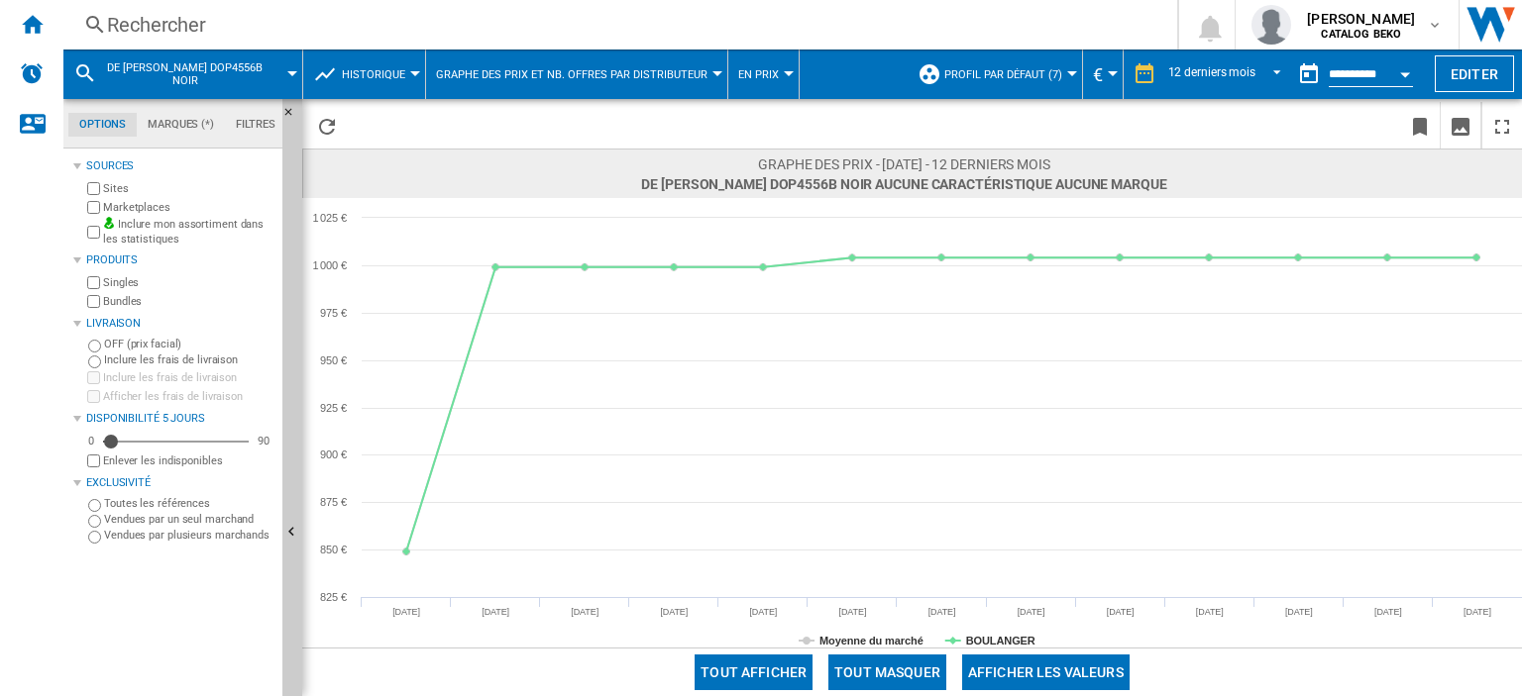
click at [149, 22] on div "Rechercher" at bounding box center [616, 25] width 1018 height 28
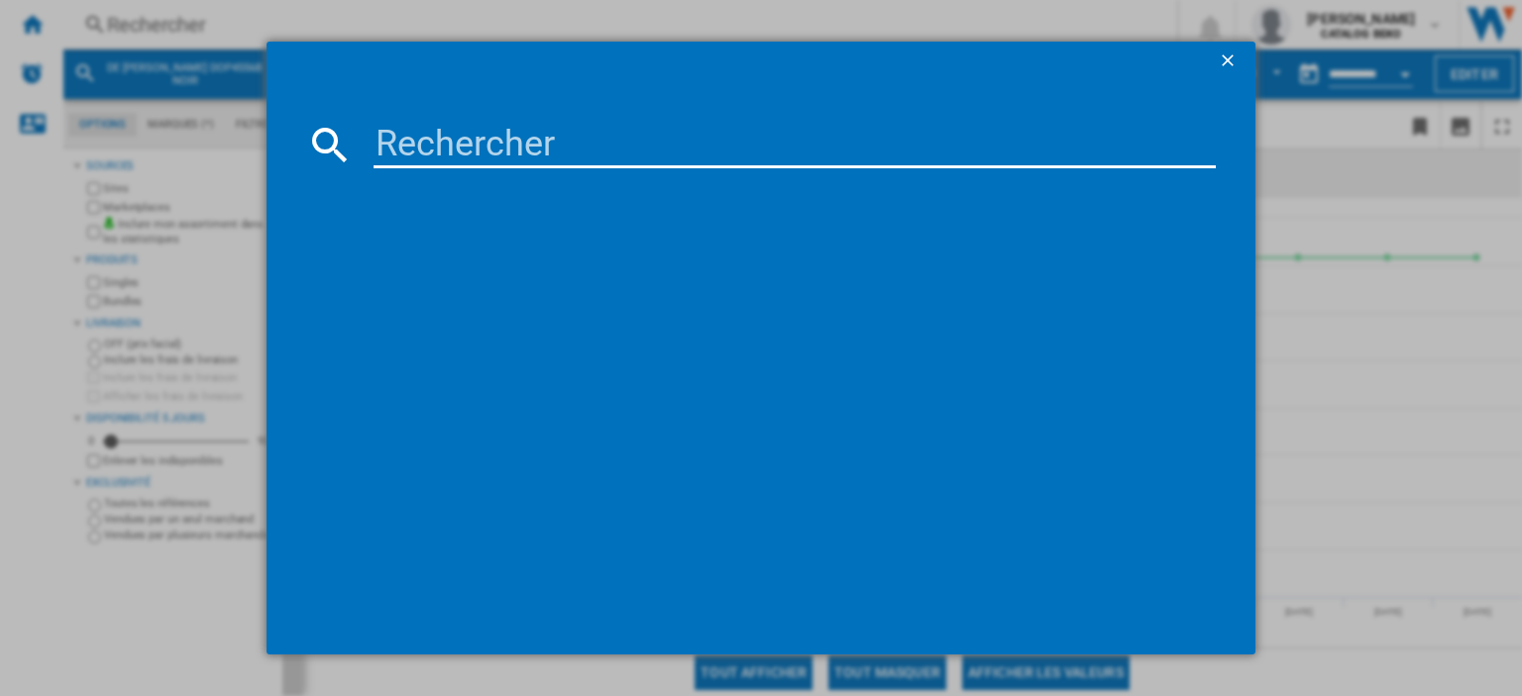
type input "N70 B24CR71N0F"
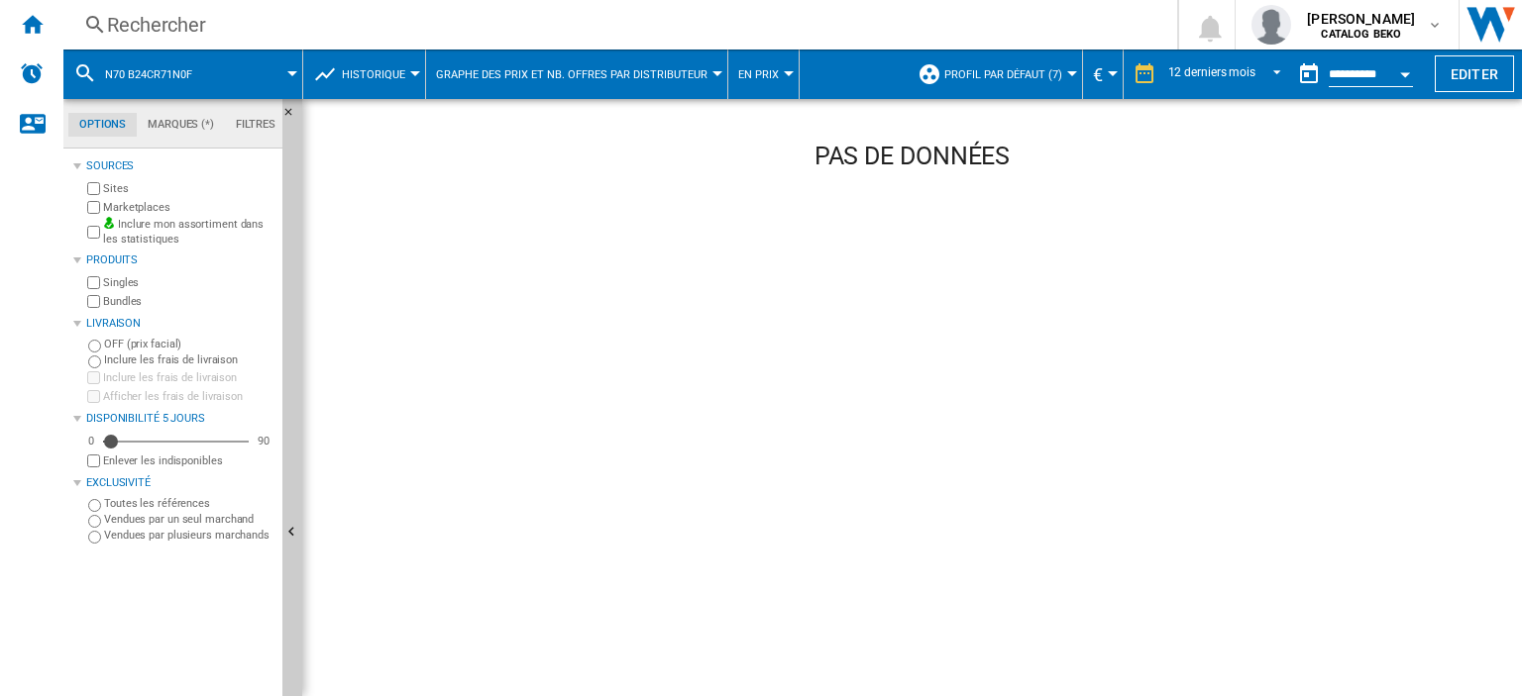
click at [167, 31] on div "Rechercher" at bounding box center [616, 25] width 1018 height 28
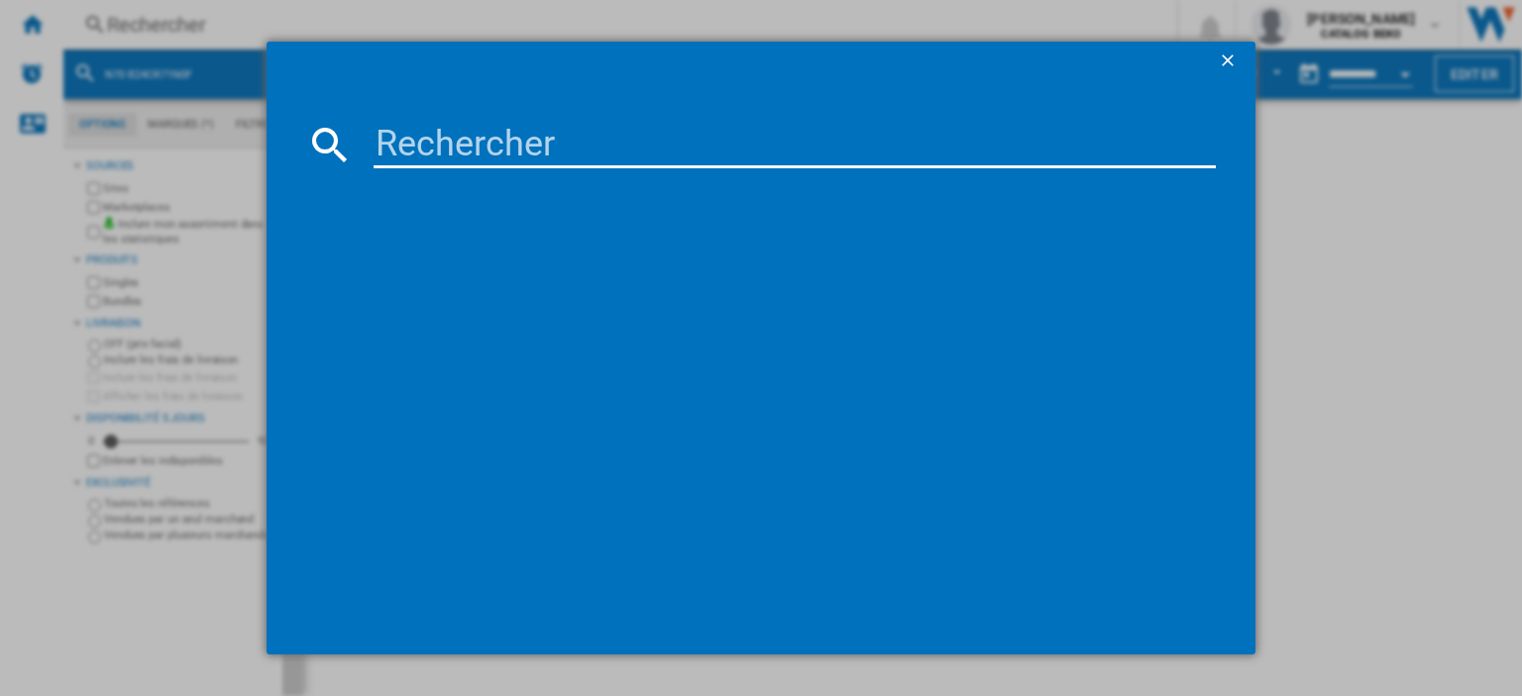
click at [476, 130] on input at bounding box center [794, 145] width 842 height 48
drag, startPoint x: 445, startPoint y: 135, endPoint x: 321, endPoint y: 124, distance: 124.3
click at [321, 124] on div "N70 B24CR71N0F" at bounding box center [760, 145] width 909 height 48
type input "B24CR71N0F"
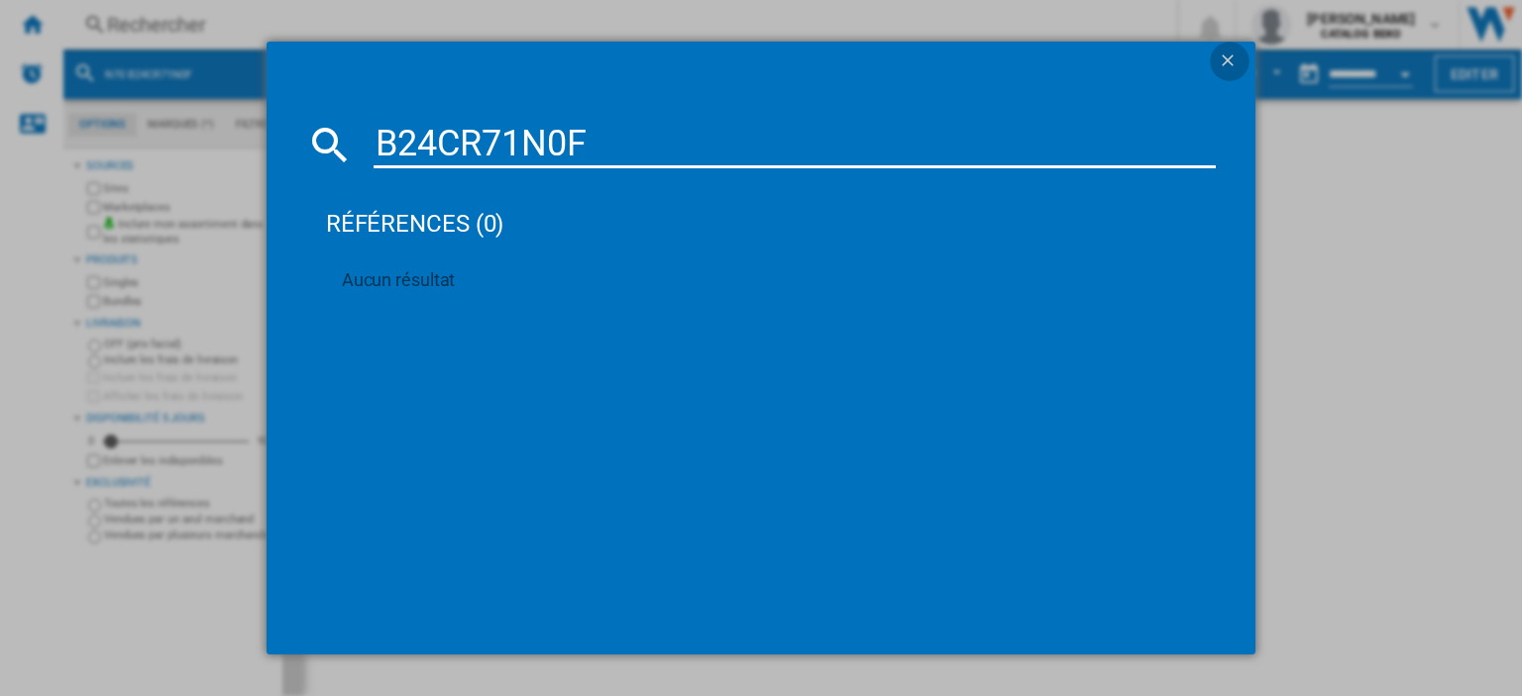
click at [1223, 62] on ng-md-icon "getI18NText('BUTTONS.CLOSE_DIALOG')" at bounding box center [1230, 63] width 24 height 24
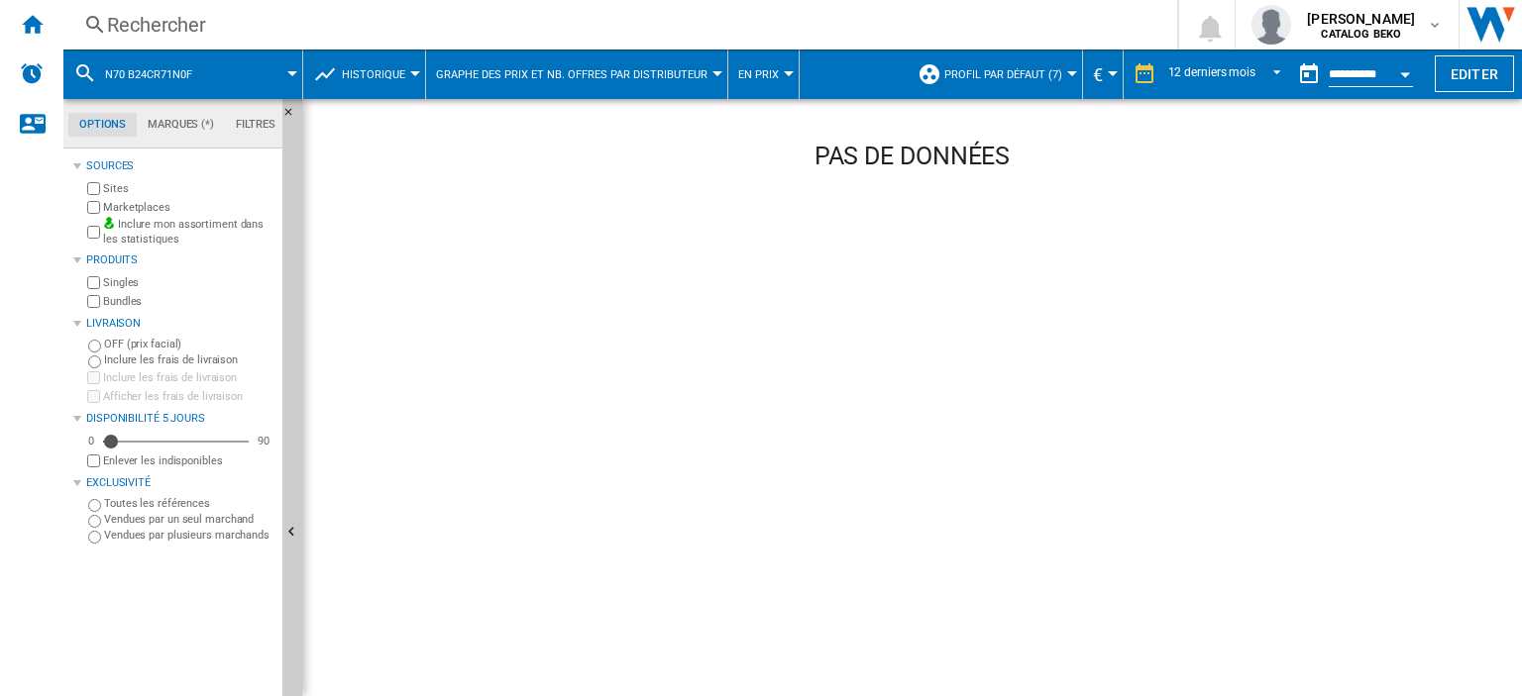
click at [182, 30] on div "Rechercher" at bounding box center [616, 25] width 1018 height 28
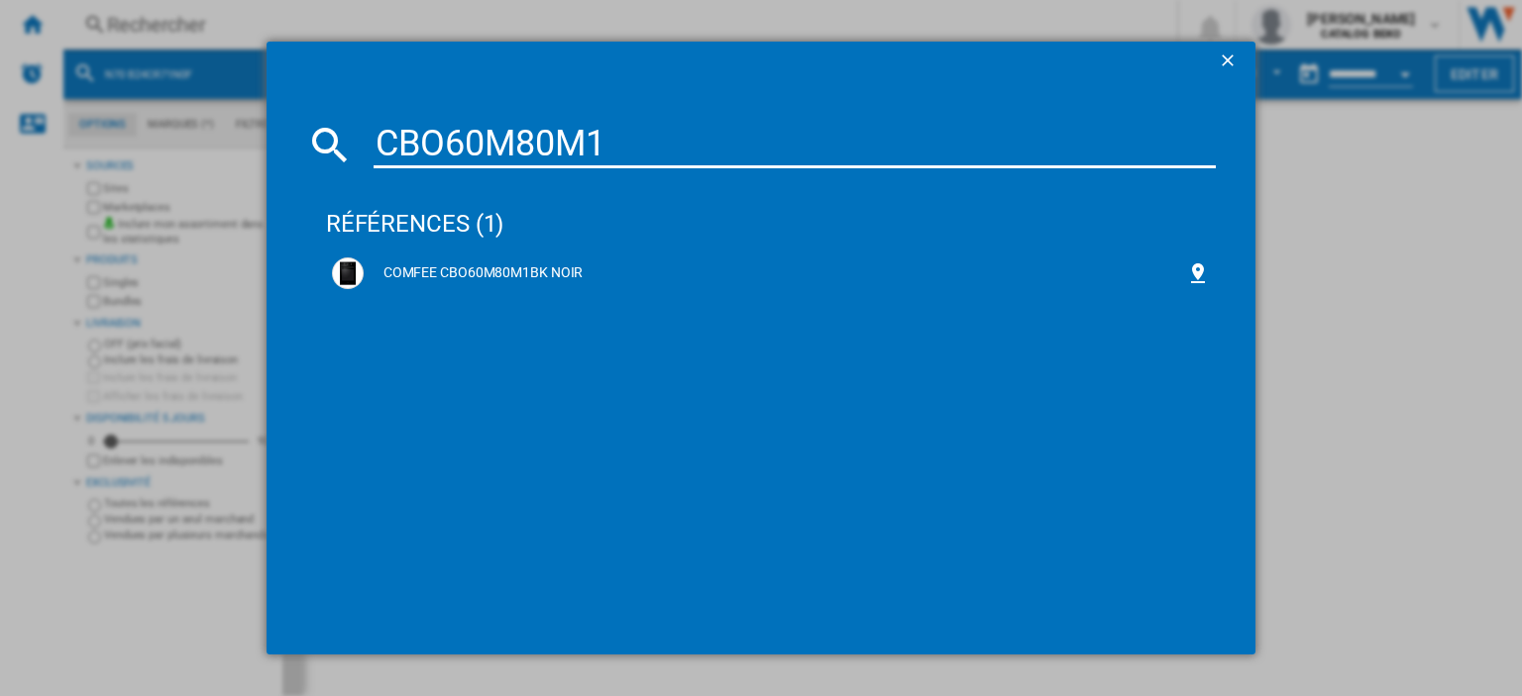
type input "CBO60M80M1"
click at [1227, 61] on ng-md-icon "getI18NText('BUTTONS.CLOSE_DIALOG')" at bounding box center [1230, 63] width 24 height 24
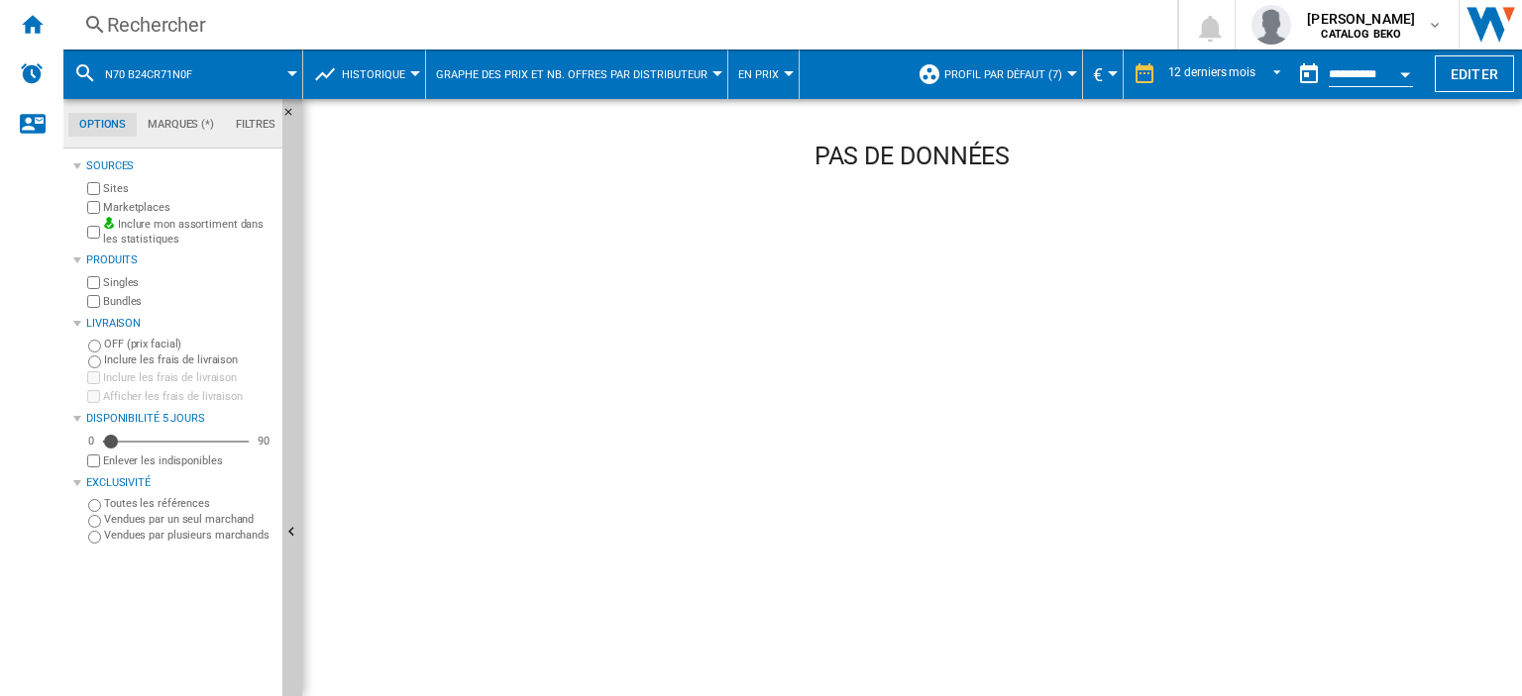
click at [289, 72] on div at bounding box center [292, 73] width 10 height 5
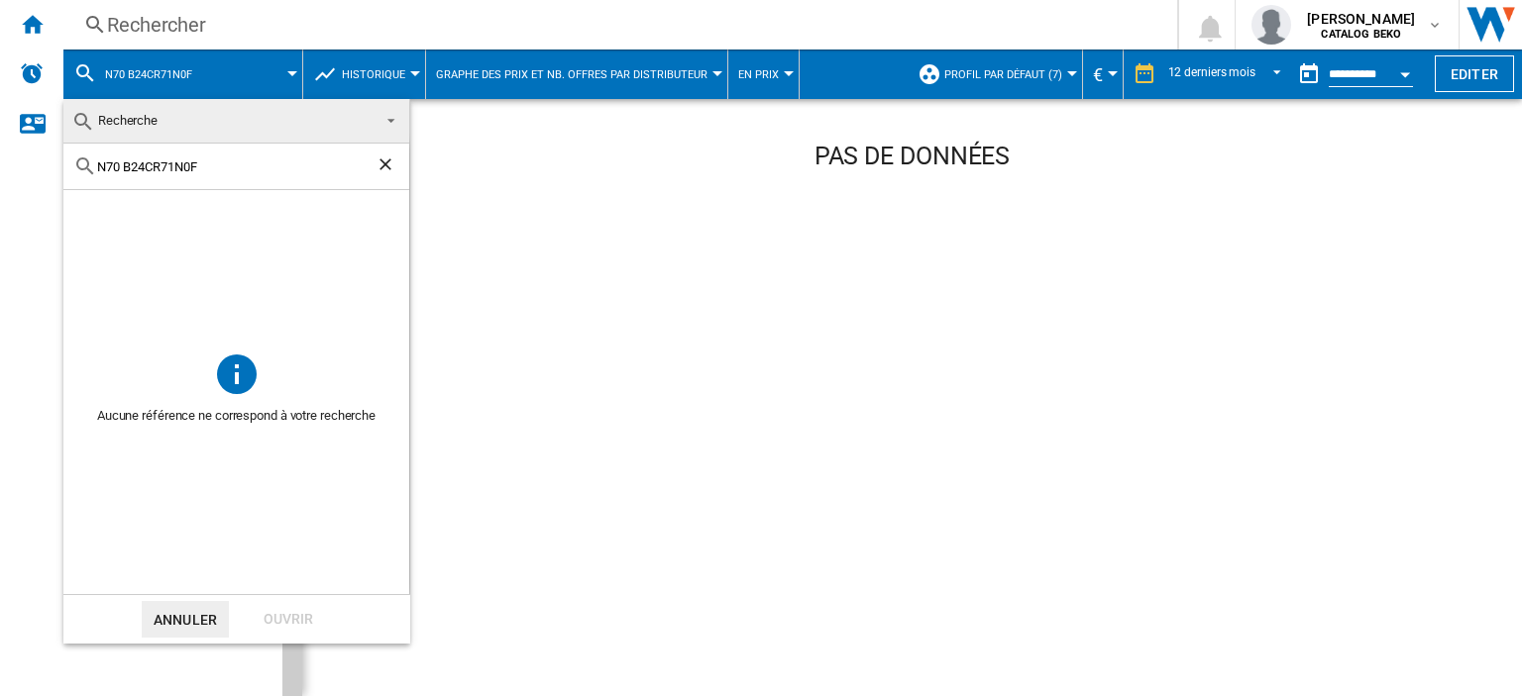
click at [289, 72] on md-backdrop at bounding box center [761, 348] width 1522 height 696
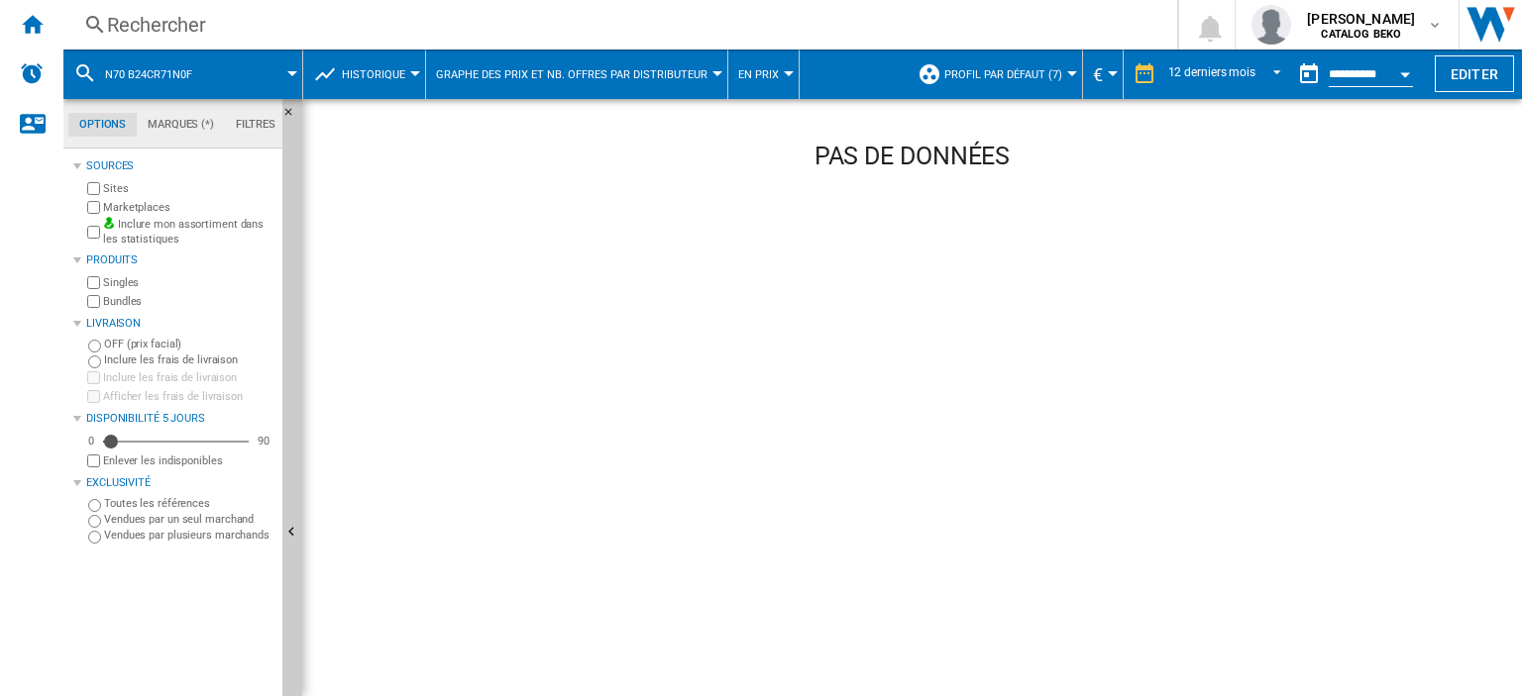
click at [175, 19] on div "Rechercher" at bounding box center [616, 25] width 1018 height 28
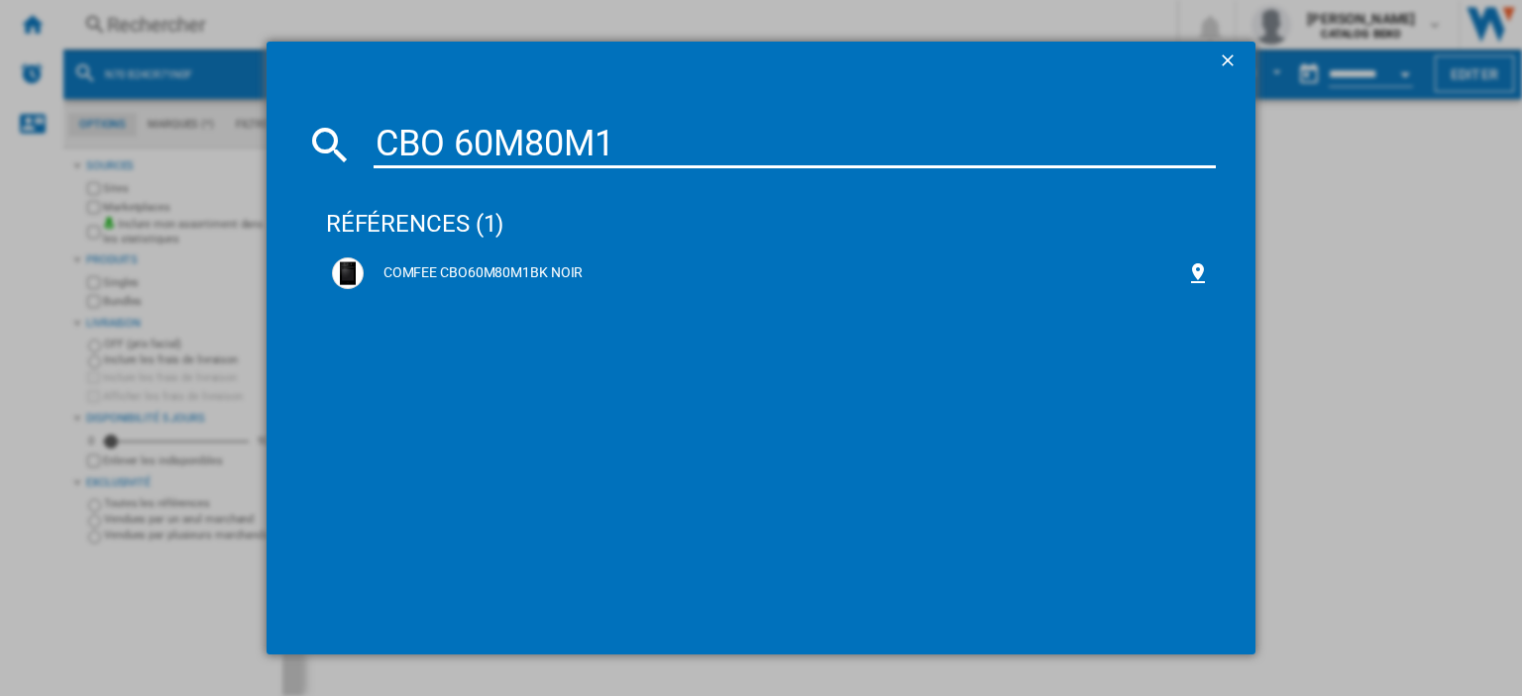
click at [444, 143] on input "CBO 60M80M1" at bounding box center [794, 145] width 842 height 48
type input "CBO 60M80M1"
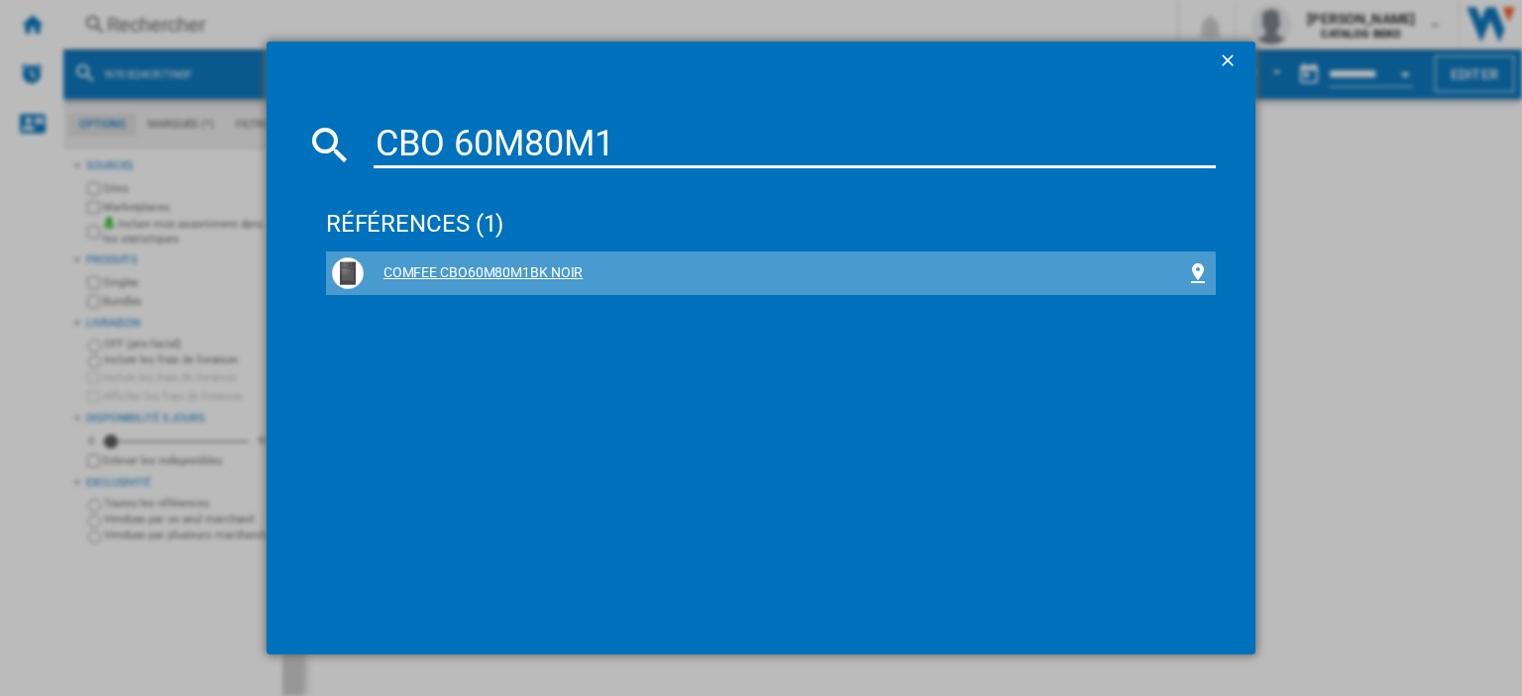
click at [538, 284] on div "COMFEE CBO60M80M1BK NOIR" at bounding box center [771, 274] width 878 height 32
click at [554, 268] on div "COMFEE CBO60M80M1BK NOIR" at bounding box center [775, 274] width 822 height 20
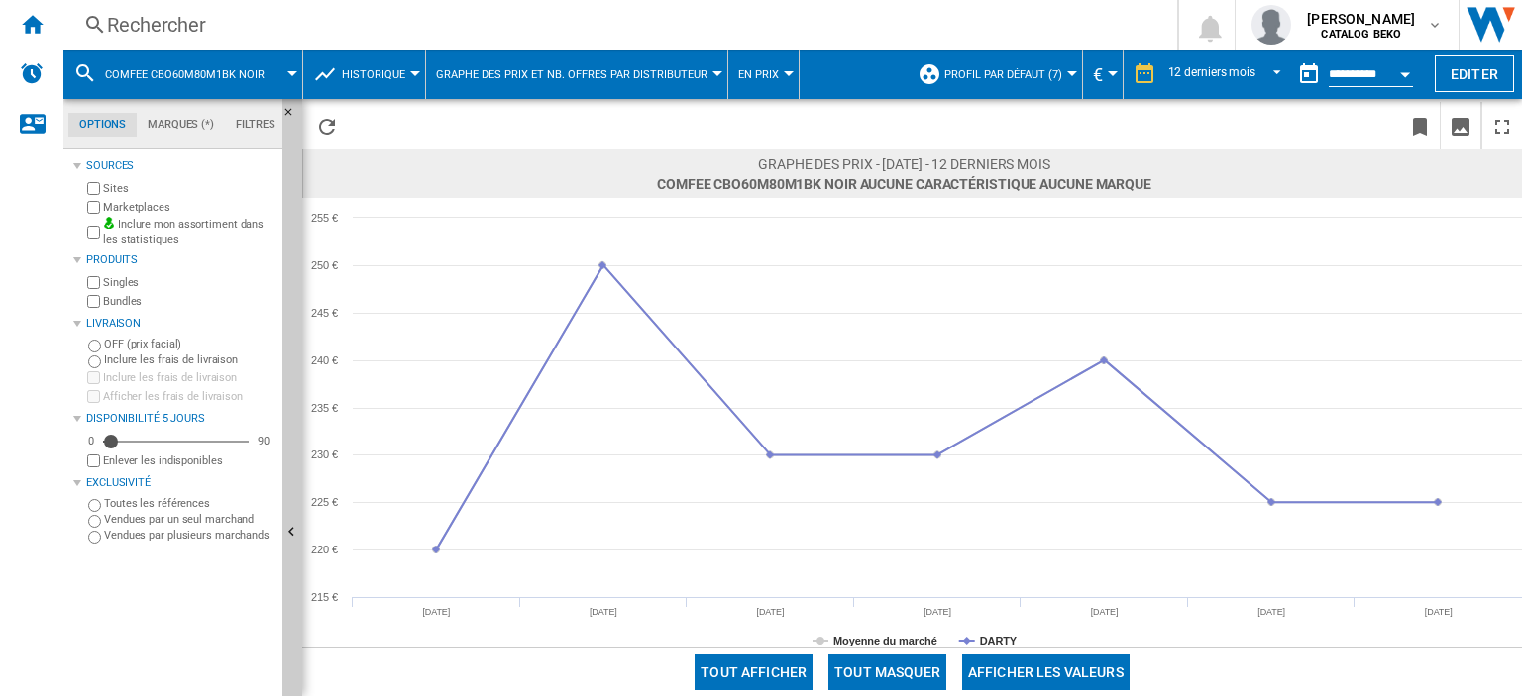
click at [185, 19] on div "Rechercher" at bounding box center [616, 25] width 1018 height 28
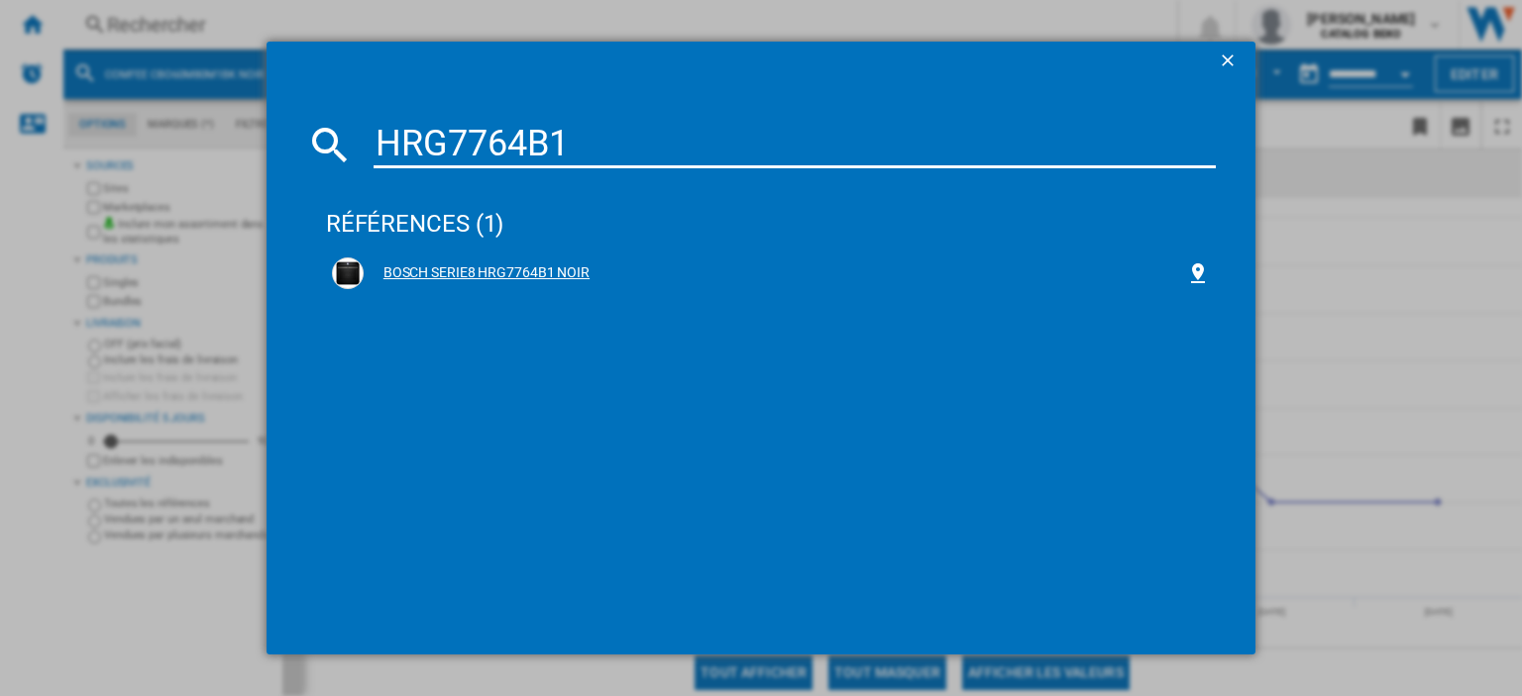
type input "HRG7764B1"
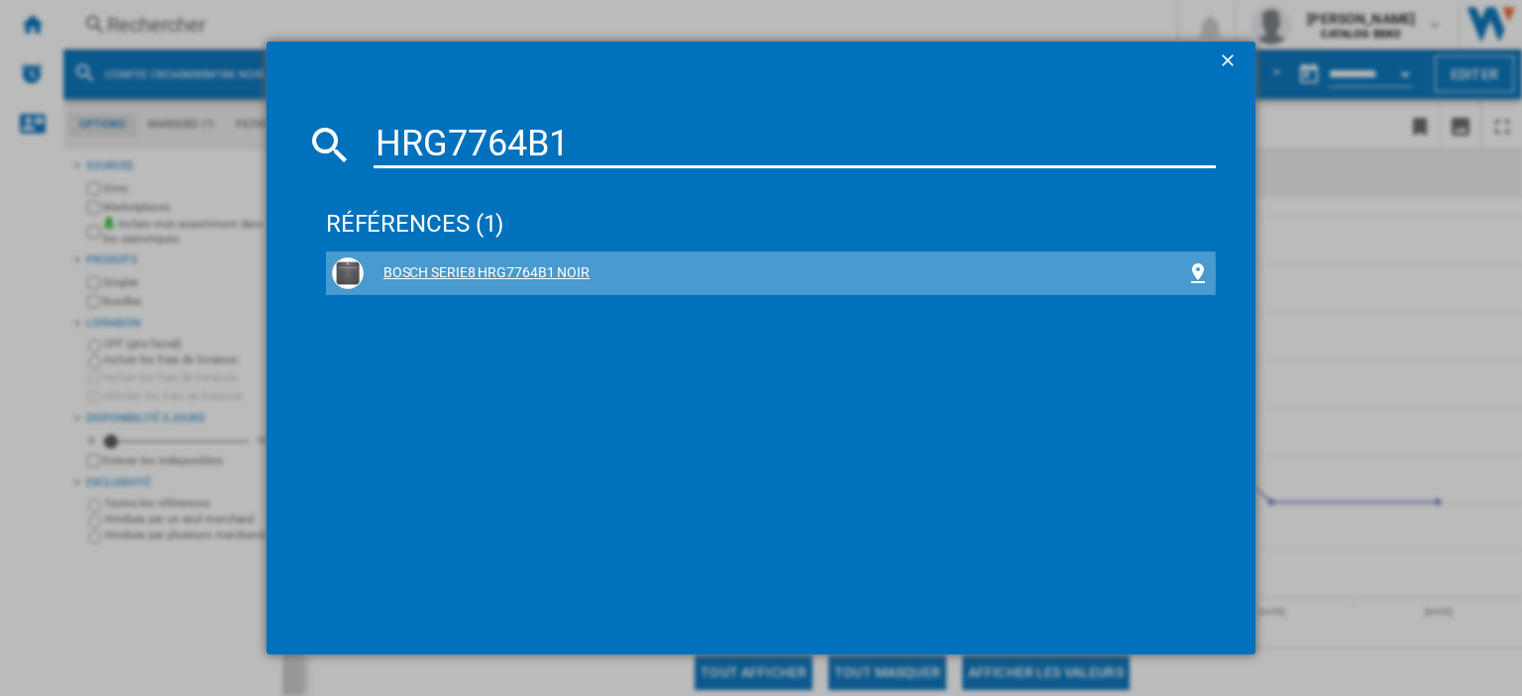
click at [555, 273] on div "BOSCH SERIE8 HRG7764B1 NOIR" at bounding box center [775, 274] width 822 height 20
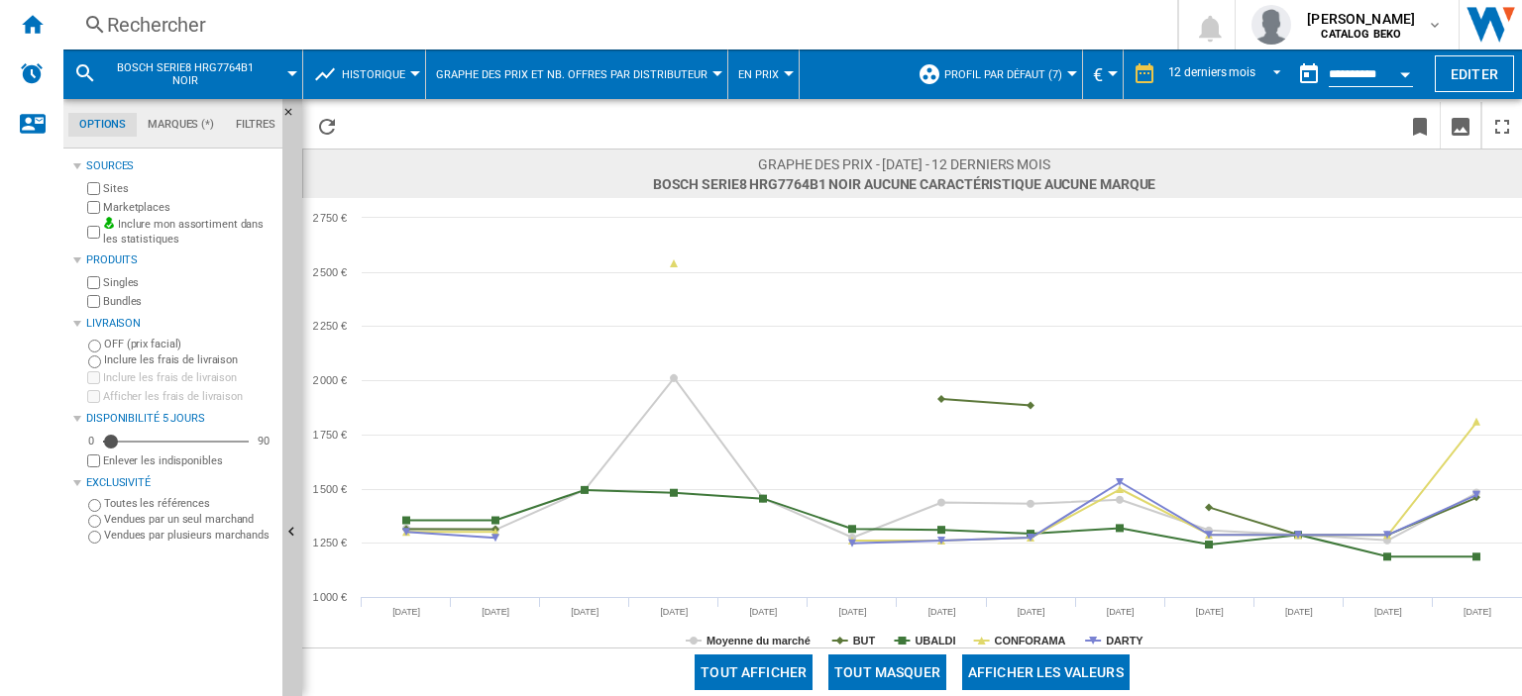
click at [154, 27] on div "Rechercher" at bounding box center [616, 25] width 1018 height 28
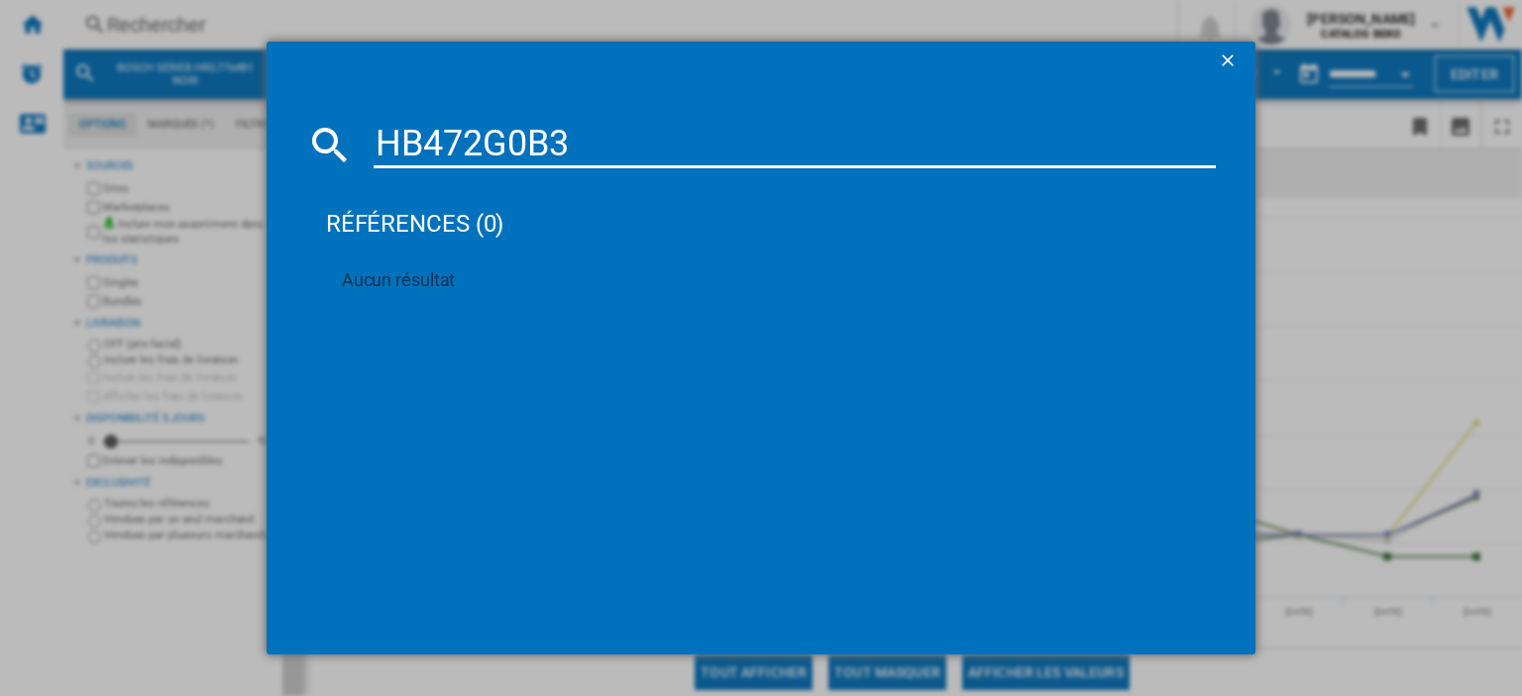
click at [428, 132] on input "HB472G0B3" at bounding box center [794, 145] width 842 height 48
click at [542, 145] on input "HB 472G0B3" at bounding box center [794, 145] width 842 height 48
drag, startPoint x: 586, startPoint y: 157, endPoint x: 269, endPoint y: 129, distance: 318.2
click at [269, 129] on md-dialog-content "HB 472G0 B3 références (0) Aucun résultat" at bounding box center [760, 368] width 989 height 574
paste input "BBIMA13302BMPE"
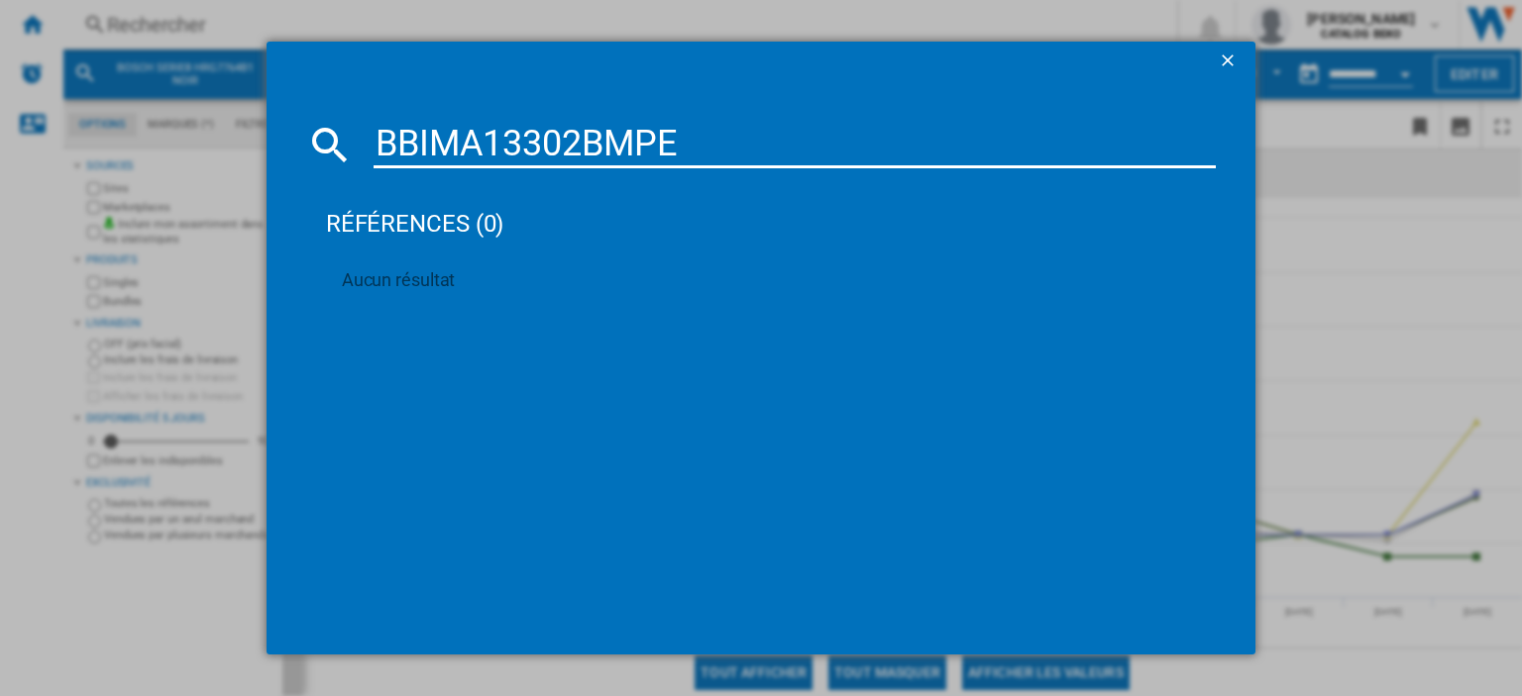
click at [489, 135] on input "BBIMA13302BMPE" at bounding box center [794, 145] width 842 height 48
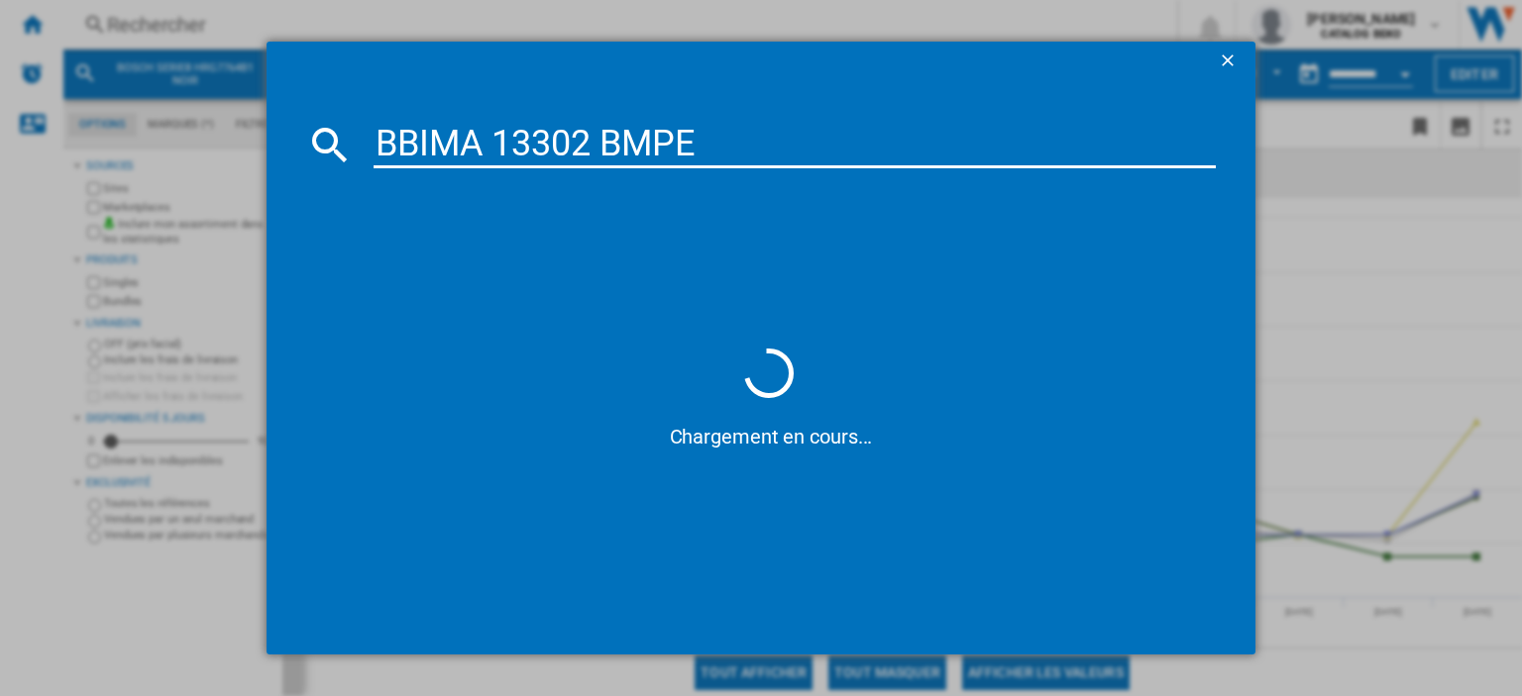
click at [599, 132] on input "BBIMA 13302 BMPE" at bounding box center [794, 145] width 842 height 48
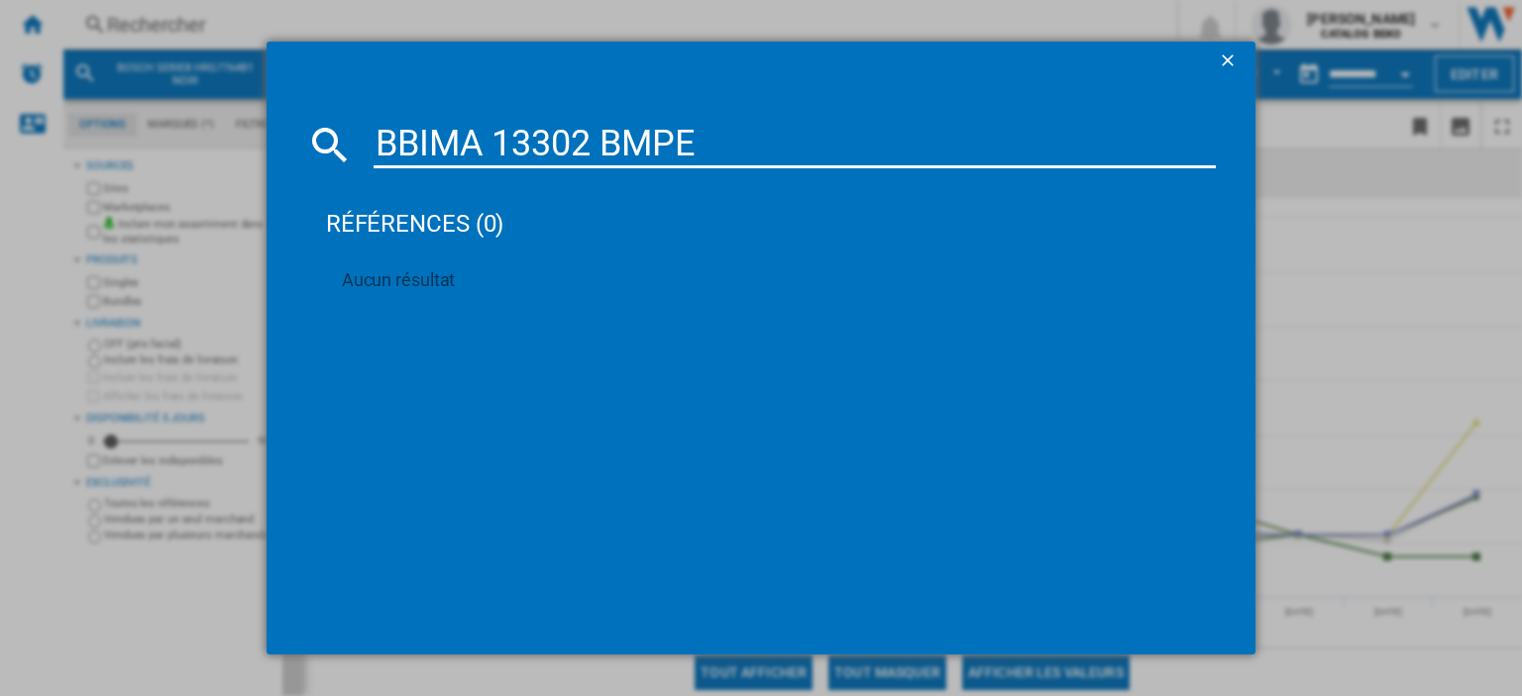
drag, startPoint x: 713, startPoint y: 159, endPoint x: 301, endPoint y: 126, distance: 413.5
click at [301, 126] on md-dialog-content "BBIMA 13302 BMPE références (0) Aucun résultat" at bounding box center [760, 368] width 989 height 574
paste input "HB372G0S3F"
click at [429, 147] on input "HB 372G0S3F" at bounding box center [794, 145] width 842 height 48
click at [577, 142] on input "HB 372G0S3F" at bounding box center [794, 145] width 842 height 48
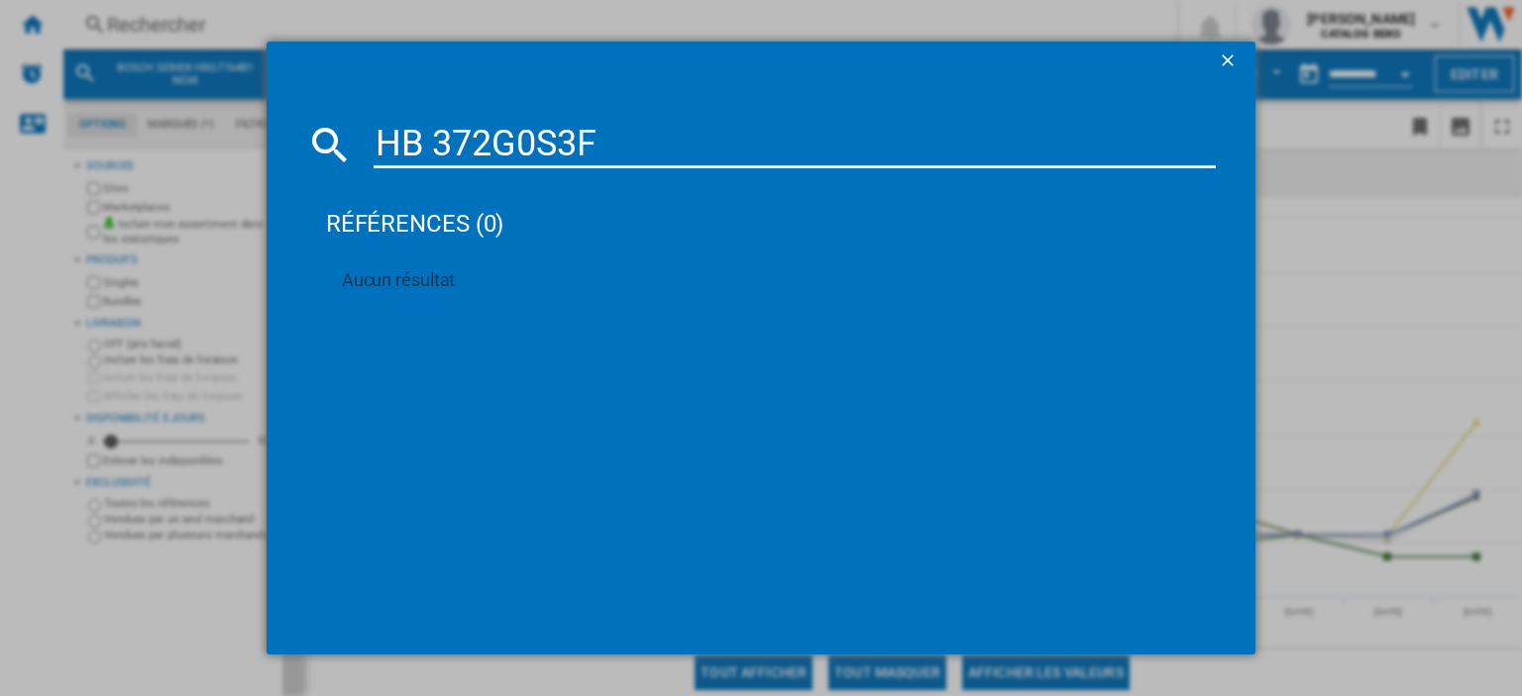
click at [424, 136] on input "HB 372G0S3F" at bounding box center [794, 145] width 842 height 48
type input "HB372G0S3F"
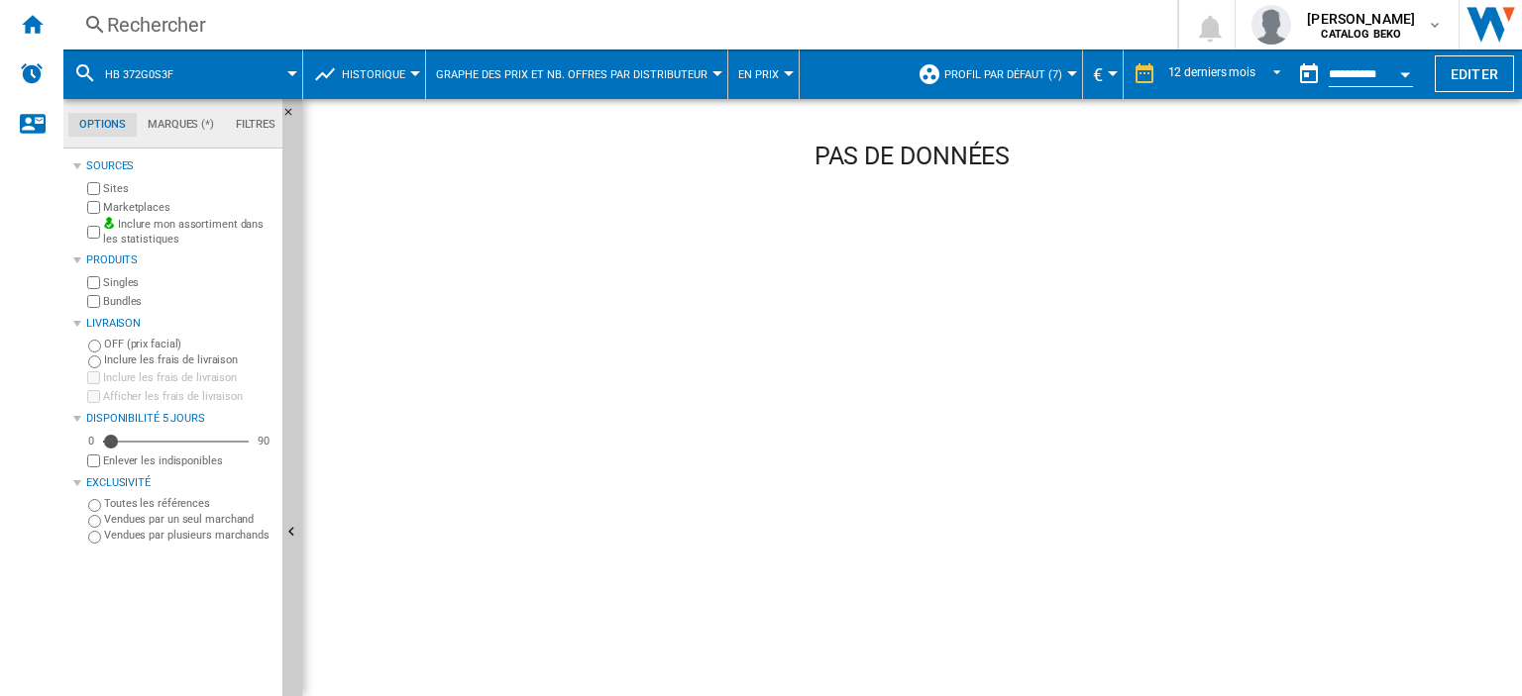
click at [182, 40] on div "Rechercher Rechercher 0 [PERSON_NAME] CATALOG BEKO CATALOG BEKO Mes paramètres …" at bounding box center [792, 25] width 1458 height 50
click at [190, 27] on div "Rechercher" at bounding box center [616, 25] width 1018 height 28
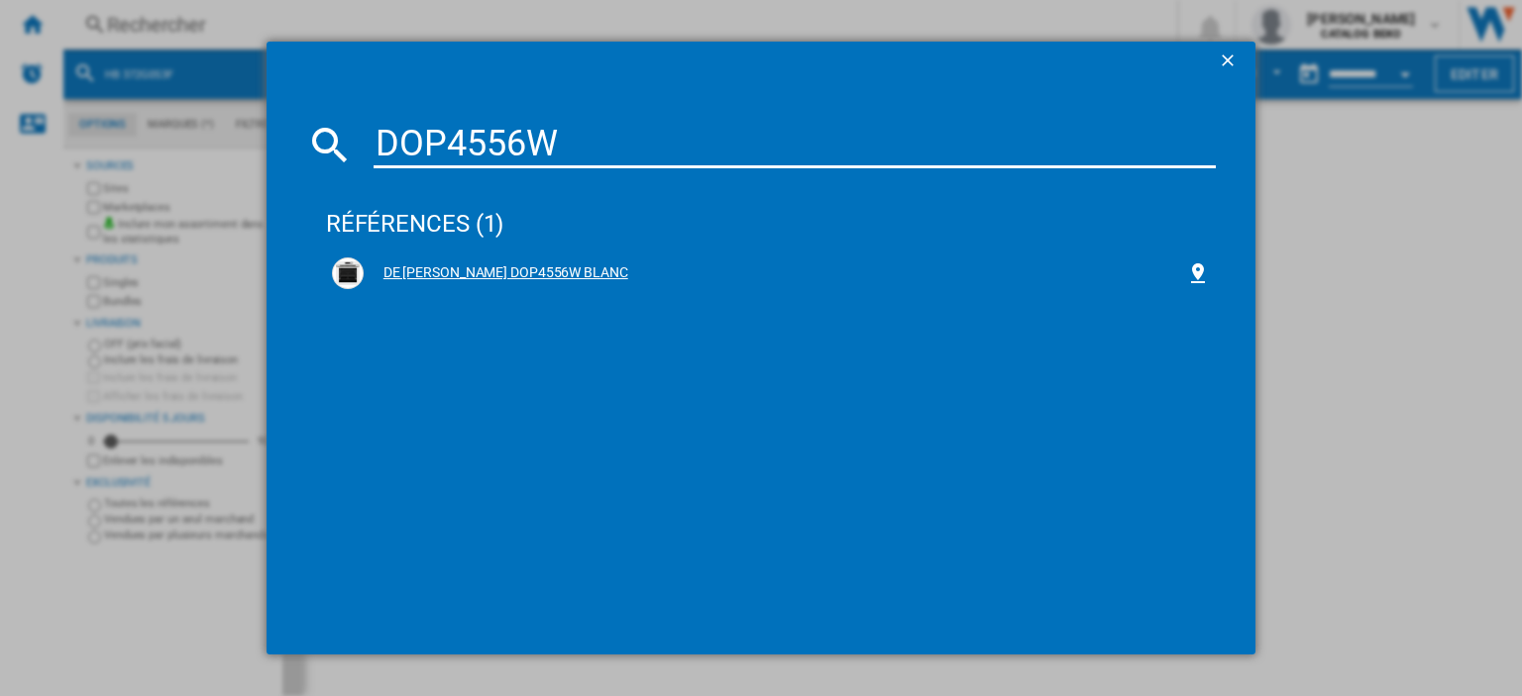
type input "DOP4556W"
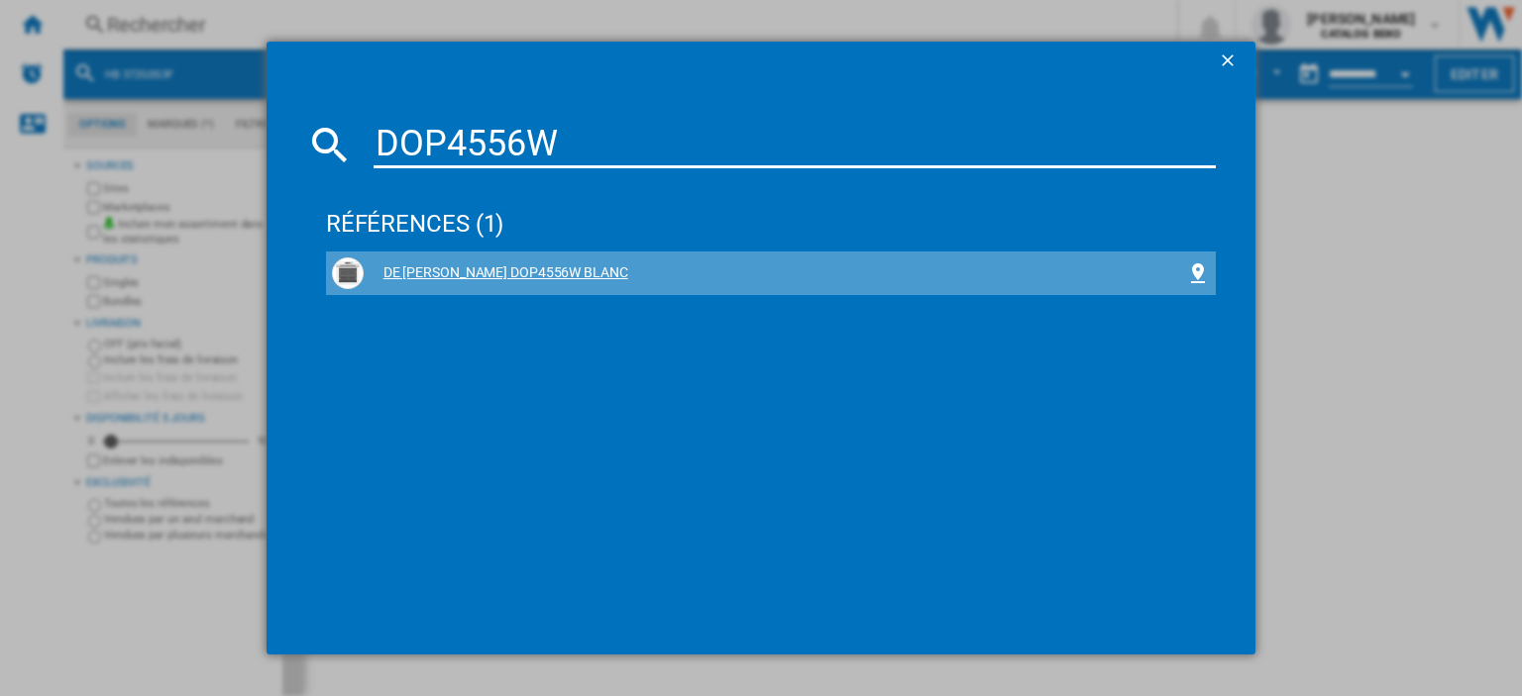
click at [534, 268] on div "DE [PERSON_NAME] DOP4556W BLANC" at bounding box center [775, 274] width 822 height 20
